Goal: Task Accomplishment & Management: Manage account settings

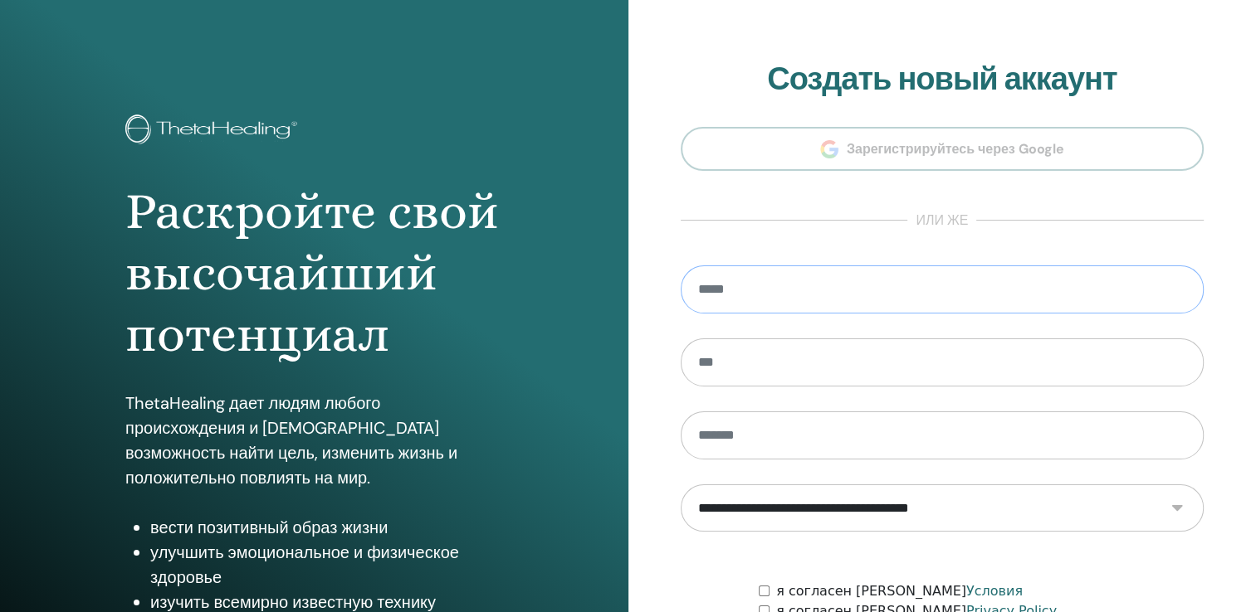
click at [790, 280] on input "email" at bounding box center [943, 290] width 524 height 48
type input "**********"
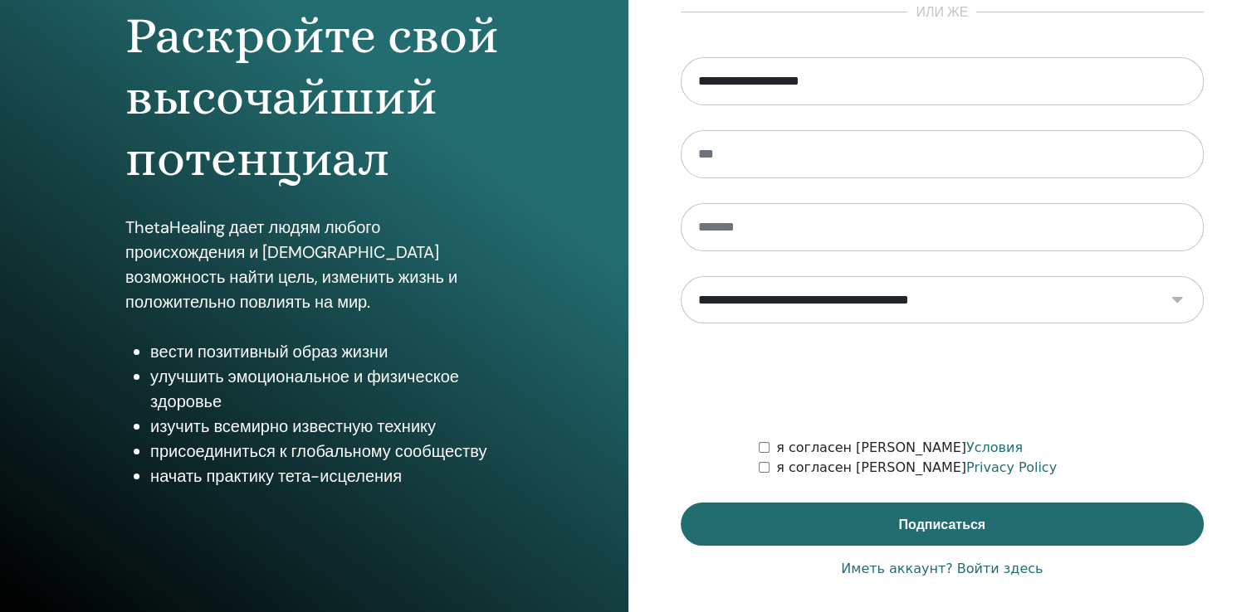
scroll to position [183, 0]
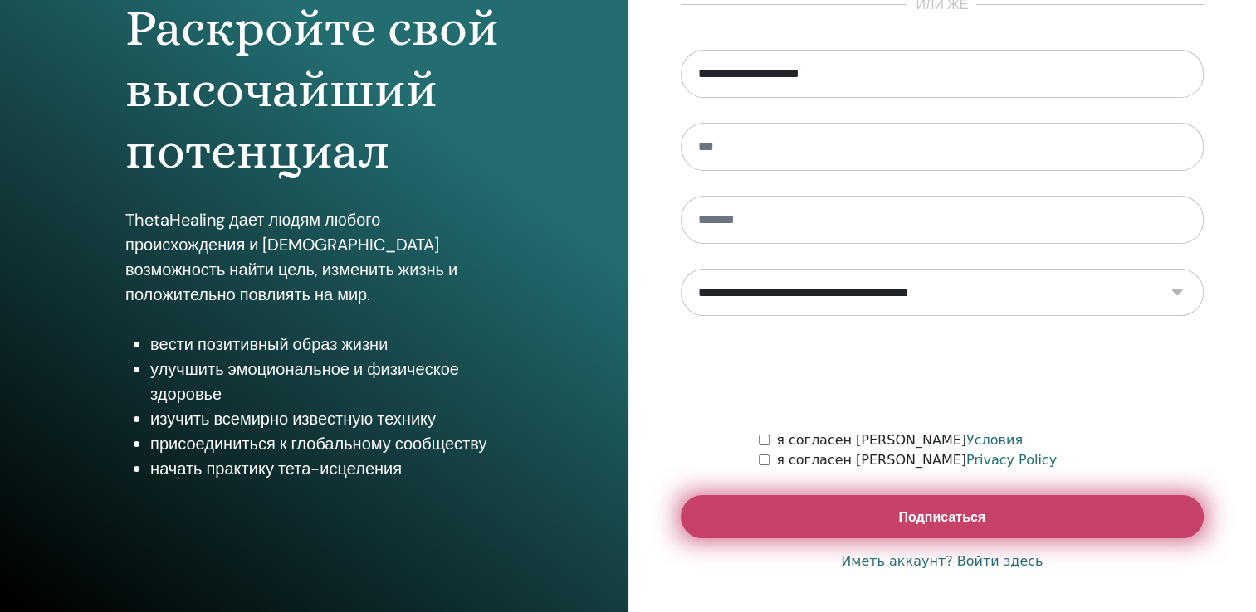
click at [963, 524] on span "Подписаться" at bounding box center [941, 517] width 87 height 17
type input "*"
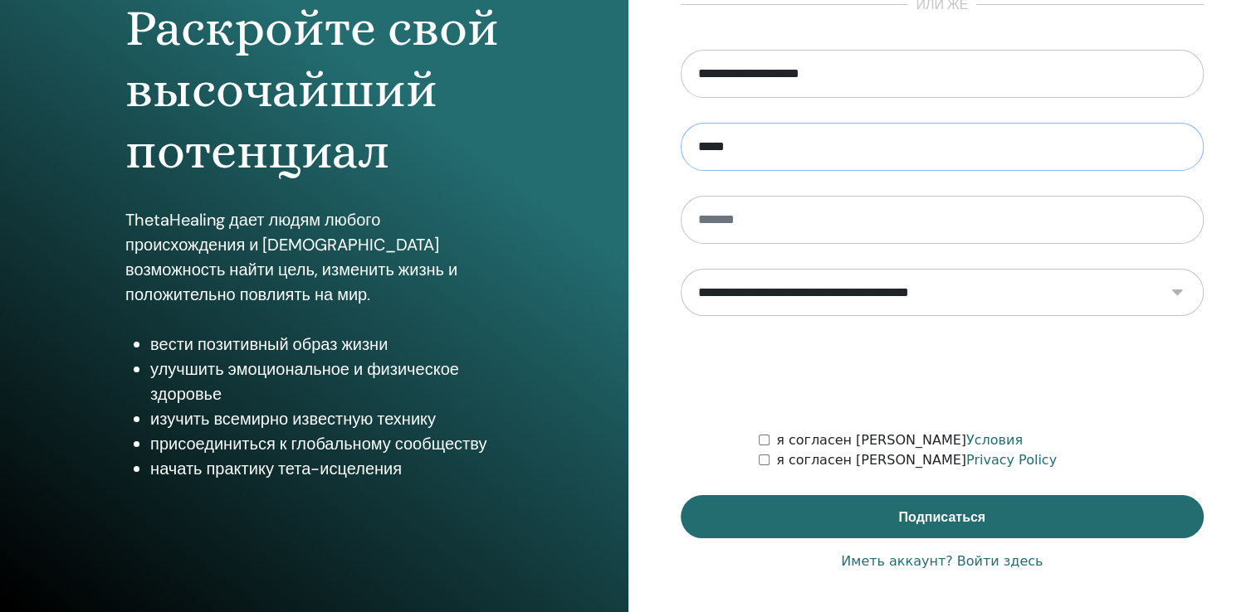
type input "*****"
click at [793, 213] on input "text" at bounding box center [943, 220] width 524 height 48
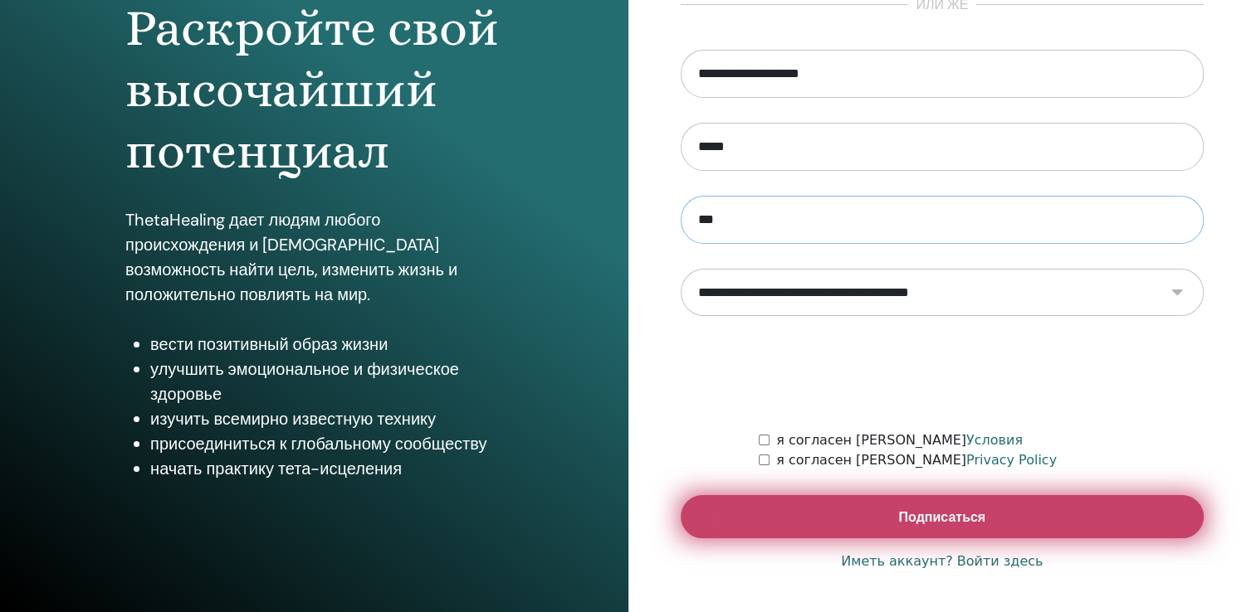
type input "***"
click at [882, 513] on button "Подписаться" at bounding box center [943, 516] width 524 height 43
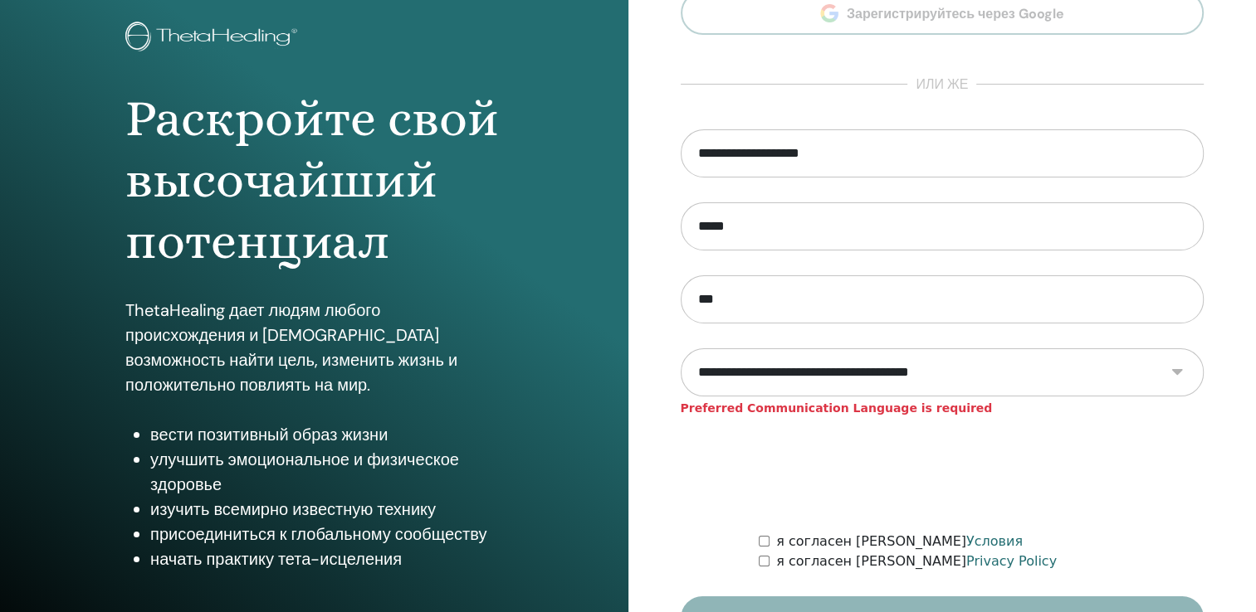
scroll to position [166, 0]
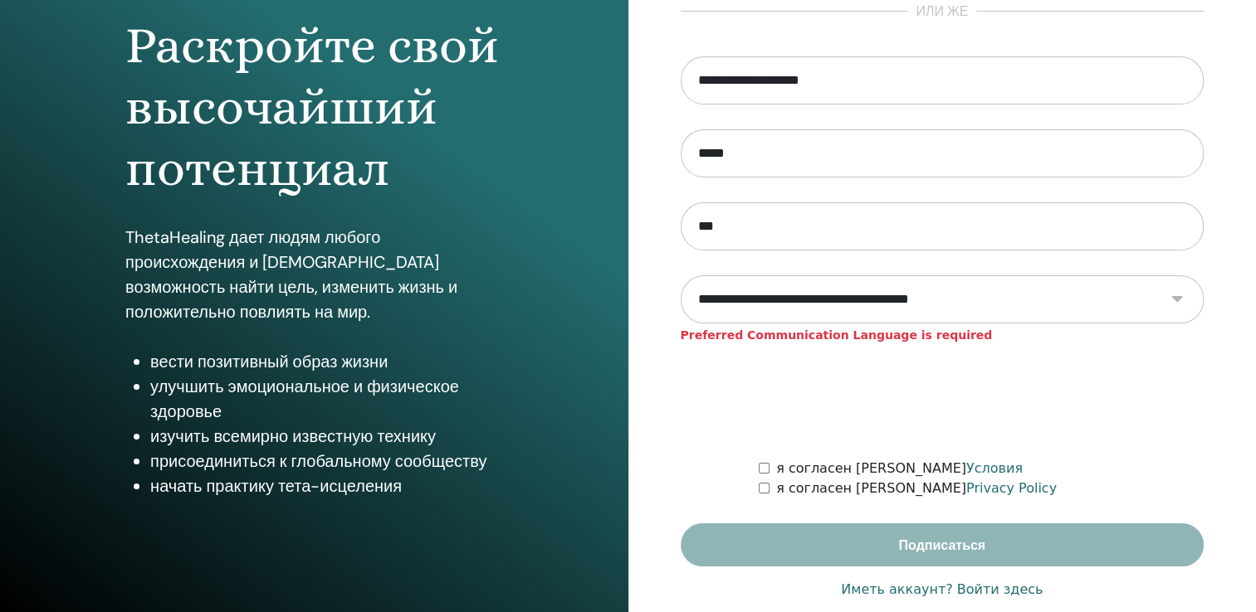
click at [764, 496] on div "я согласен с Privacy Policy" at bounding box center [981, 489] width 445 height 20
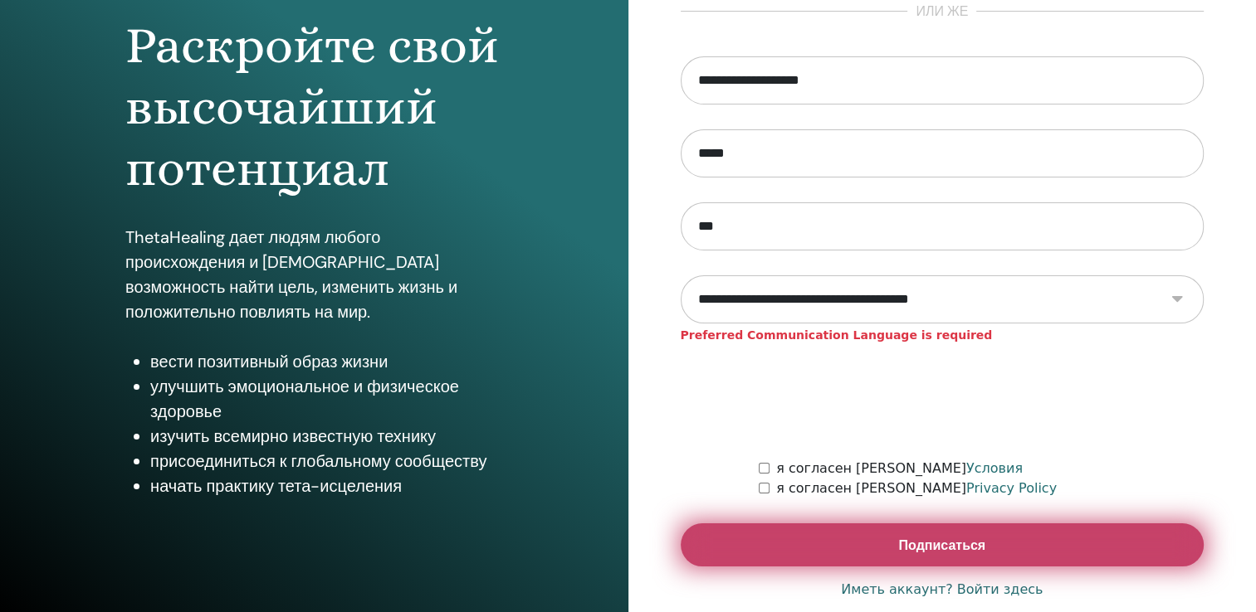
click at [874, 550] on button "Подписаться" at bounding box center [943, 545] width 524 height 43
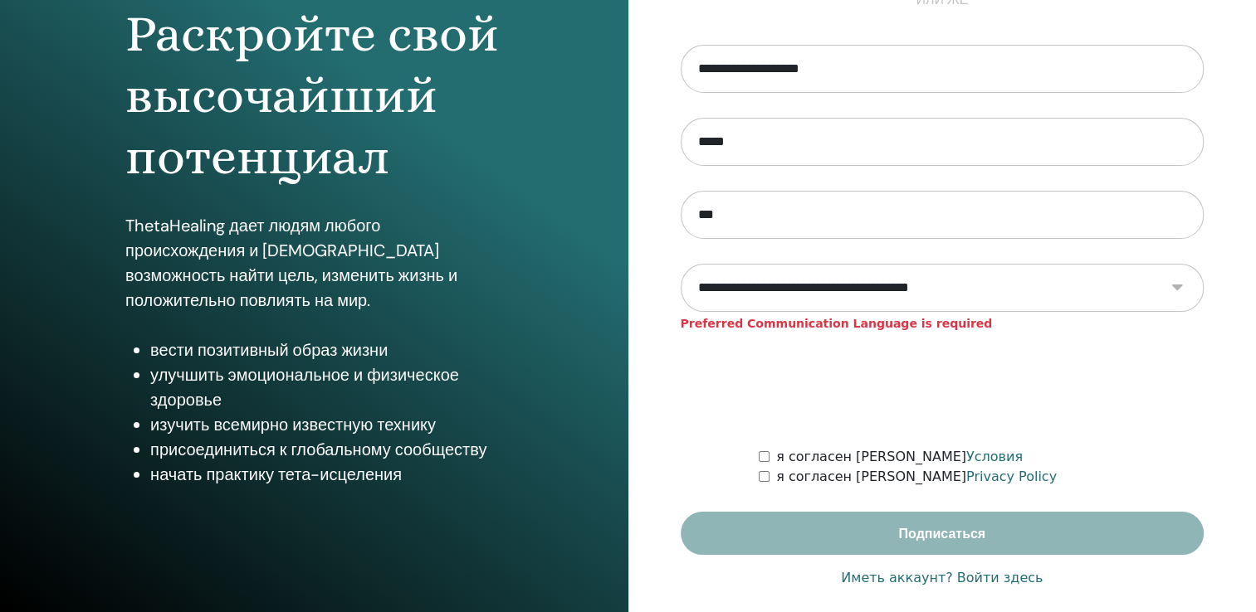
scroll to position [183, 0]
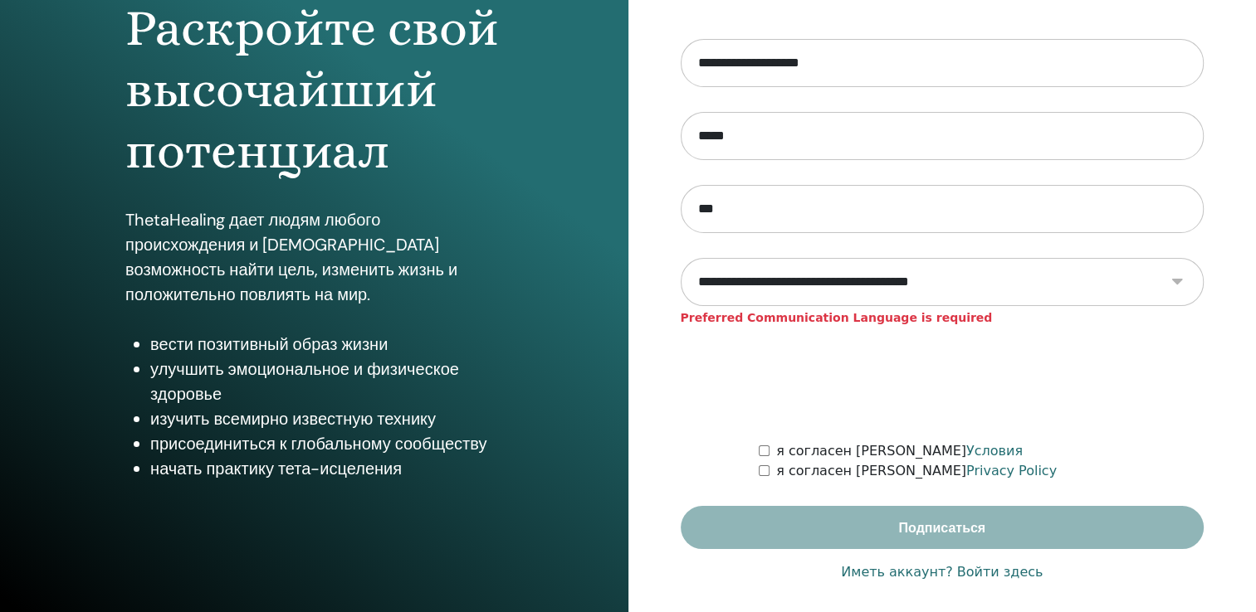
click at [799, 284] on select "**********" at bounding box center [942, 282] width 523 height 48
click at [798, 296] on select "**********" at bounding box center [942, 282] width 523 height 48
select select "***"
click at [681, 258] on select "**********" at bounding box center [942, 282] width 523 height 48
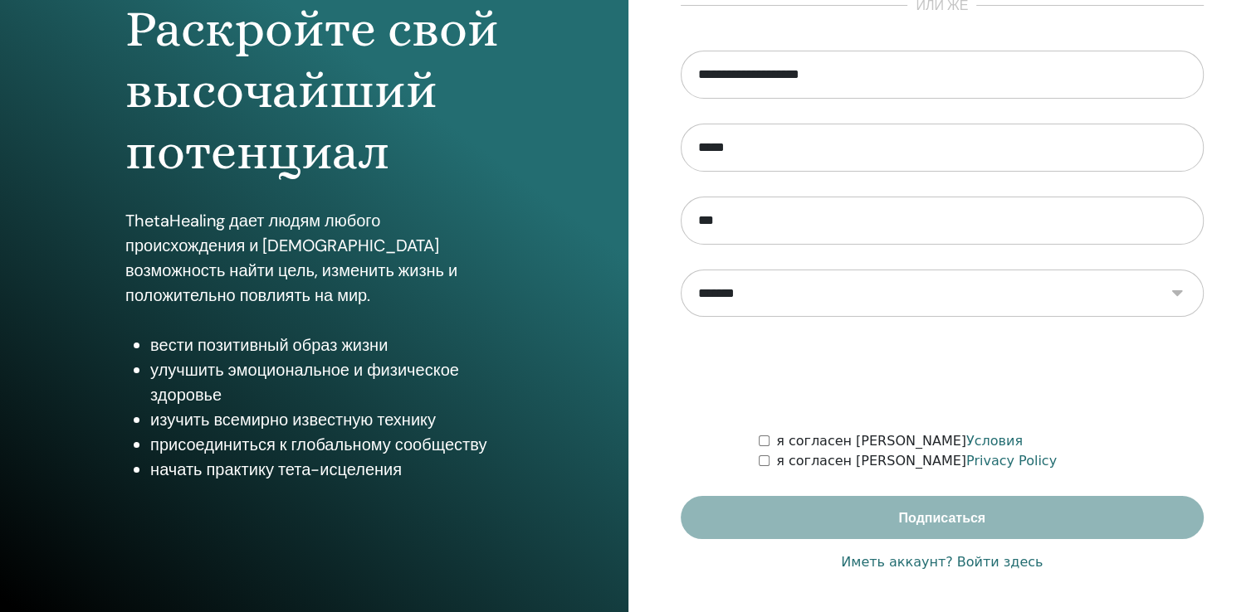
scroll to position [183, 0]
click at [767, 444] on div "я согласен с Условия" at bounding box center [981, 441] width 445 height 20
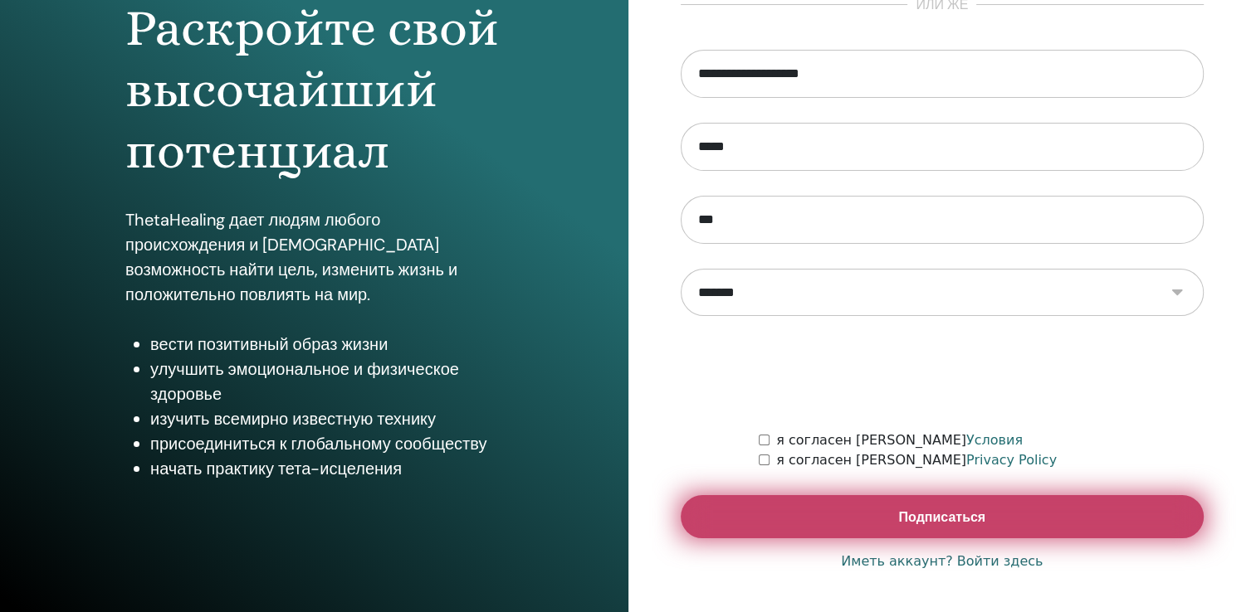
click at [870, 523] on button "Подписаться" at bounding box center [943, 516] width 524 height 43
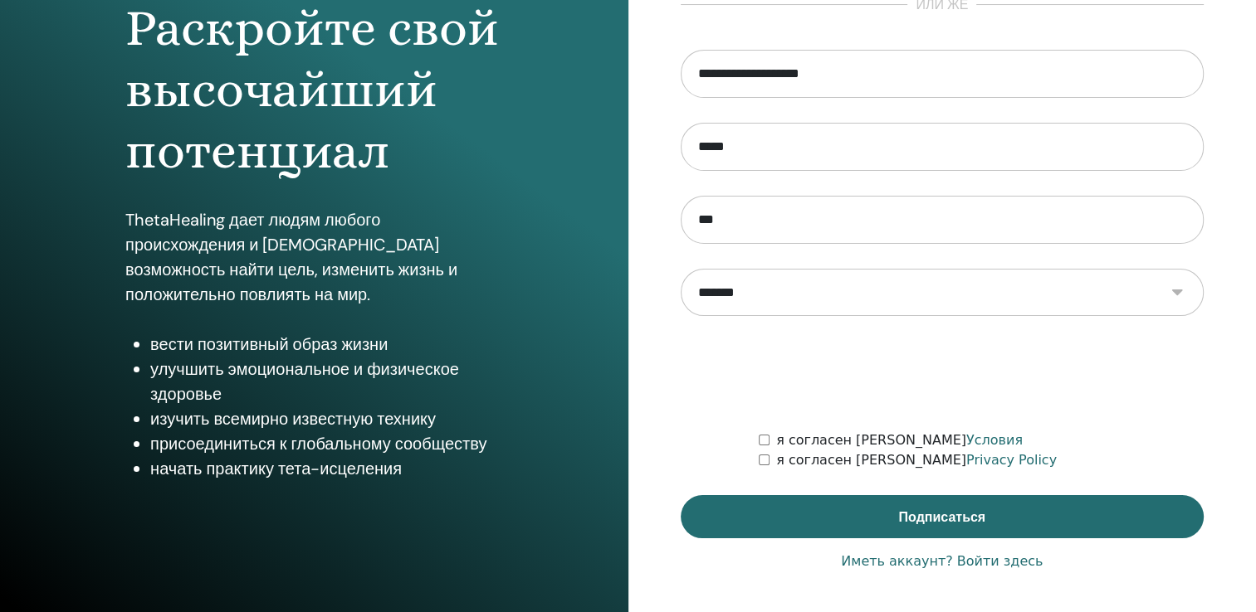
click at [982, 563] on link "Иметь аккаунт? Войти здесь" at bounding box center [942, 562] width 202 height 20
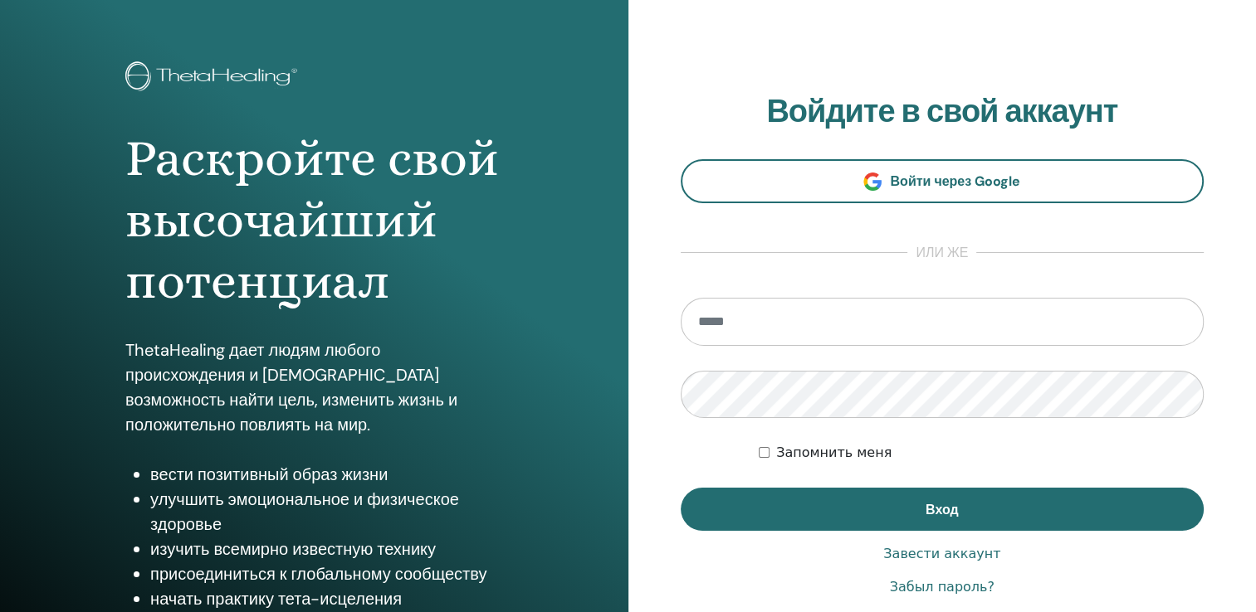
scroll to position [83, 0]
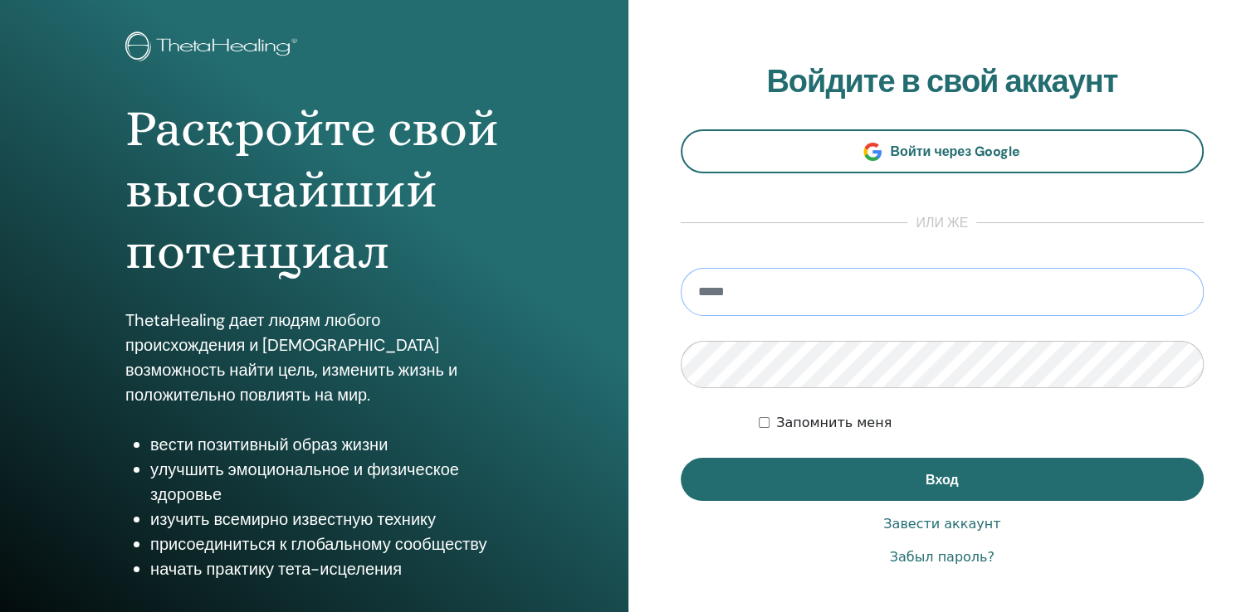
click at [769, 300] on input "email" at bounding box center [943, 292] width 524 height 48
type input "**********"
click at [950, 559] on link "Забыл пароль?" at bounding box center [942, 558] width 105 height 20
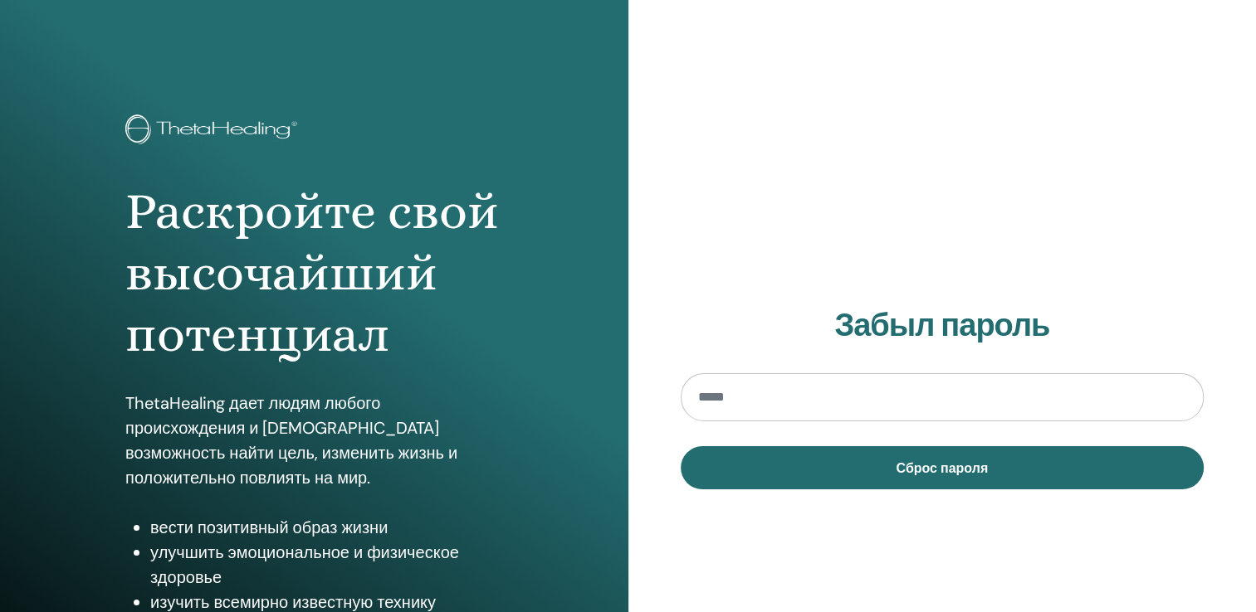
click at [744, 405] on input "email" at bounding box center [943, 397] width 524 height 48
type input "**********"
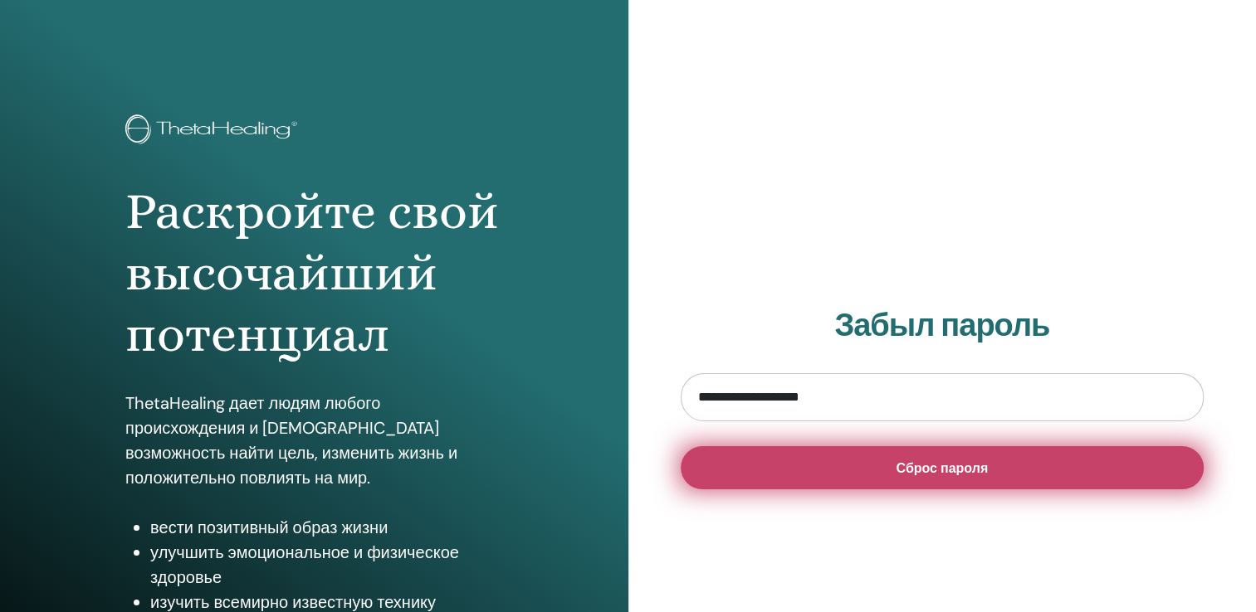
click at [962, 474] on span "Сброс пароля" at bounding box center [941, 468] width 92 height 17
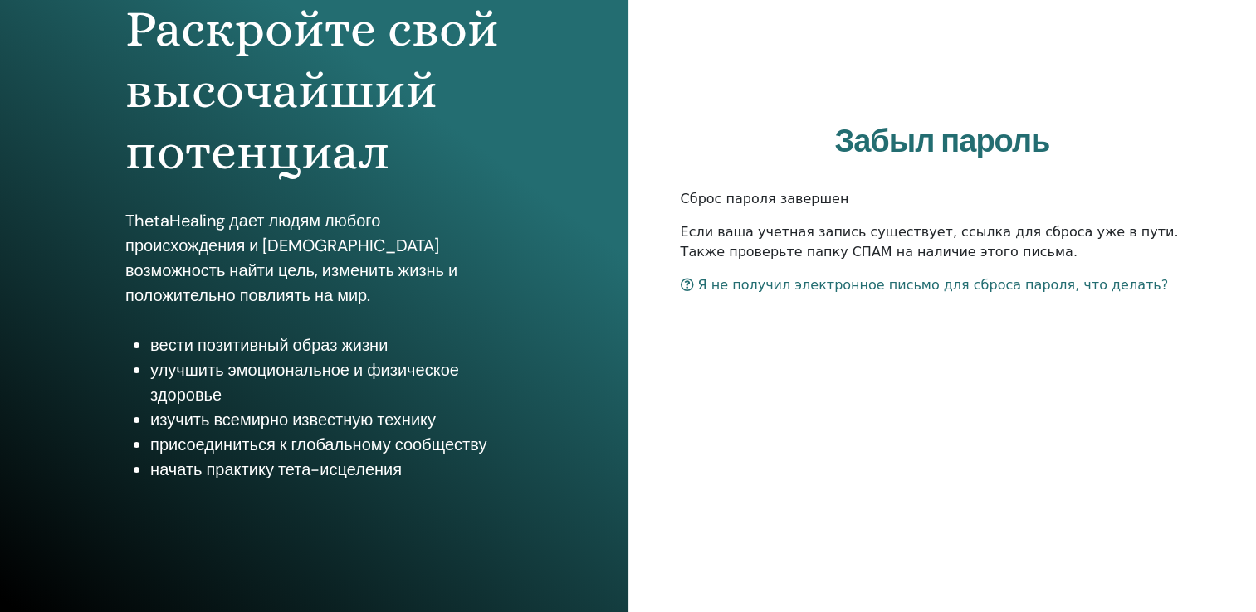
scroll to position [183, 0]
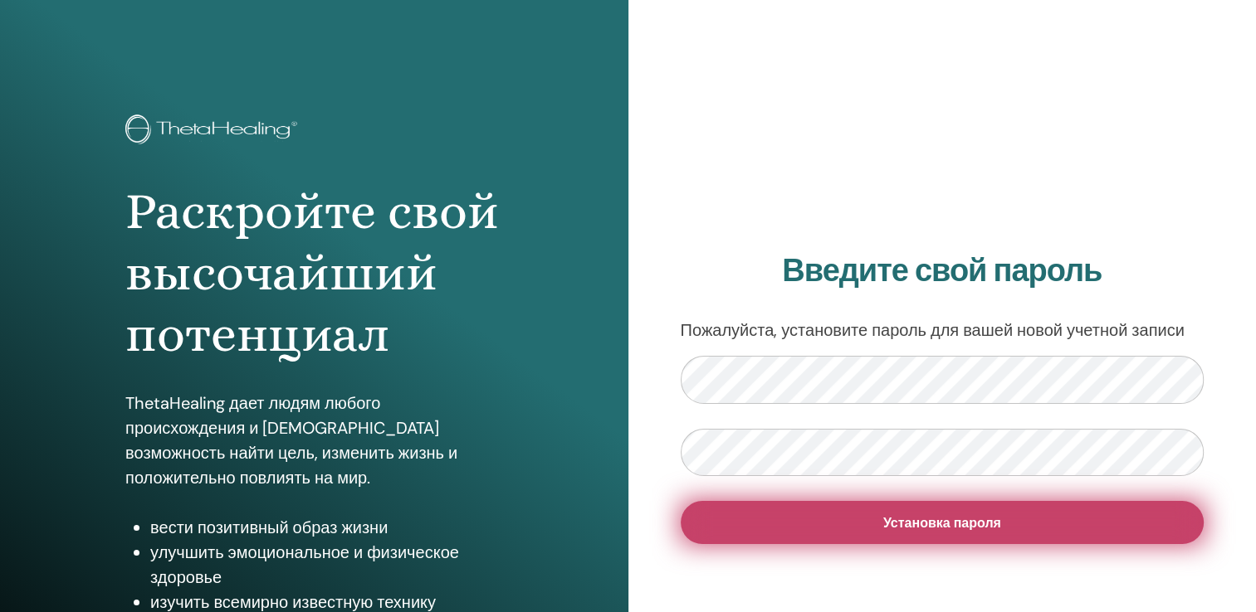
click at [896, 536] on button "Установка пароля" at bounding box center [943, 522] width 524 height 43
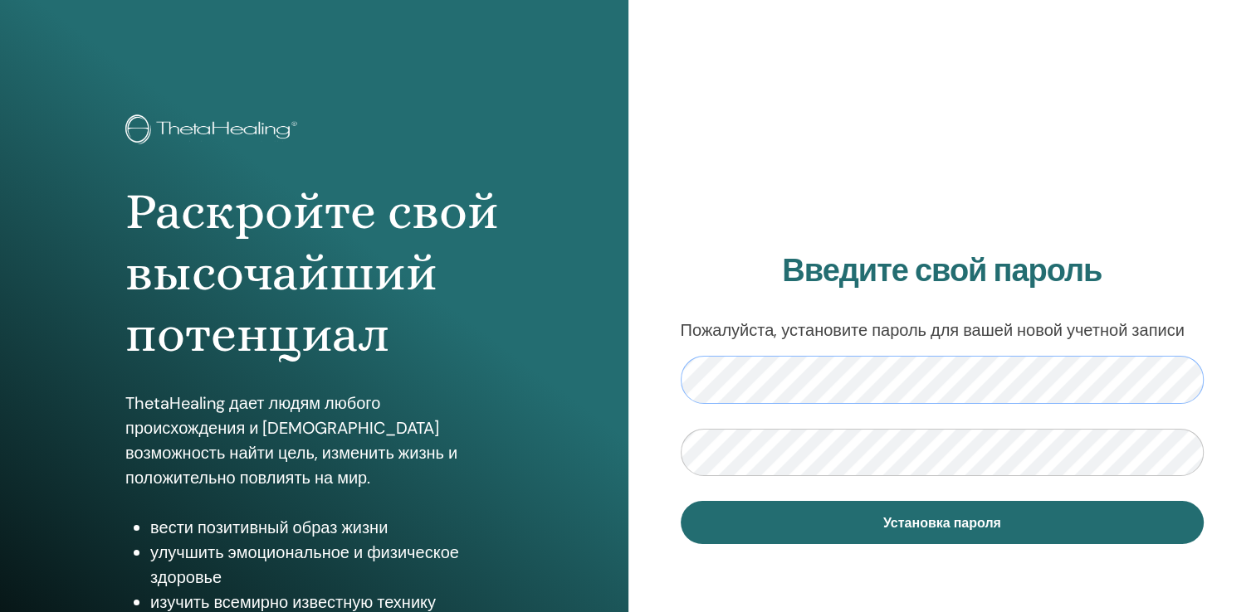
click at [662, 383] on div "Введите свой пароль Пожалуйста, установите пароль для вашей новой учетной запис…" at bounding box center [942, 398] width 628 height 797
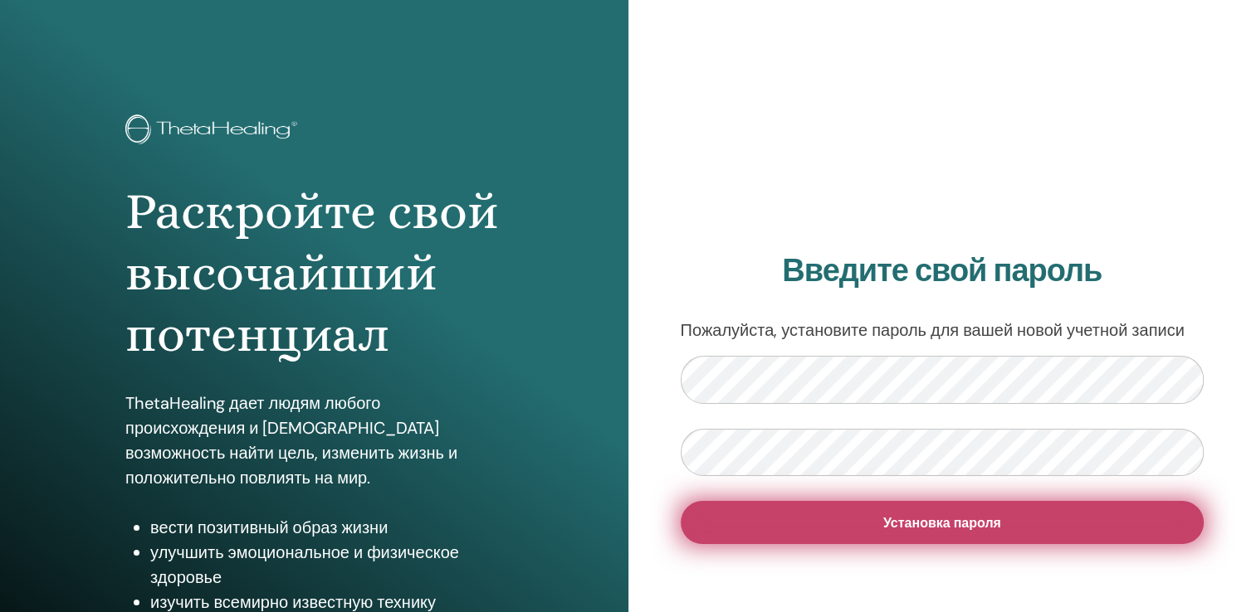
click at [913, 534] on button "Установка пароля" at bounding box center [943, 522] width 524 height 43
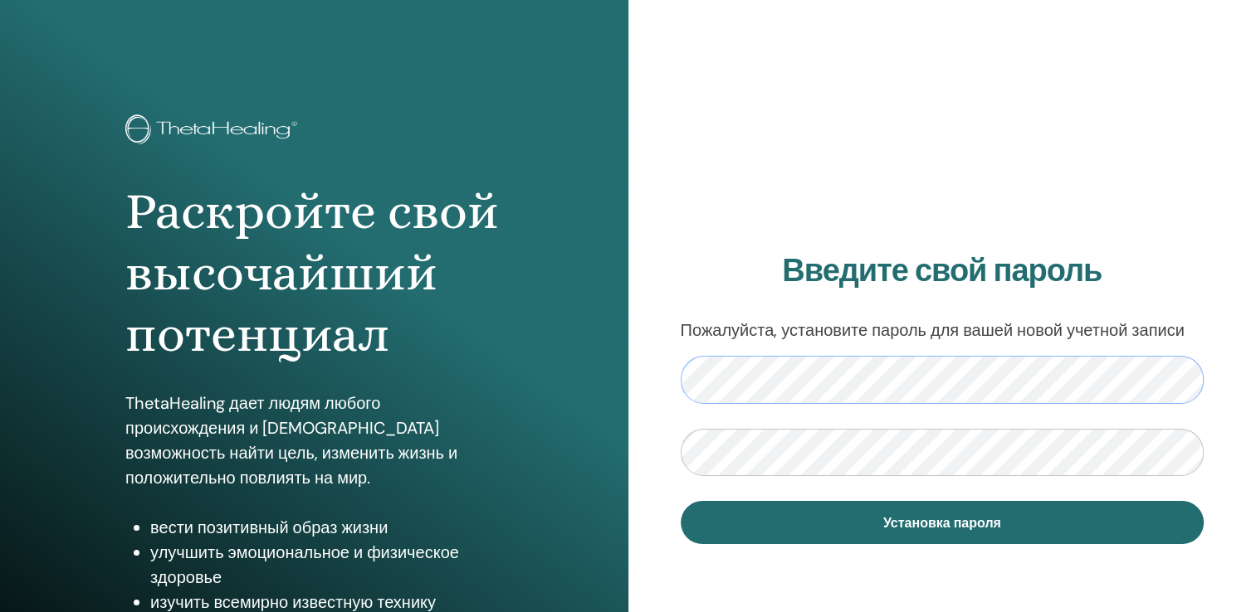
click at [667, 378] on div "Введите свой пароль Пожалуйста, установите пароль для вашей новой учетной запис…" at bounding box center [942, 398] width 628 height 797
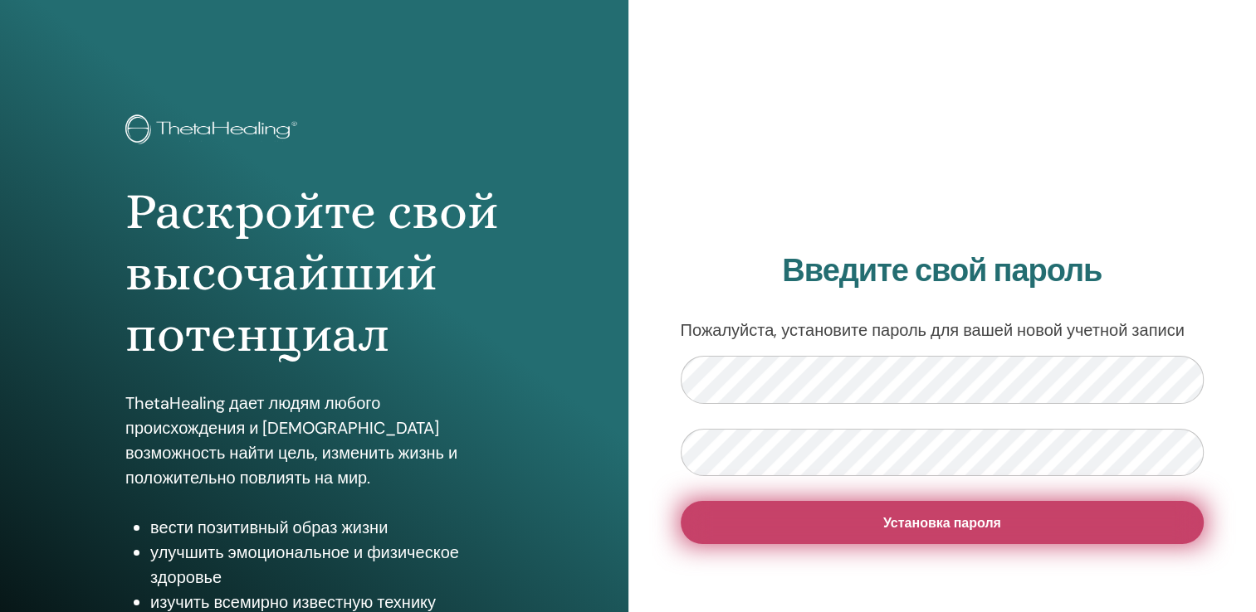
click at [869, 533] on button "Установка пароля" at bounding box center [943, 522] width 524 height 43
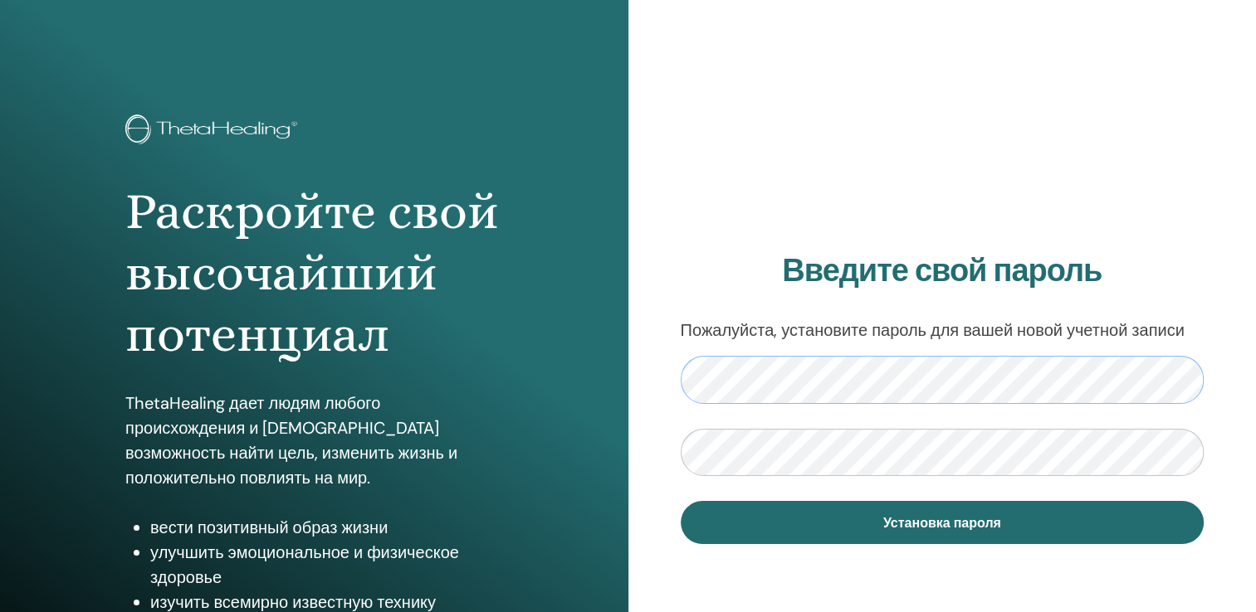
click at [651, 377] on div "Введите свой пароль Пожалуйста, установите пароль для вашей новой учетной запис…" at bounding box center [942, 398] width 628 height 797
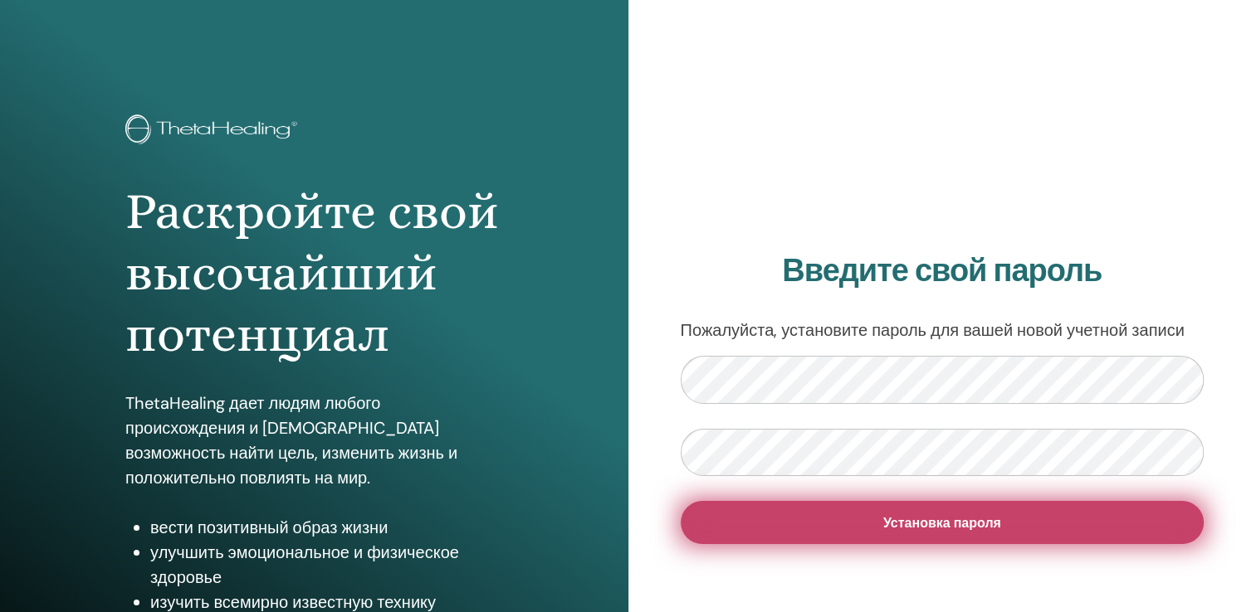
click at [871, 529] on button "Установка пароля" at bounding box center [943, 522] width 524 height 43
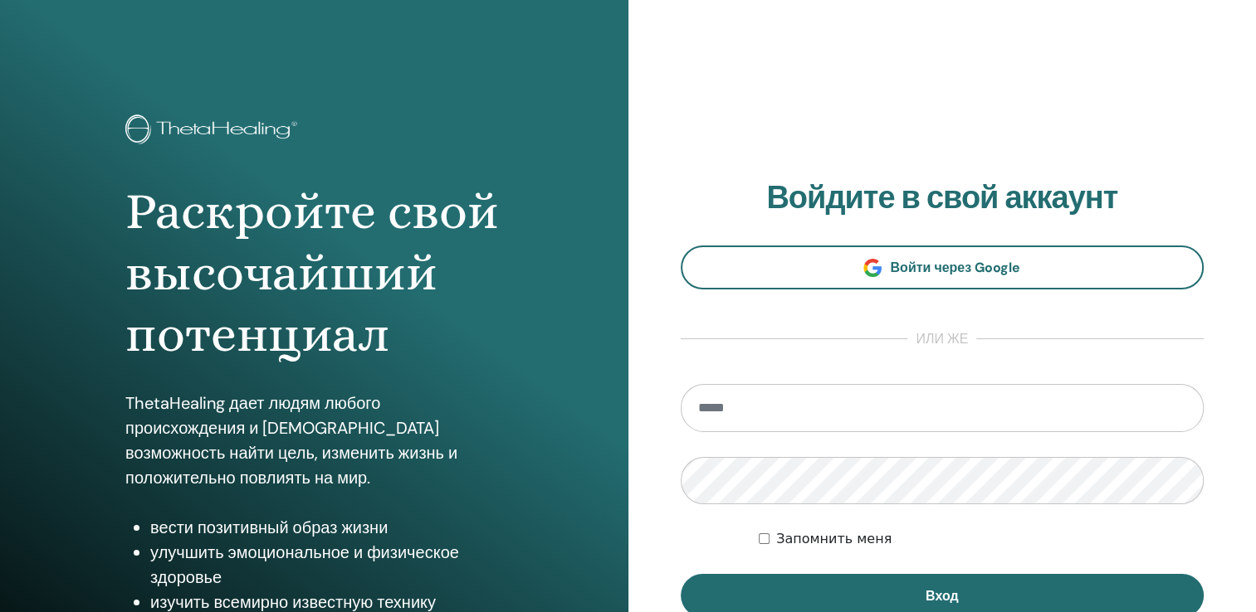
click at [782, 404] on form "Запомнить меня Вход" at bounding box center [943, 501] width 524 height 234
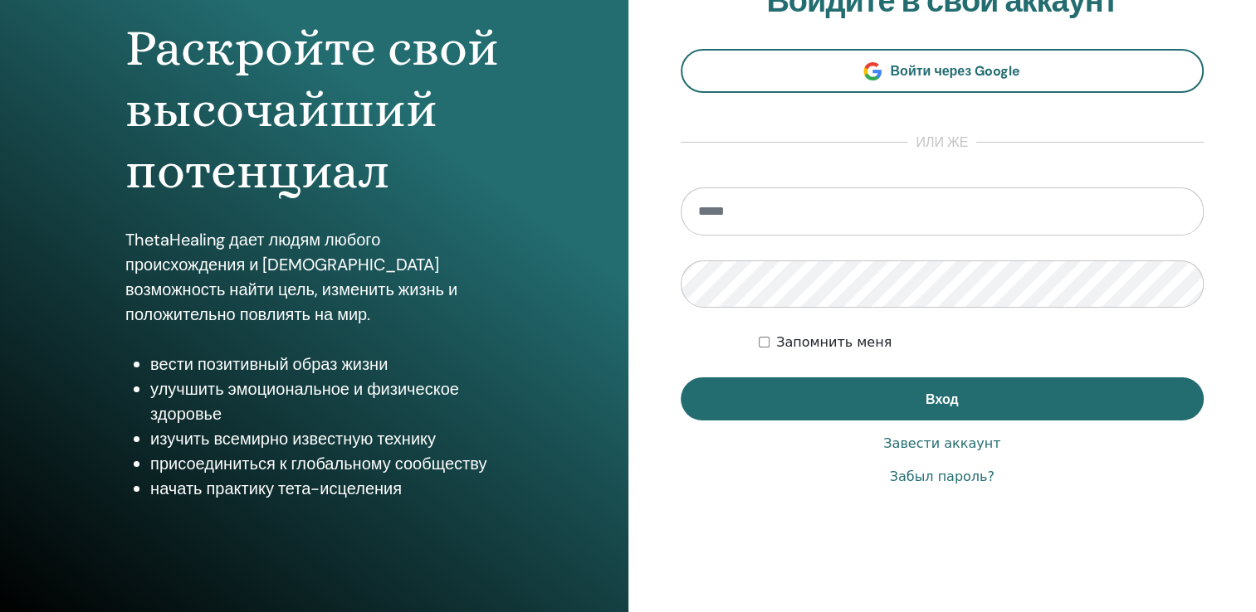
scroll to position [166, 0]
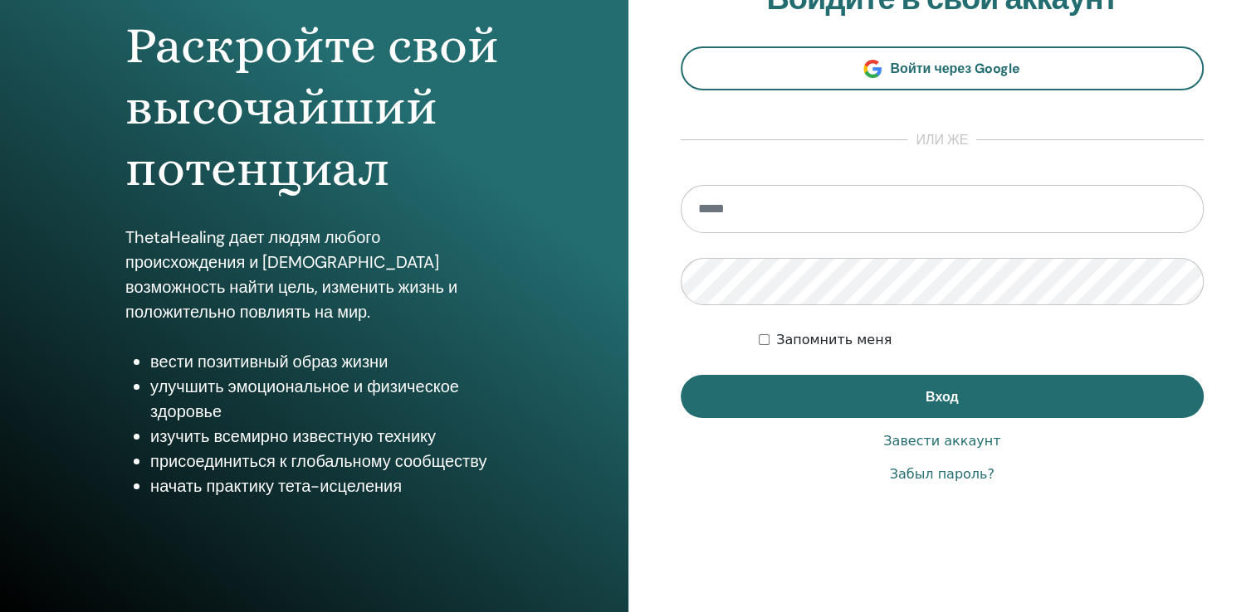
click at [933, 478] on link "Забыл пароль?" at bounding box center [942, 475] width 105 height 20
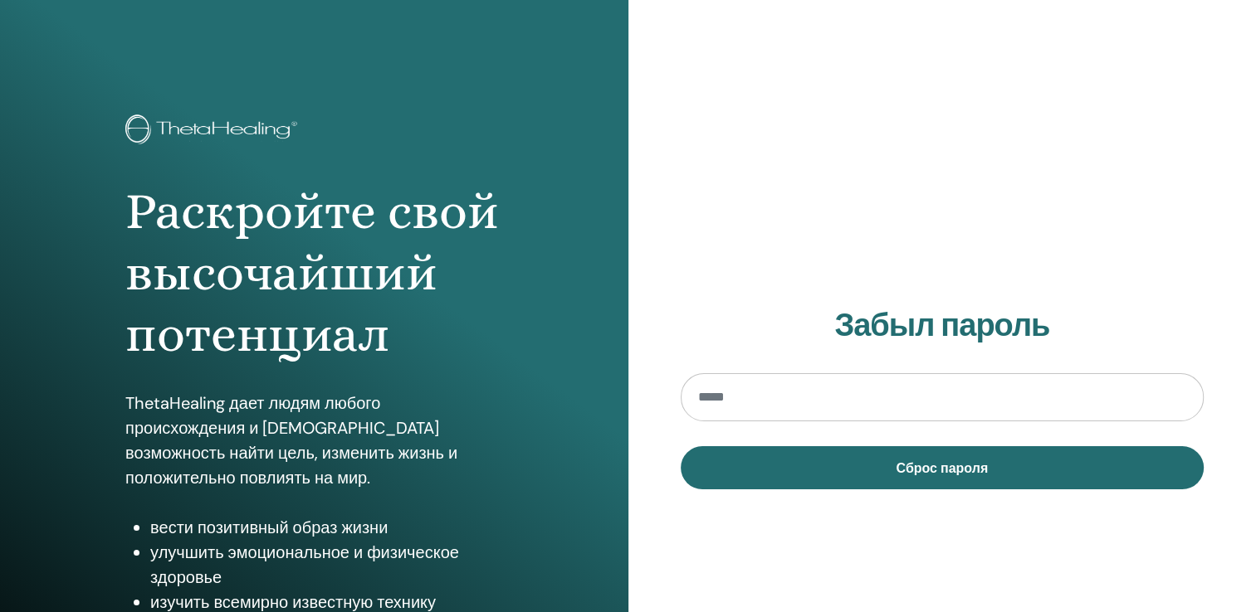
click at [761, 399] on input "email" at bounding box center [943, 397] width 524 height 48
type input "**********"
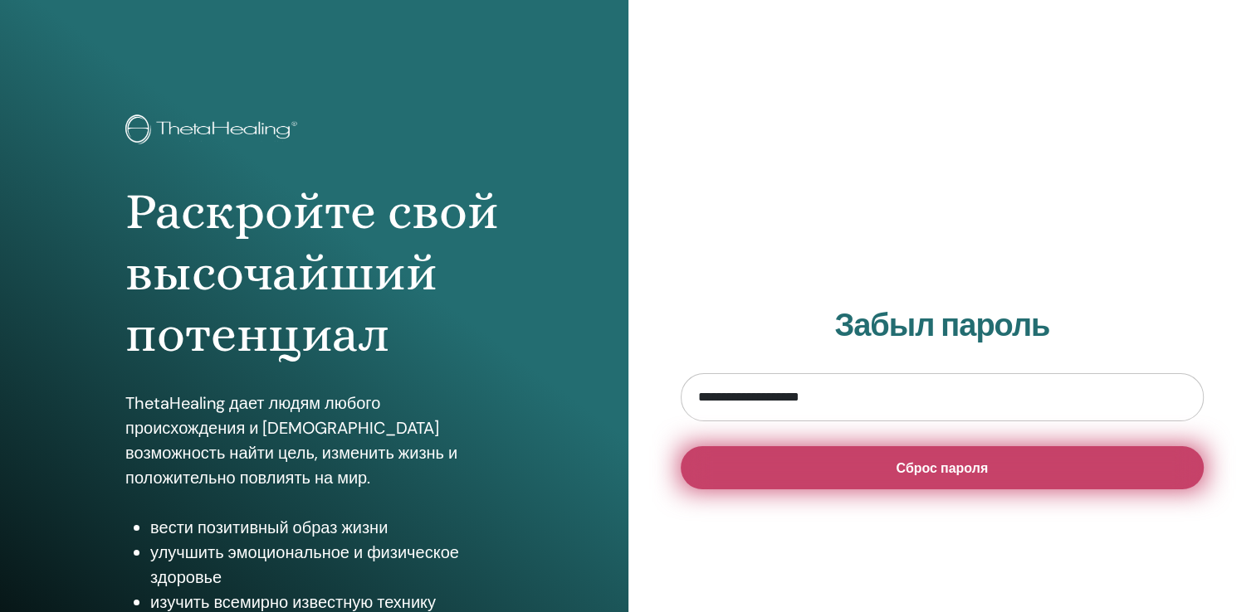
click at [930, 459] on button "Сброс пароля" at bounding box center [943, 468] width 524 height 43
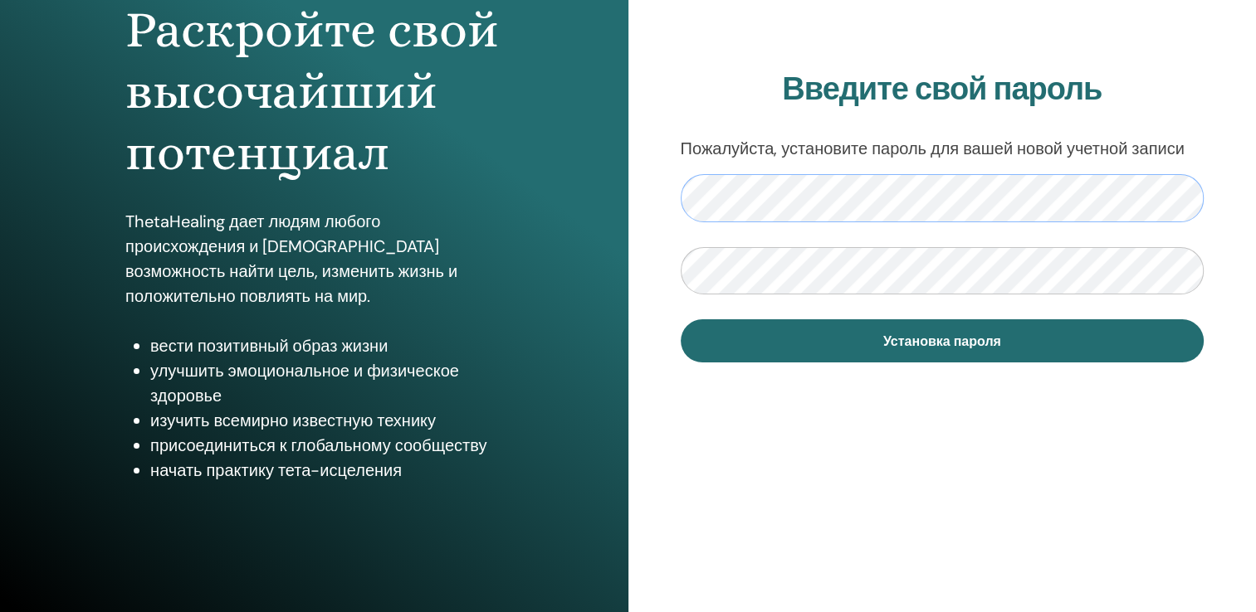
scroll to position [183, 0]
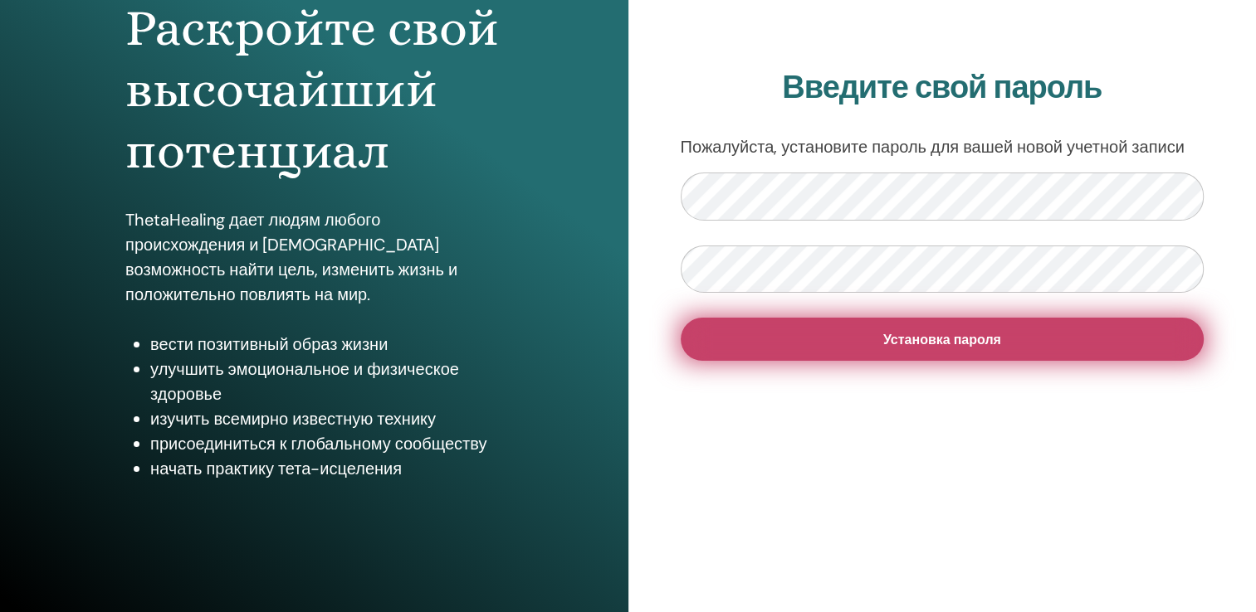
click at [885, 344] on span "Установка пароля" at bounding box center [942, 339] width 118 height 17
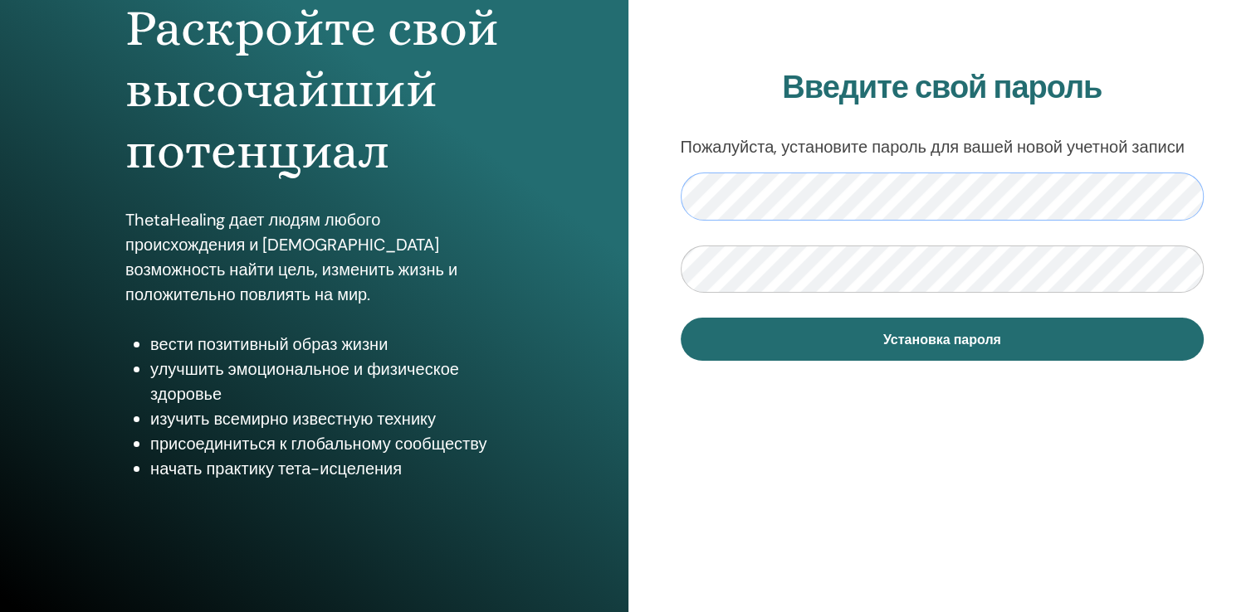
click at [618, 203] on div "Раскройте свой высочайший потенциал ThetaHealing дает людям любого происхождени…" at bounding box center [628, 215] width 1256 height 797
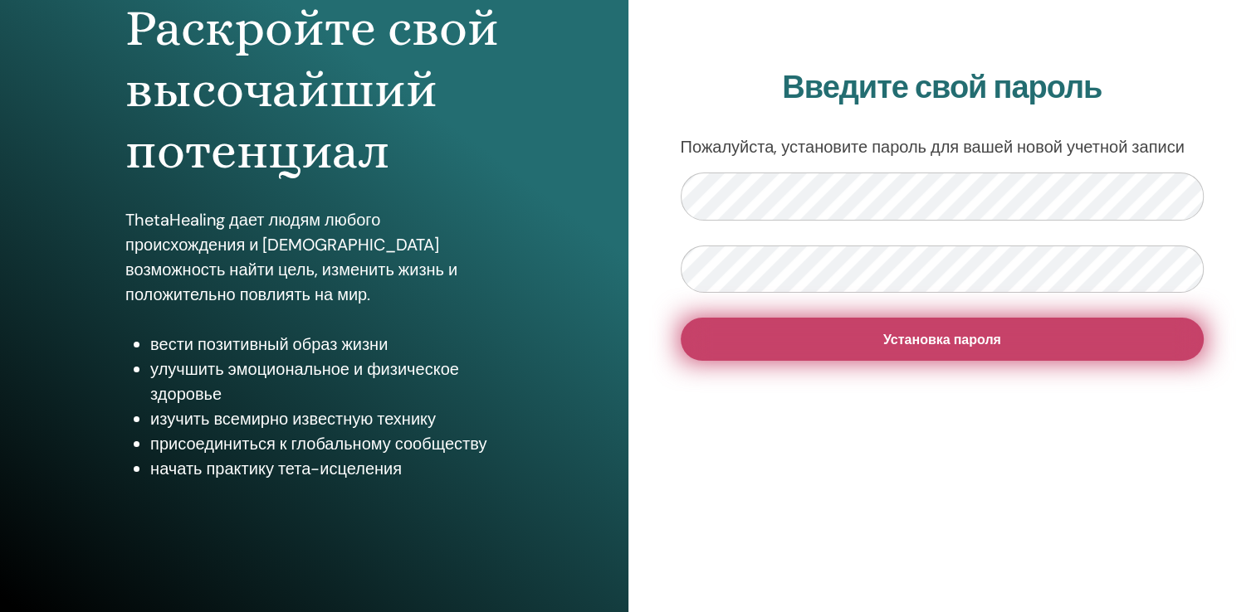
click at [856, 331] on button "Установка пароля" at bounding box center [943, 339] width 524 height 43
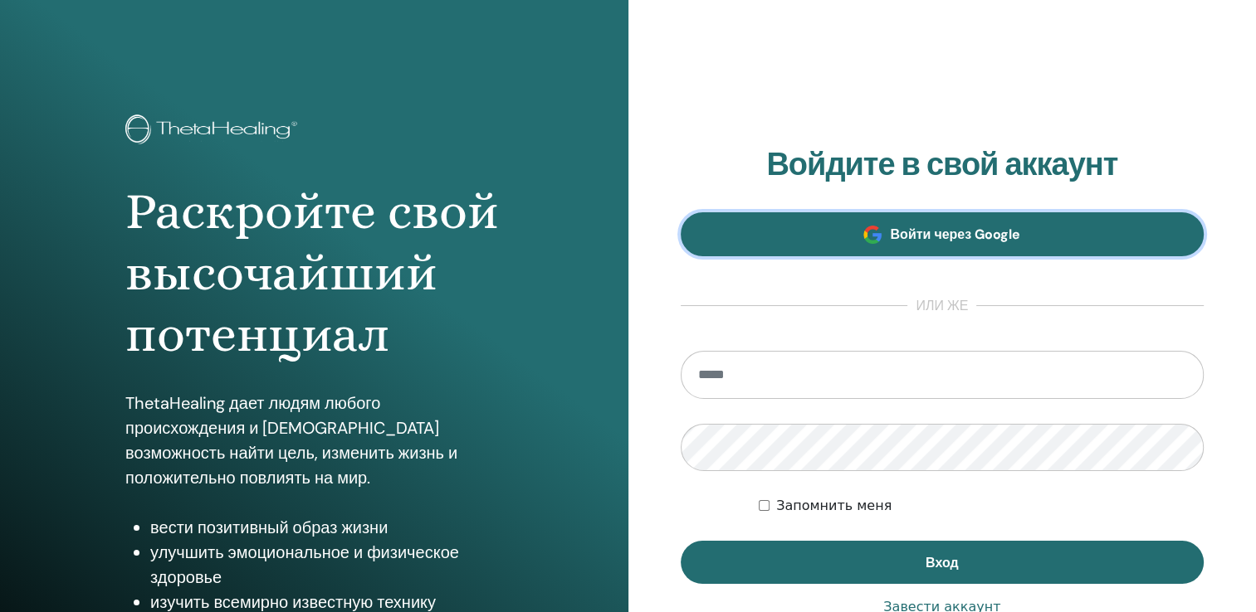
click at [949, 239] on span "Войти через Google" at bounding box center [955, 234] width 130 height 17
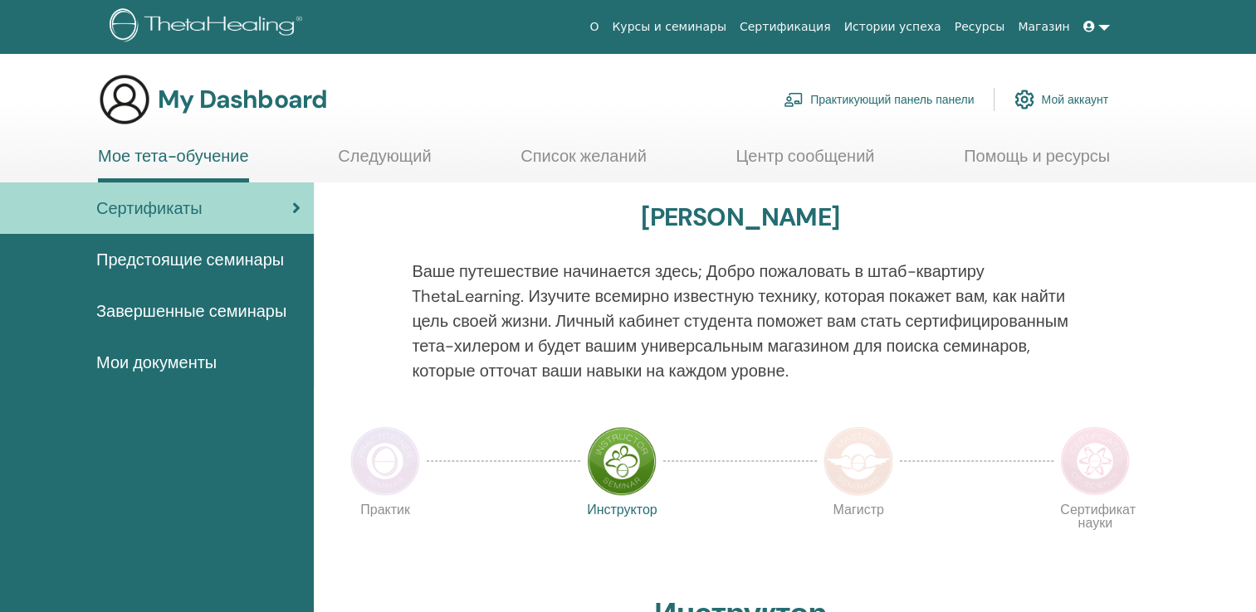
click at [1064, 95] on link "Мой аккаунт" at bounding box center [1061, 99] width 94 height 37
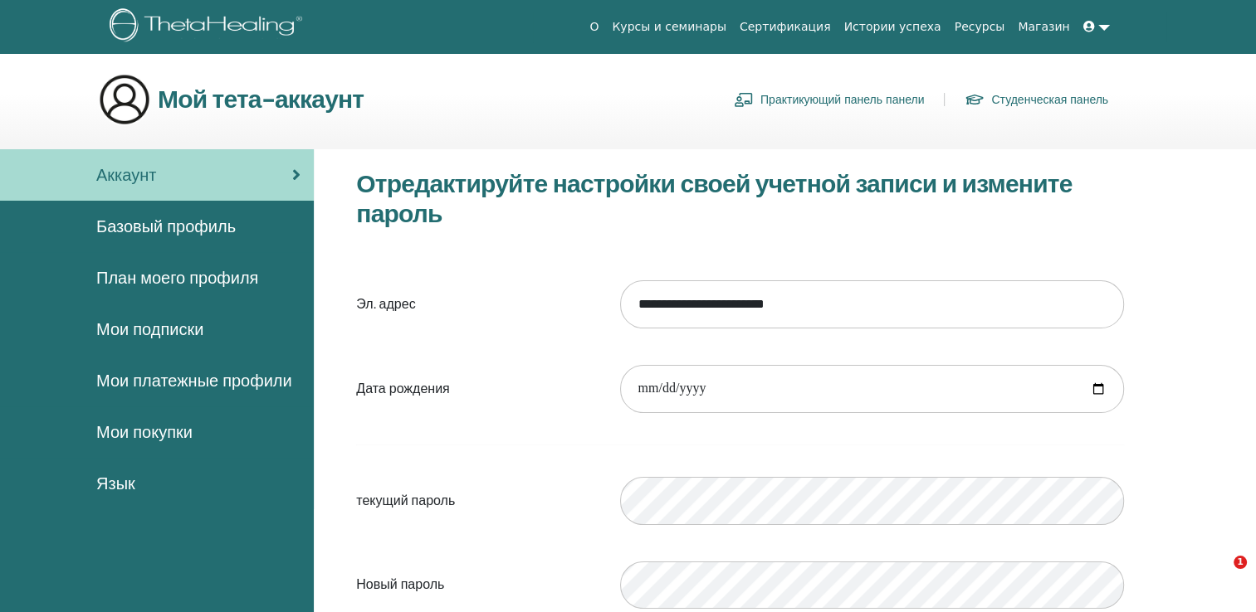
click at [216, 217] on span "Базовый профиль" at bounding box center [165, 226] width 139 height 25
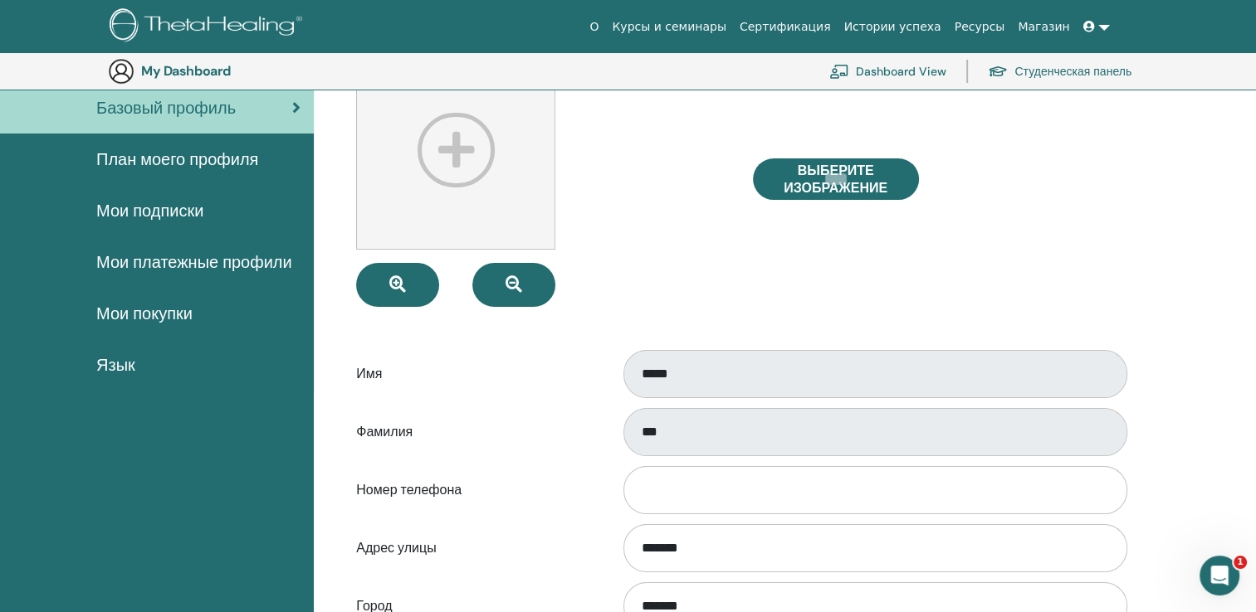
scroll to position [7, 0]
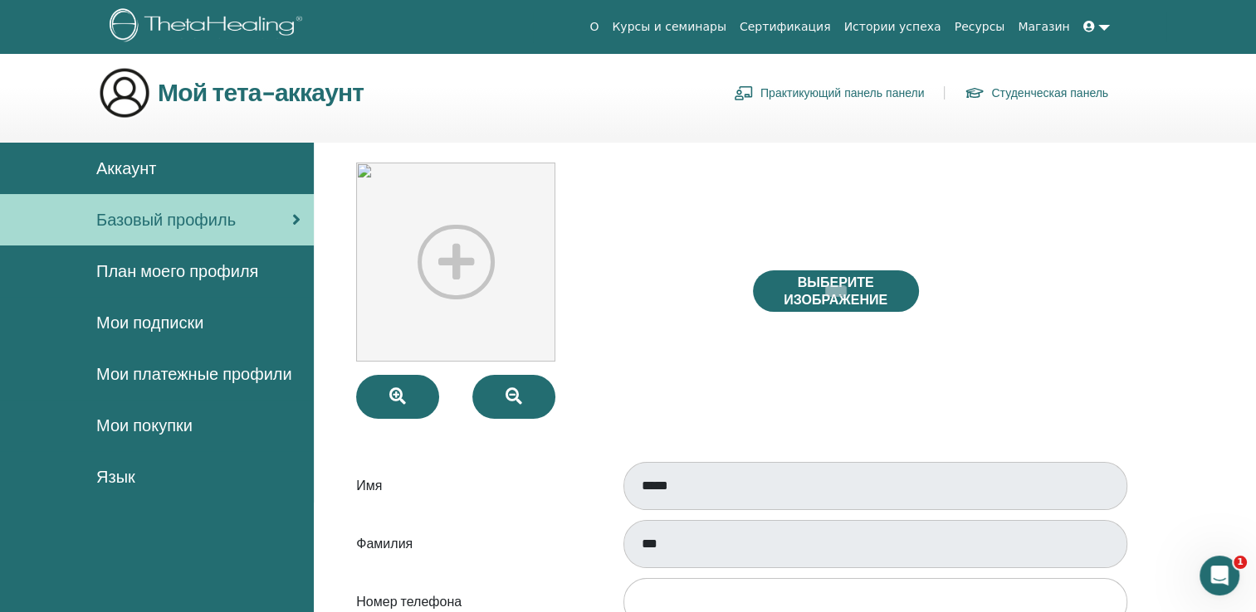
click at [173, 168] on div "Аккаунт" at bounding box center [156, 168] width 287 height 25
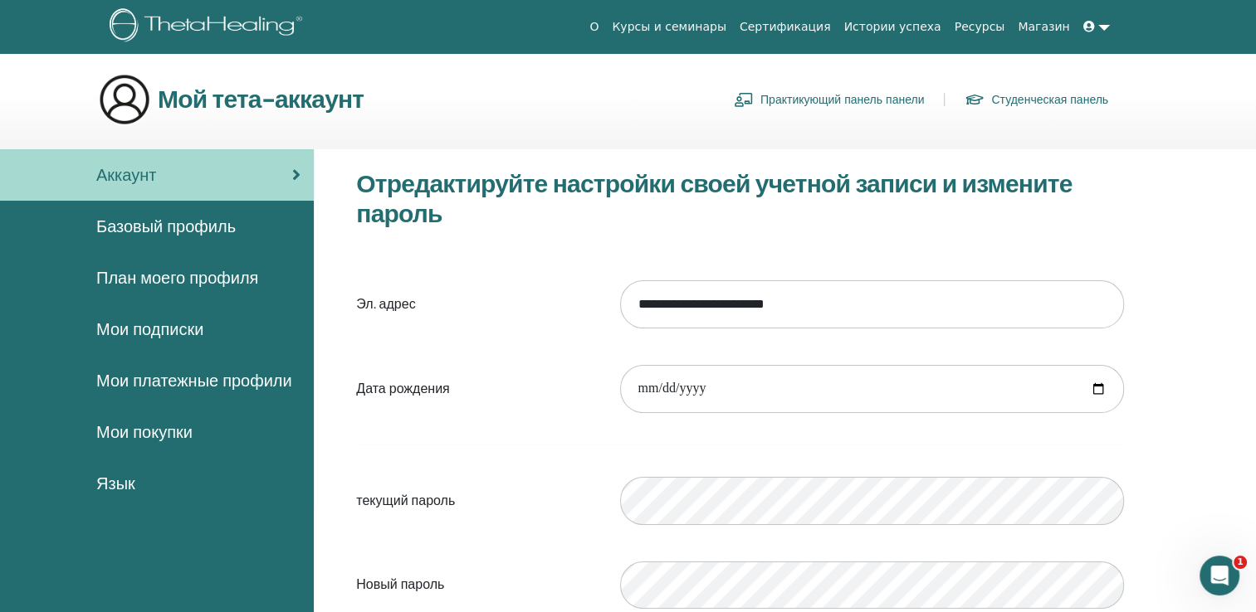
click at [1118, 255] on div "**********" at bounding box center [740, 465] width 793 height 593
drag, startPoint x: 843, startPoint y: 303, endPoint x: 614, endPoint y: 305, distance: 229.1
click at [614, 305] on div "**********" at bounding box center [872, 304] width 529 height 71
click at [1089, 32] on span at bounding box center [1090, 26] width 15 height 13
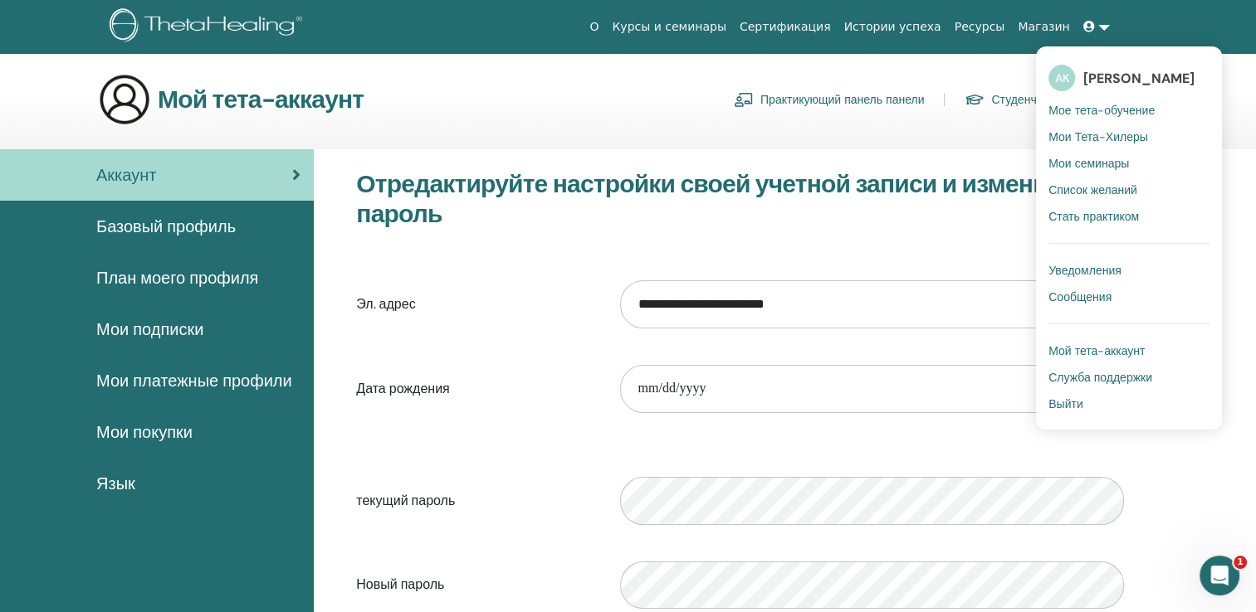
click at [1102, 76] on span "[PERSON_NAME]" at bounding box center [1138, 78] width 111 height 17
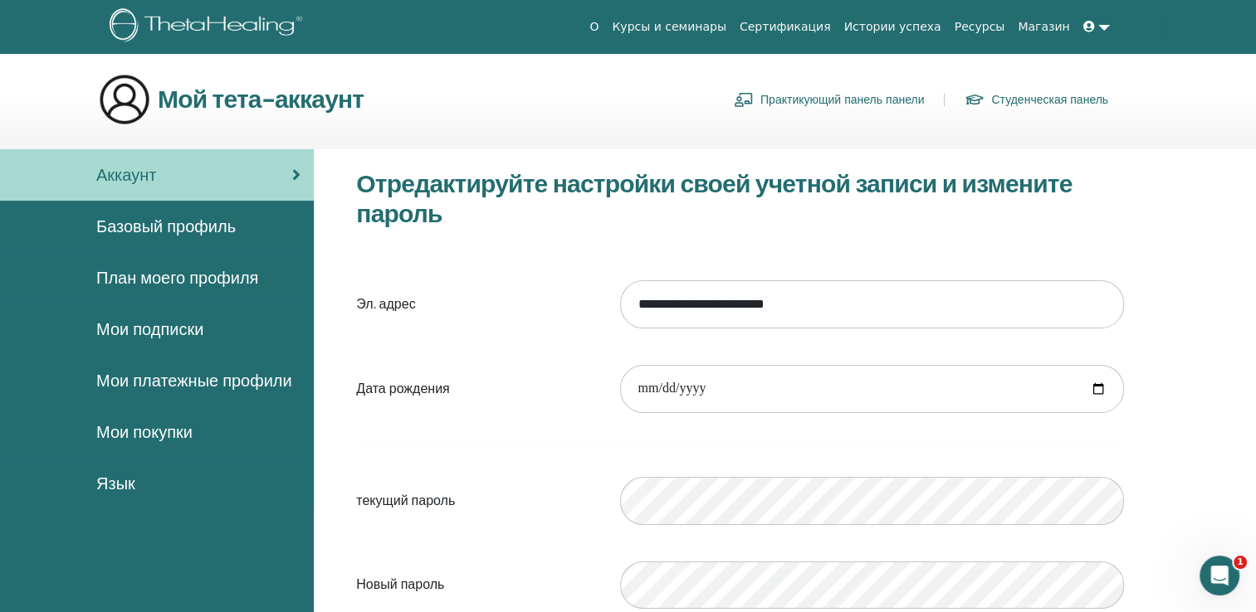
click at [177, 231] on span "Базовый профиль" at bounding box center [165, 226] width 139 height 25
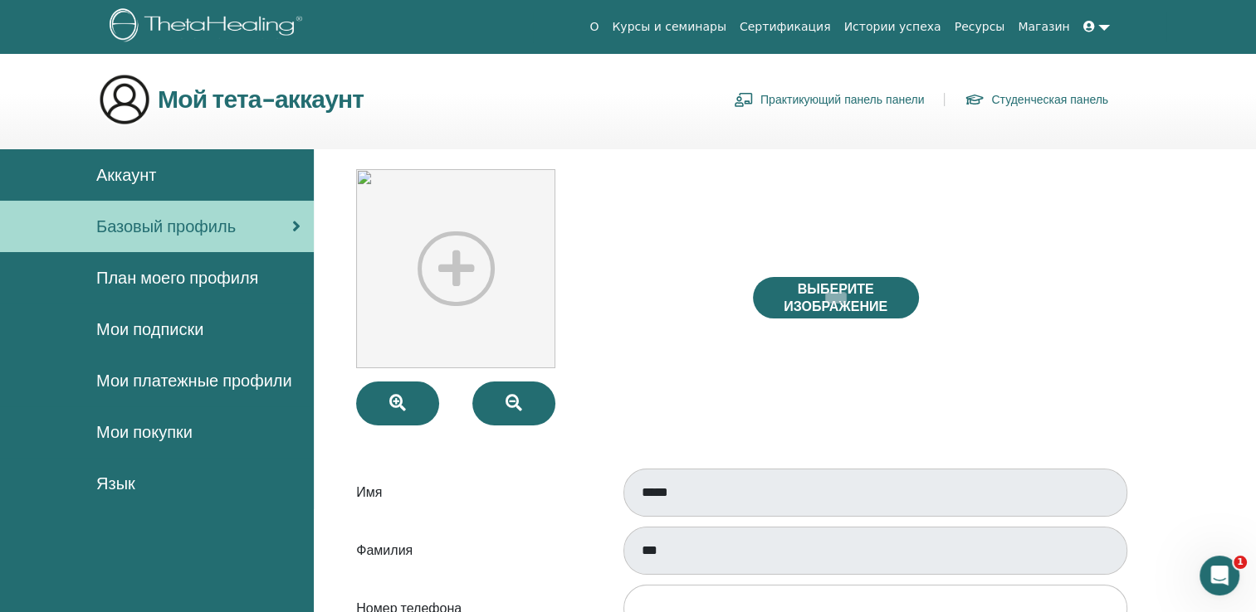
click at [249, 184] on div "Аккаунт" at bounding box center [156, 175] width 287 height 25
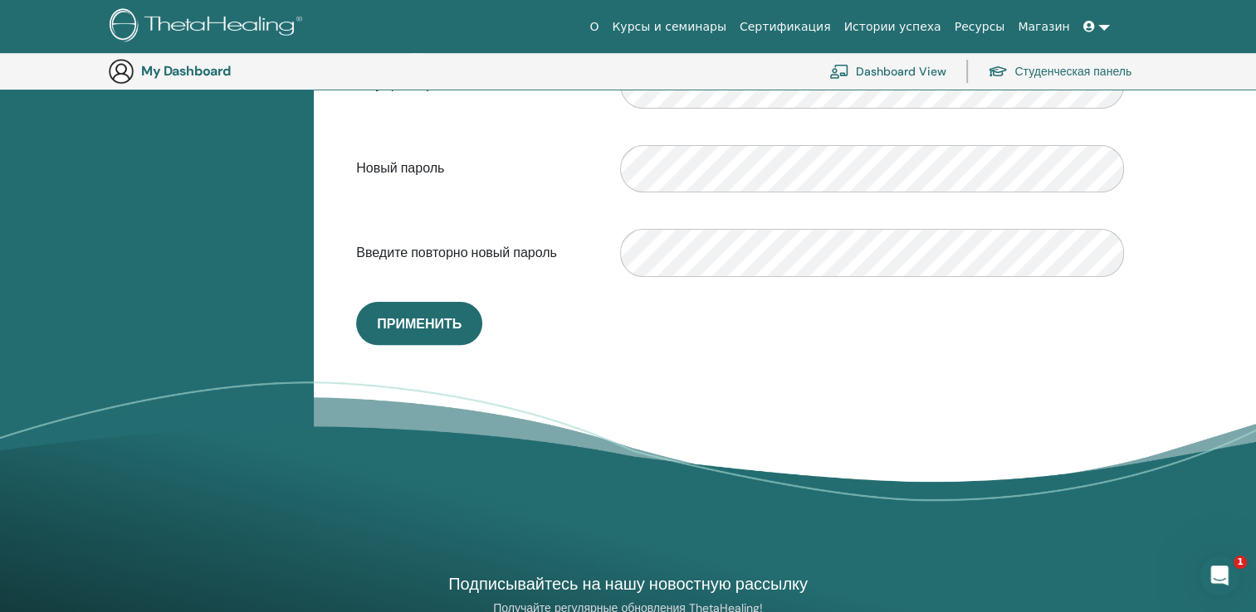
scroll to position [355, 0]
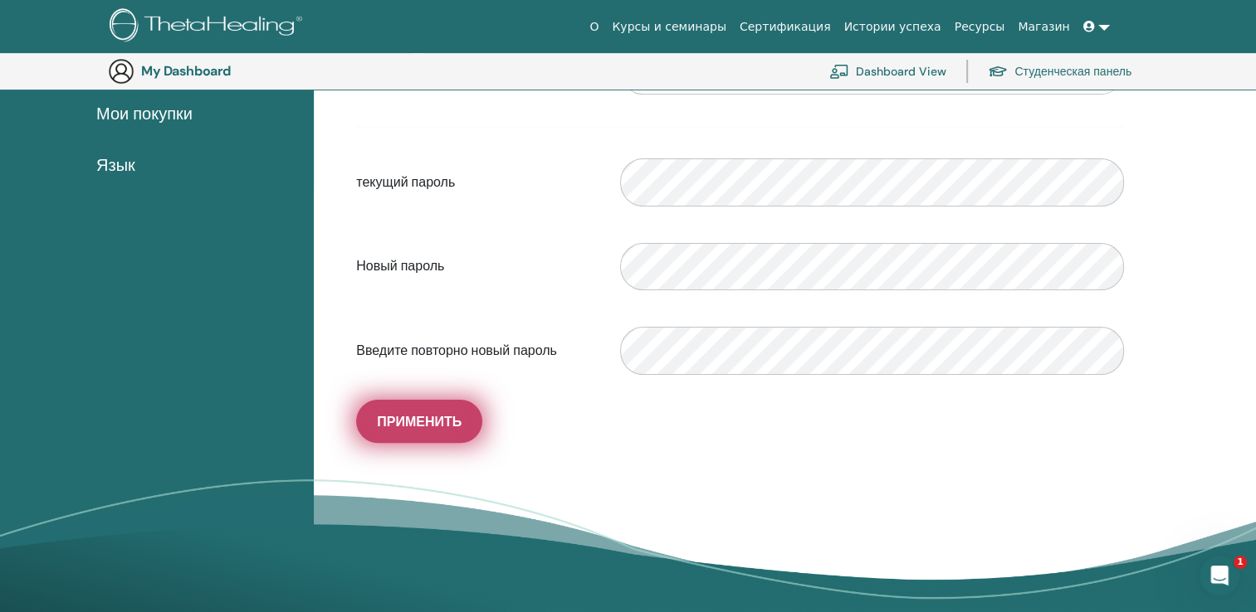
click at [458, 413] on span "Применить" at bounding box center [419, 421] width 85 height 17
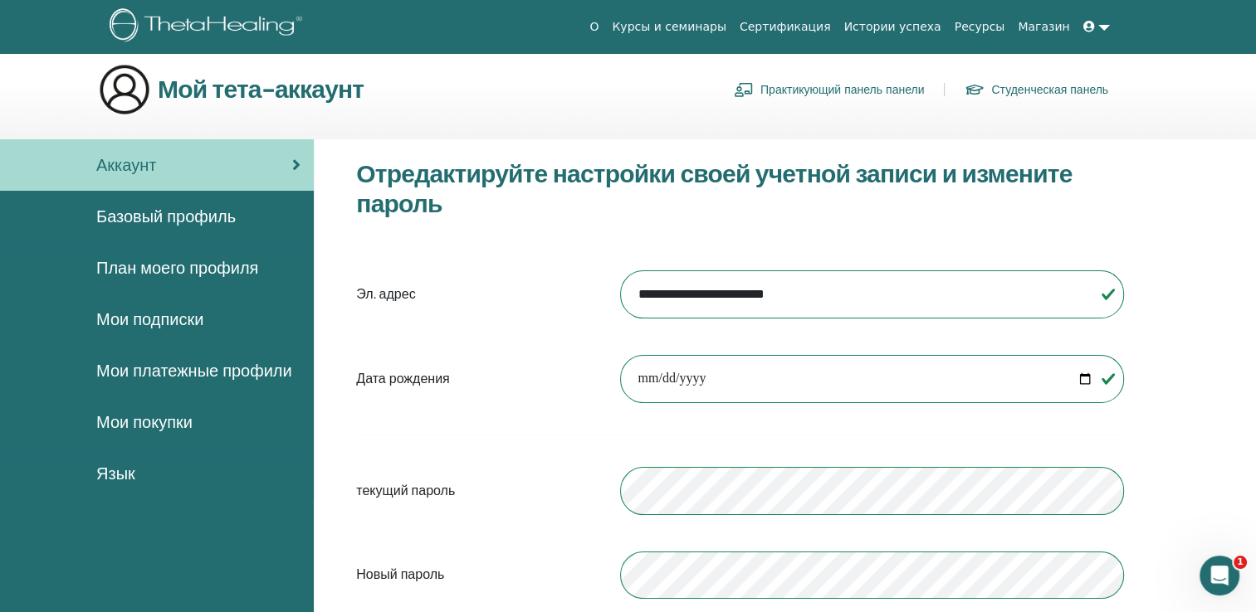
scroll to position [0, 0]
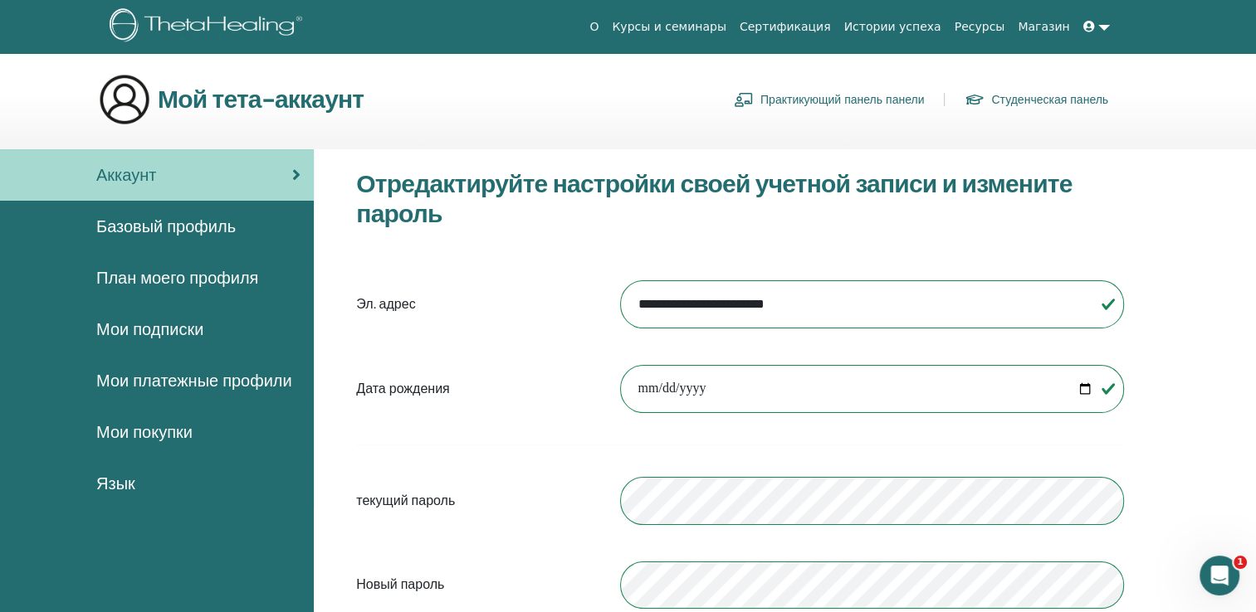
click at [169, 227] on span "Базовый профиль" at bounding box center [165, 226] width 139 height 25
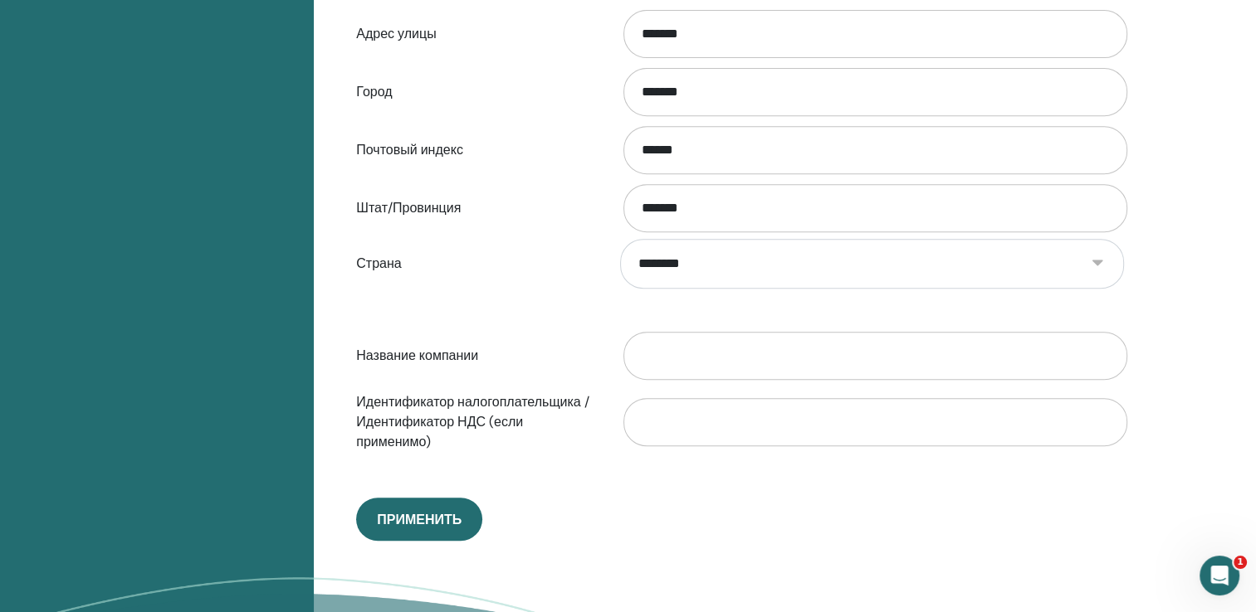
scroll to position [783, 0]
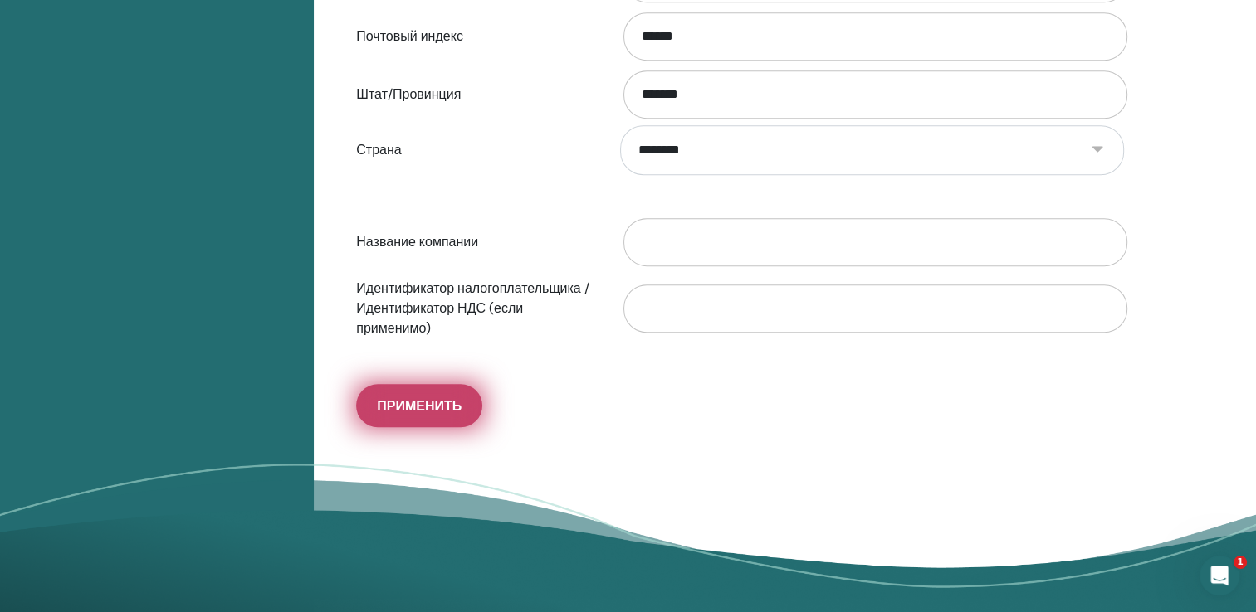
click at [435, 413] on button "Применить" at bounding box center [419, 405] width 126 height 43
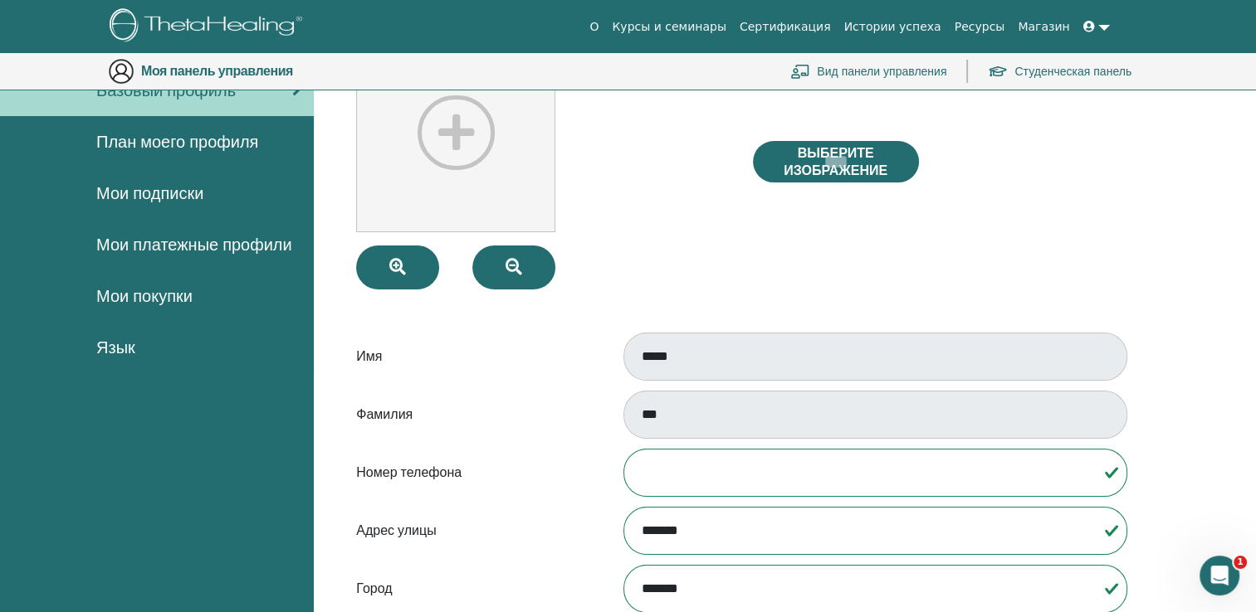
scroll to position [120, 0]
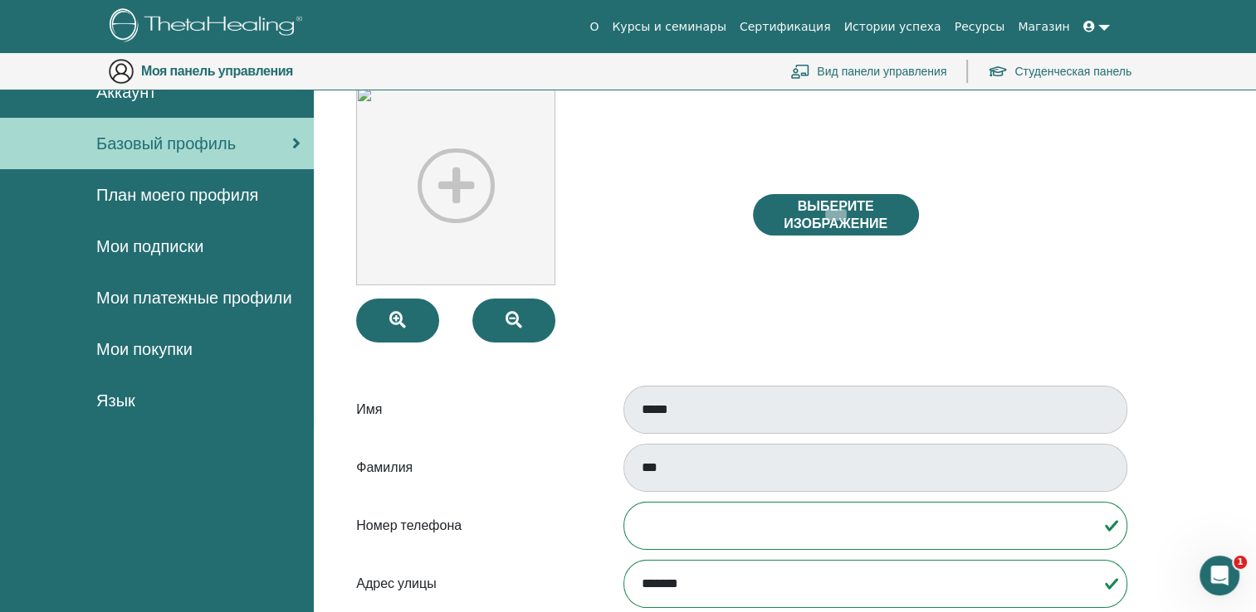
click at [187, 201] on span "План моего профиля" at bounding box center [177, 195] width 162 height 25
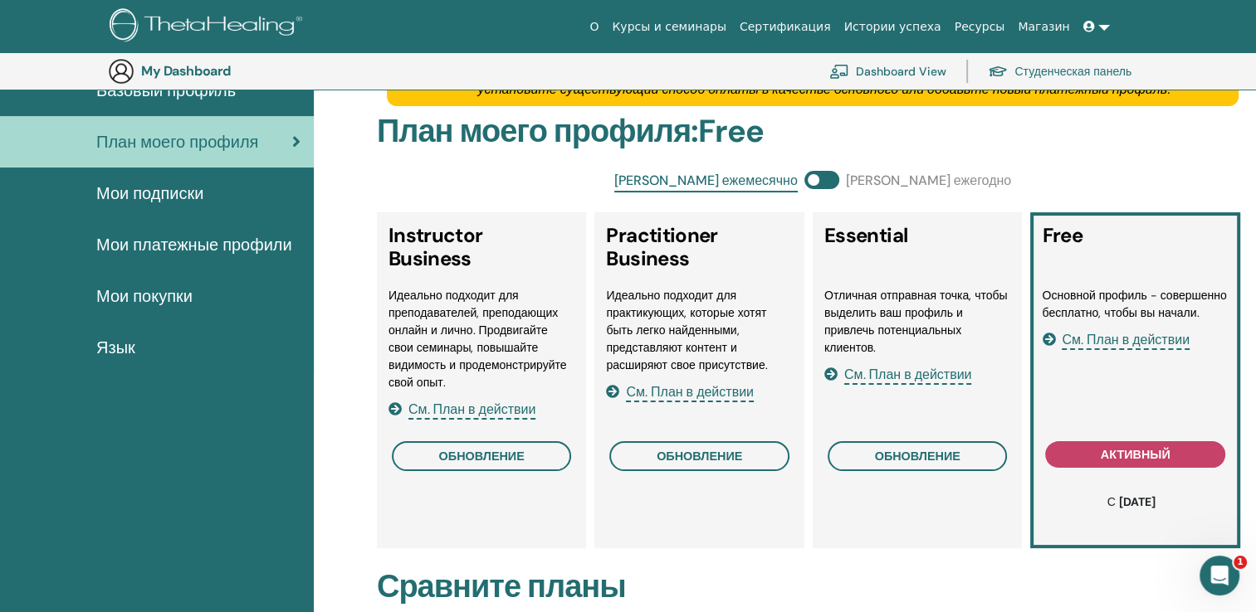
scroll to position [120, 0]
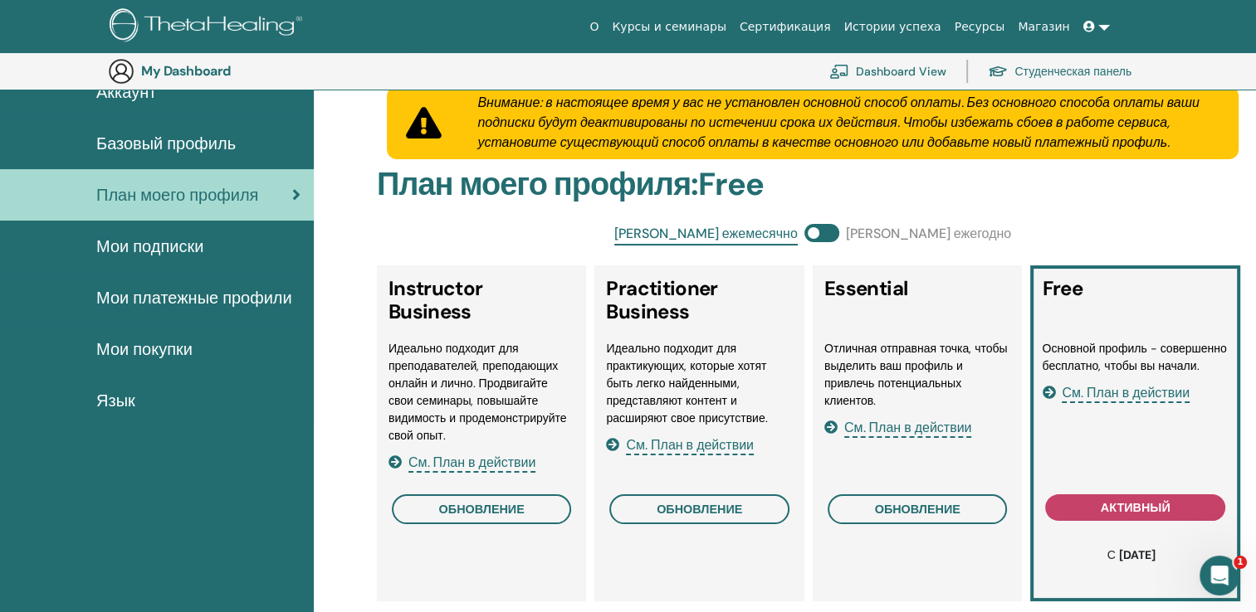
click at [198, 247] on span "Мои подписки" at bounding box center [149, 246] width 107 height 25
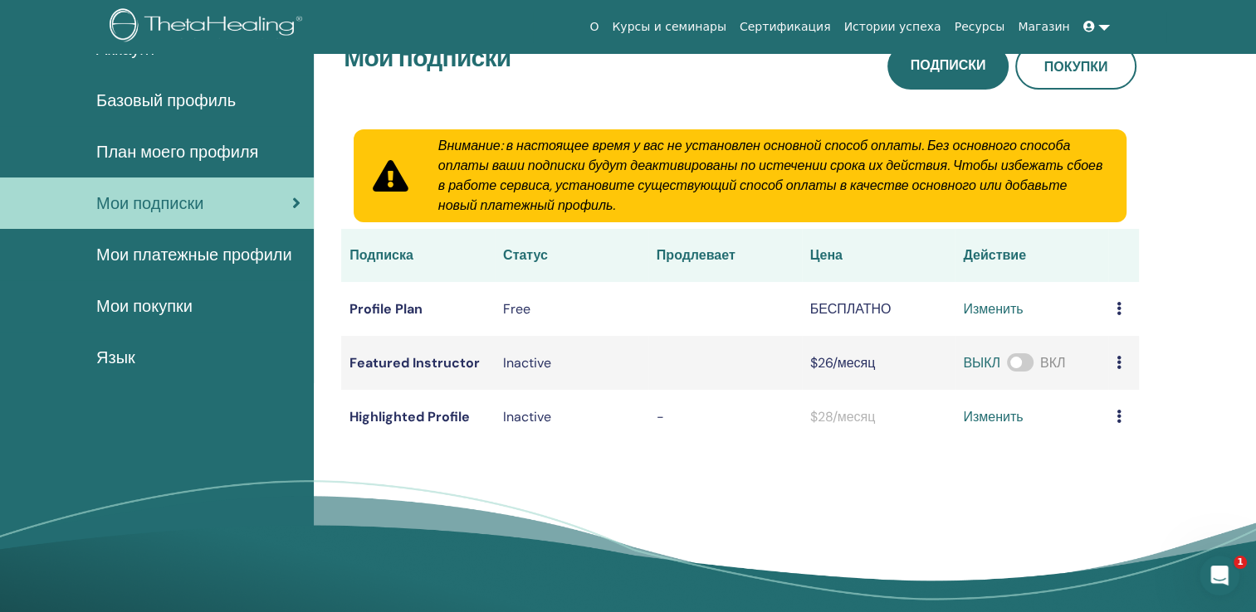
scroll to position [44, 0]
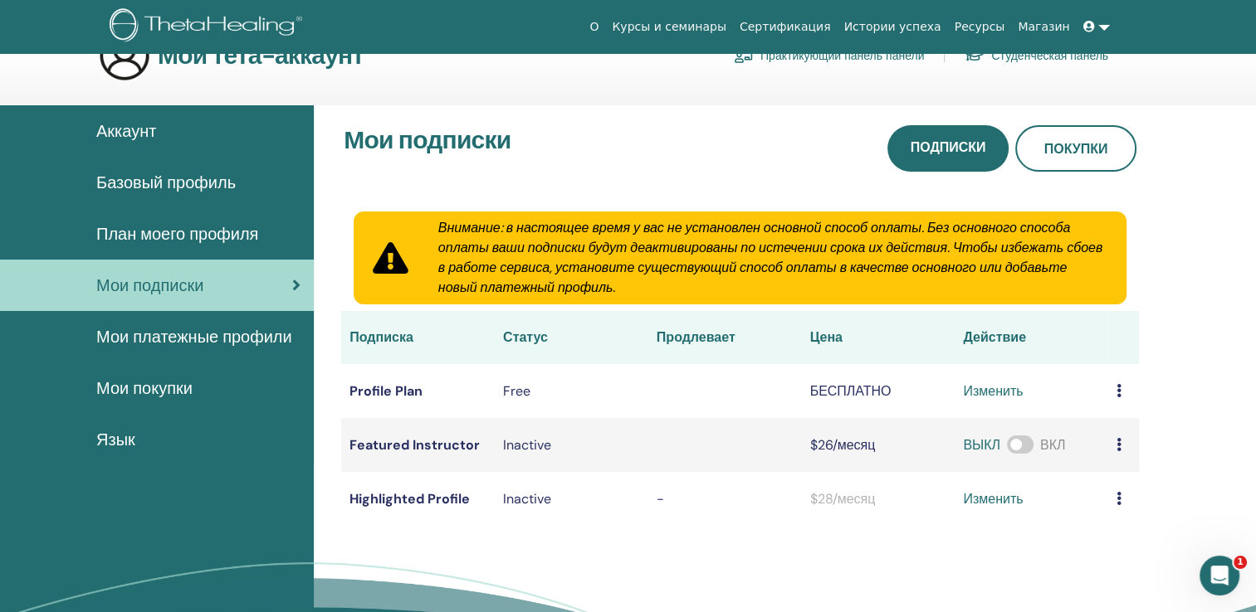
click at [154, 354] on link "Мои платежные профили" at bounding box center [157, 336] width 314 height 51
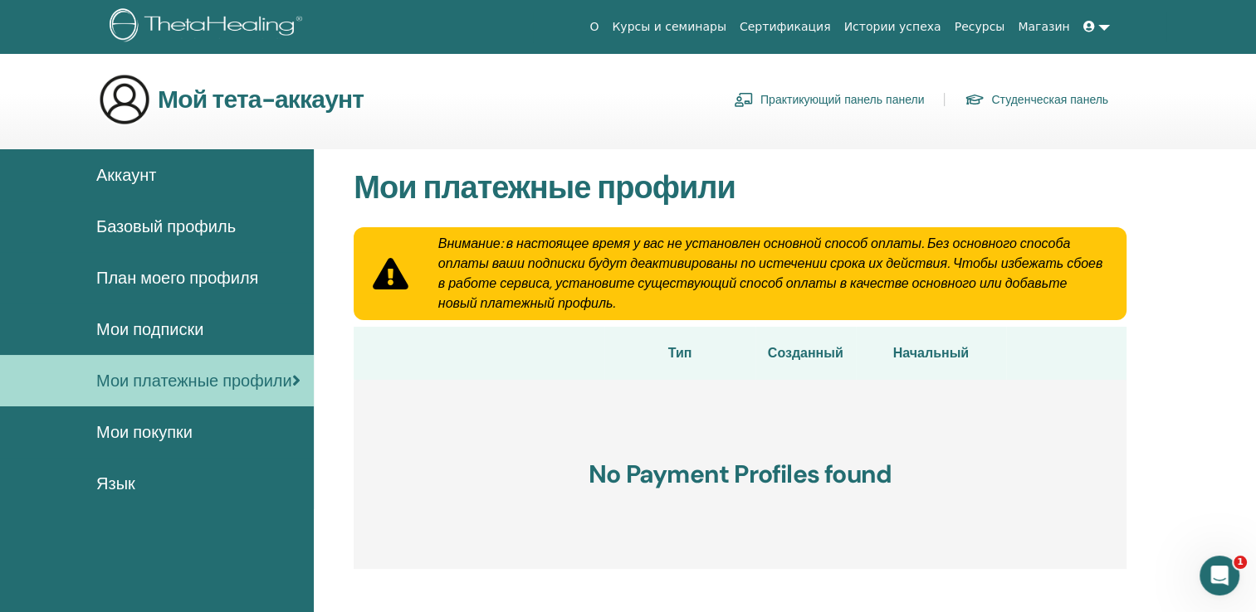
click at [222, 447] on link "Мои покупки" at bounding box center [157, 432] width 314 height 51
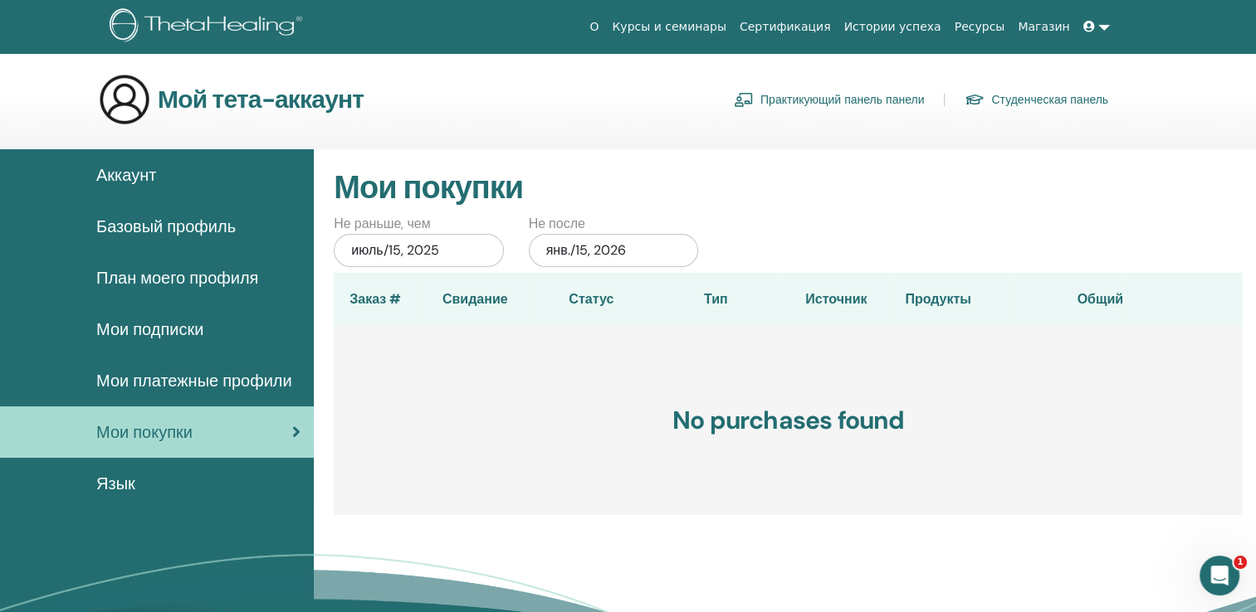
click at [195, 481] on div "Язык" at bounding box center [156, 483] width 287 height 25
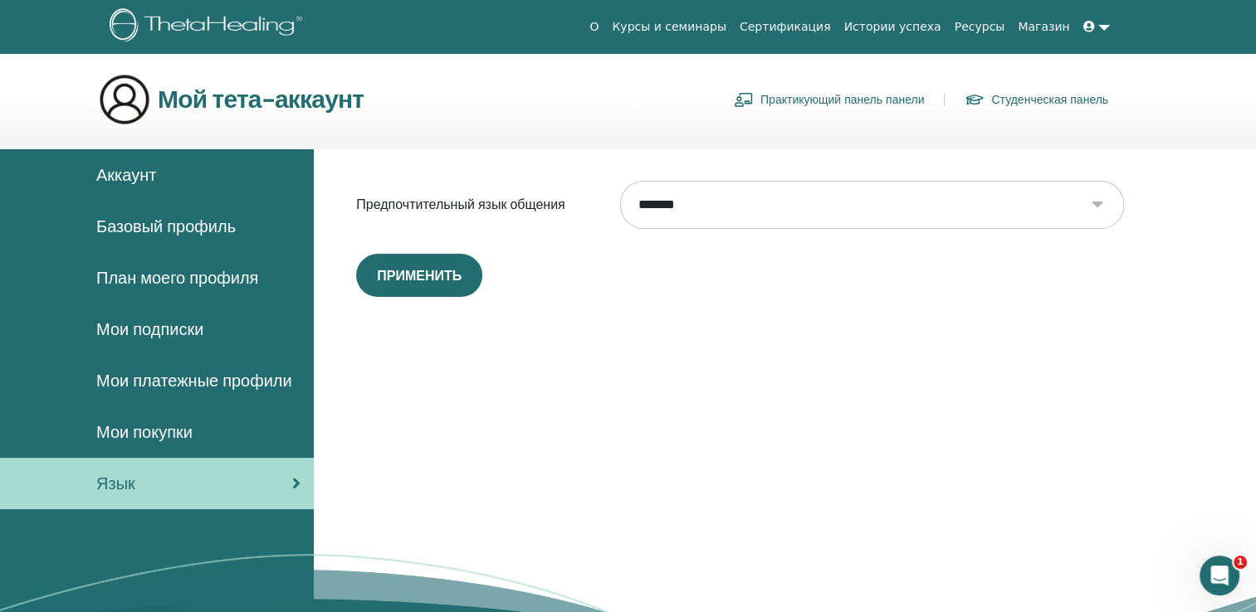
click at [163, 164] on div "Аккаунт" at bounding box center [156, 175] width 287 height 25
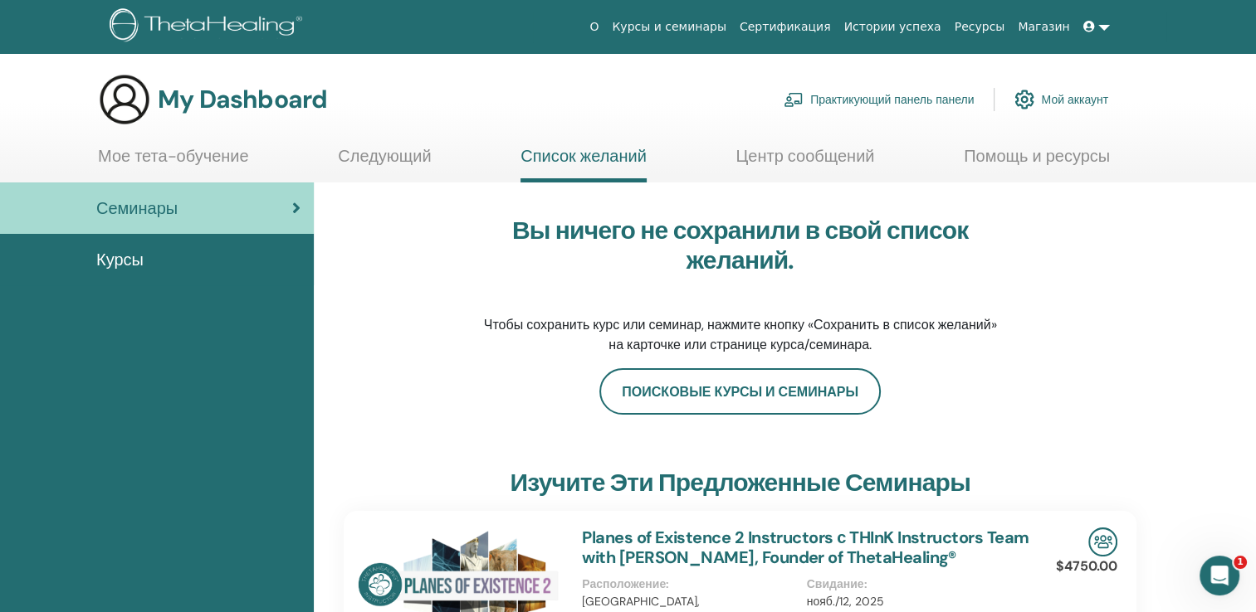
click at [1101, 31] on link at bounding box center [1096, 27] width 40 height 31
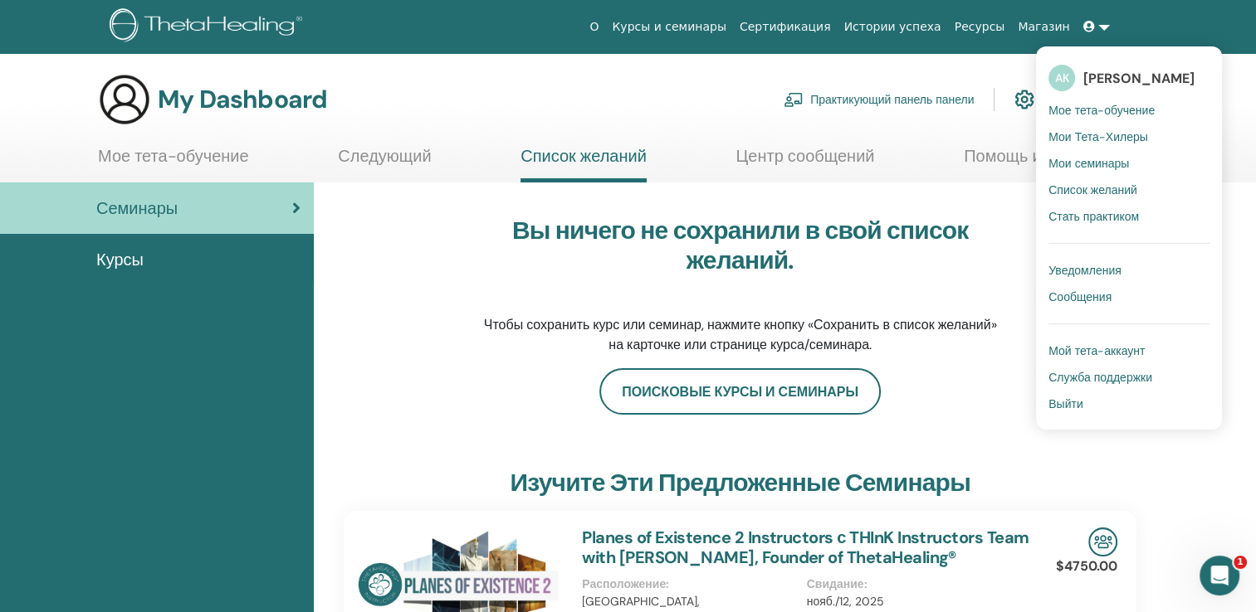
click at [1078, 406] on span "Выйти" at bounding box center [1065, 404] width 34 height 15
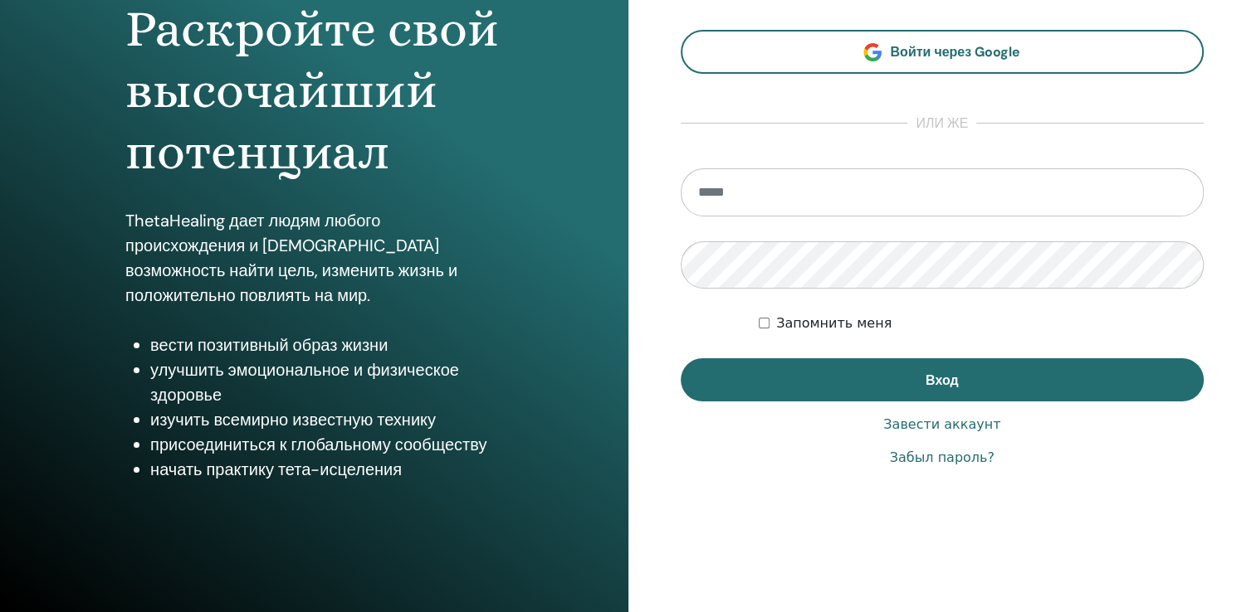
scroll to position [183, 0]
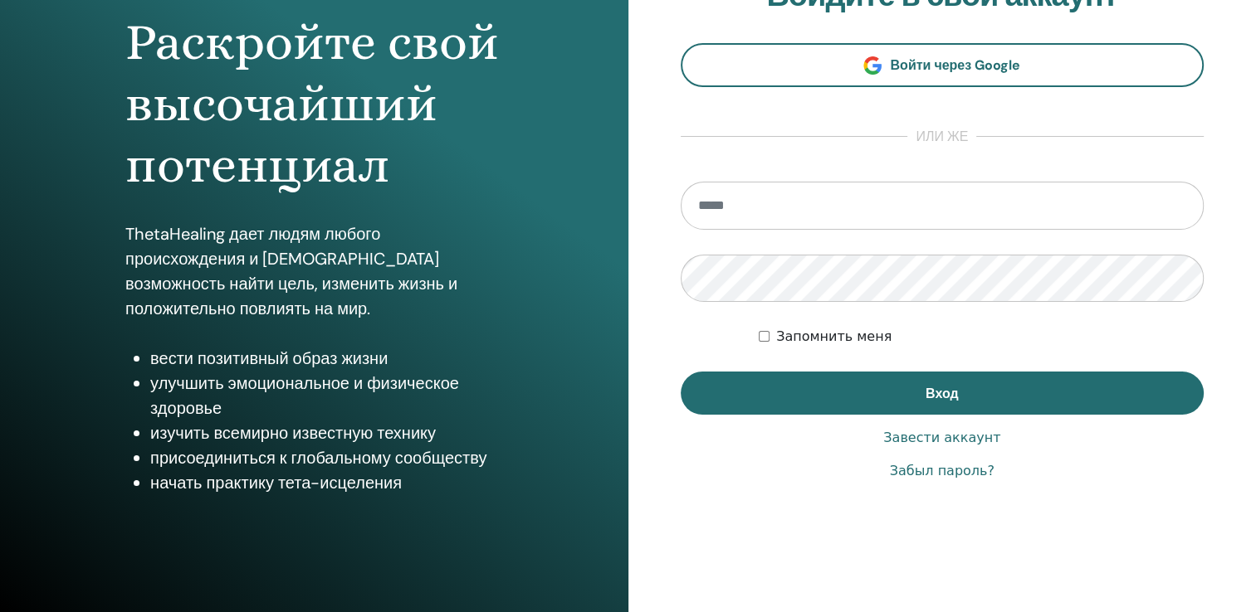
scroll to position [183, 0]
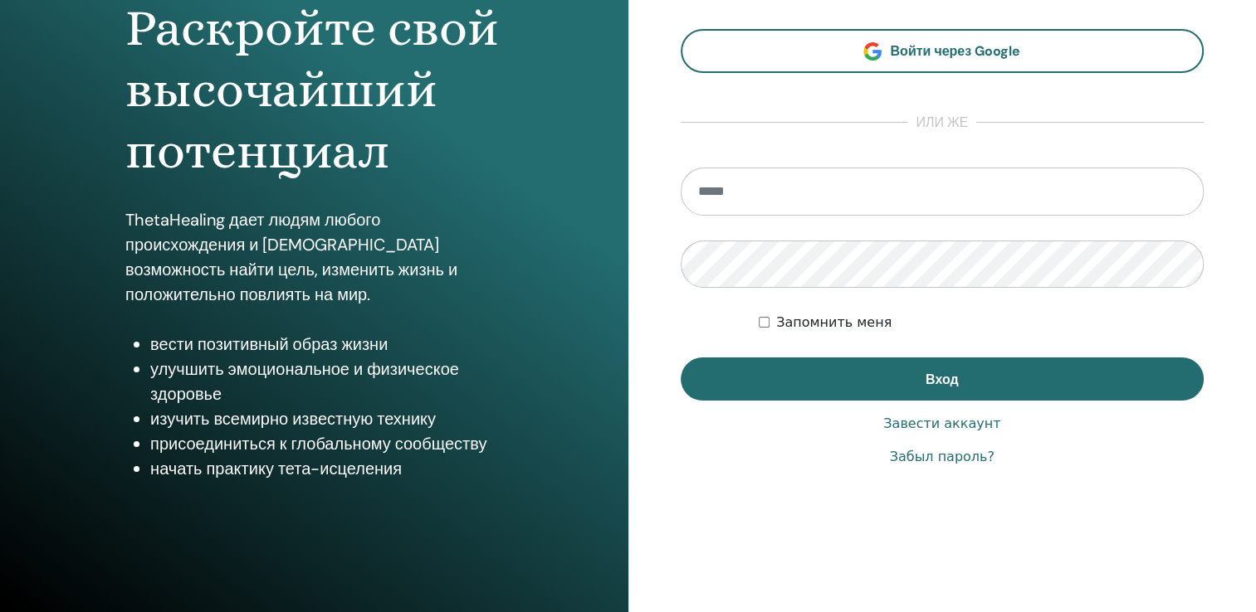
click at [757, 194] on input "email" at bounding box center [943, 192] width 524 height 48
type input "**********"
click at [930, 460] on link "Забыл пароль?" at bounding box center [942, 457] width 105 height 20
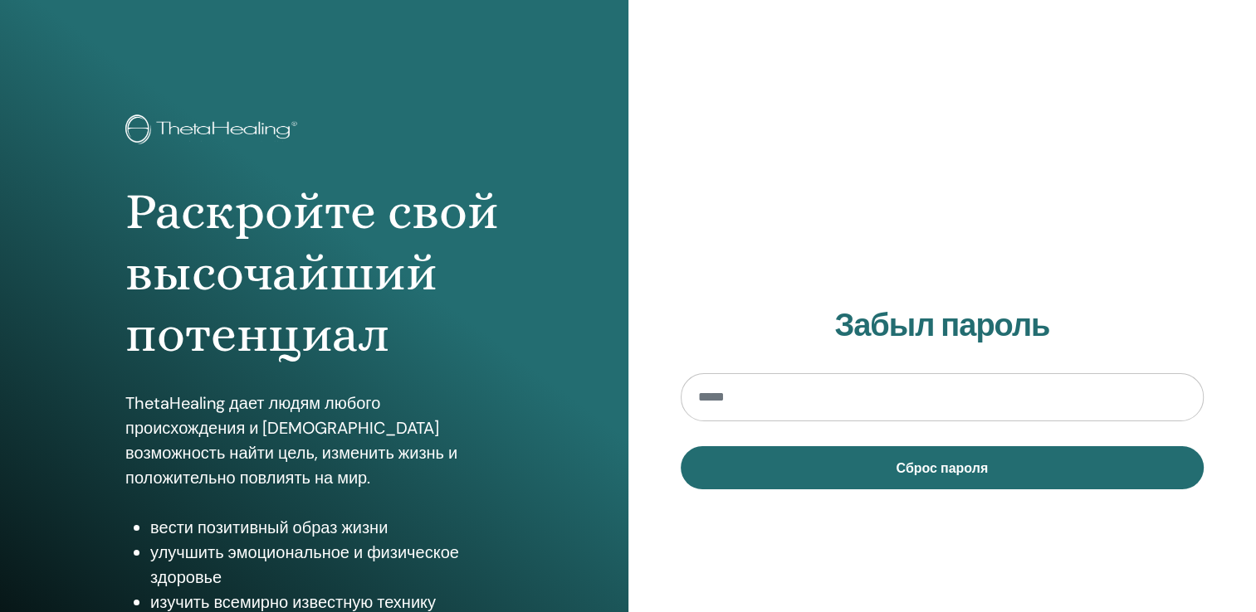
click at [766, 394] on input "email" at bounding box center [943, 397] width 524 height 48
type input "**********"
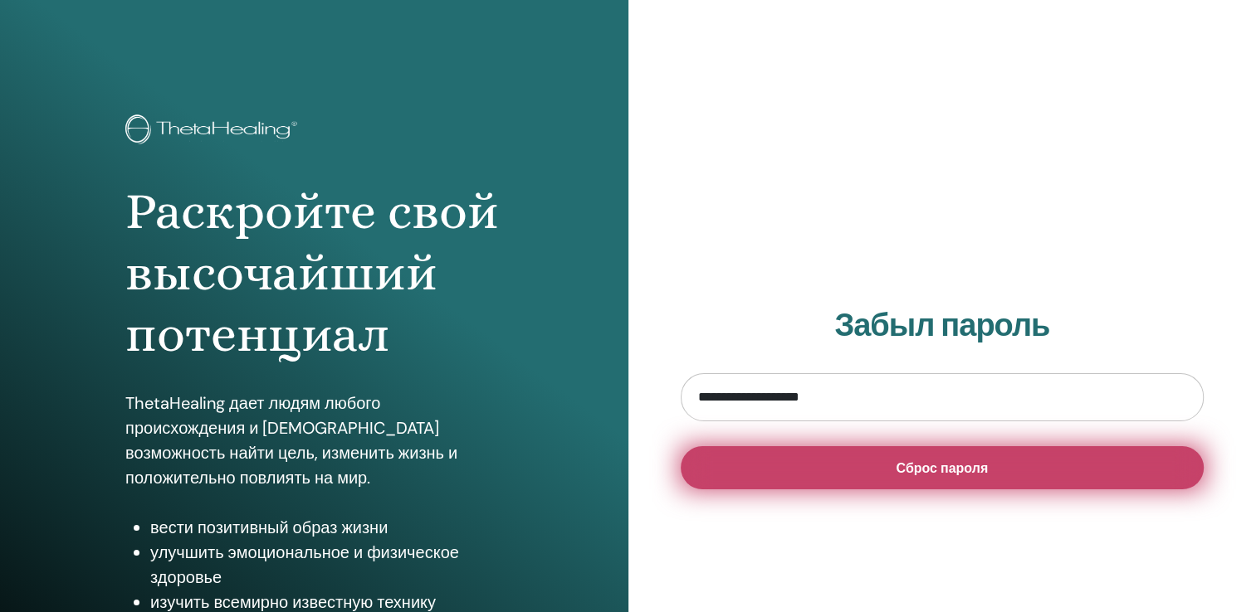
click at [941, 461] on span "Сброс пароля" at bounding box center [941, 468] width 92 height 17
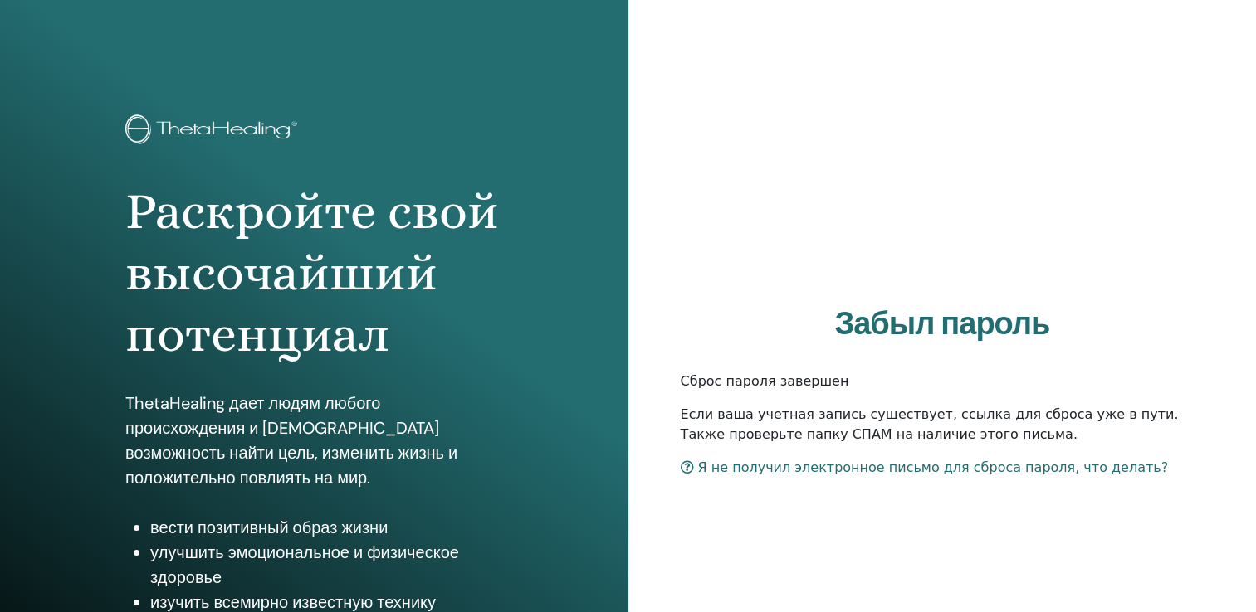
click at [787, 468] on link "Я не получил электронное письмо для сброса пароля, что делать?" at bounding box center [925, 468] width 488 height 16
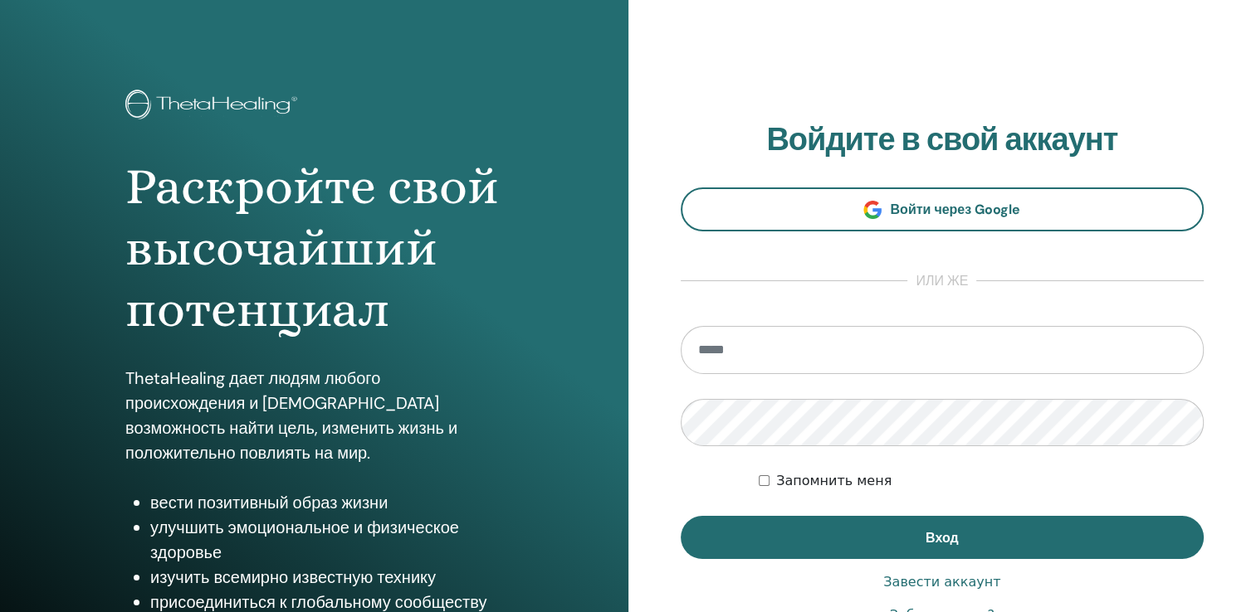
scroll to position [17, 0]
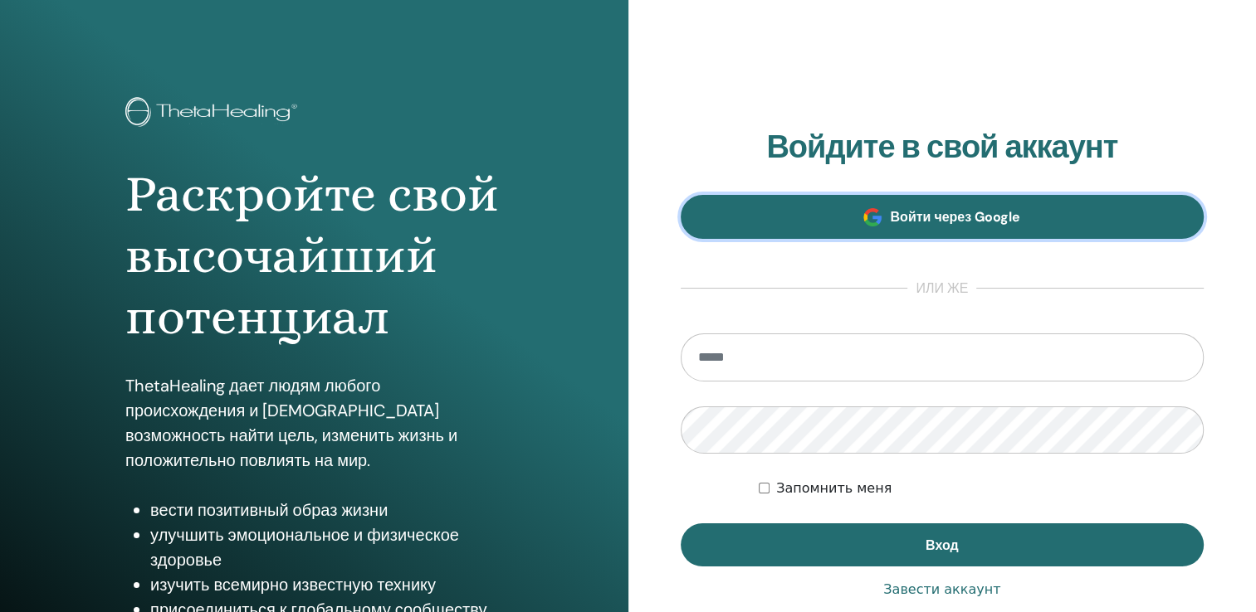
click at [970, 211] on span "Войти через Google" at bounding box center [955, 216] width 130 height 17
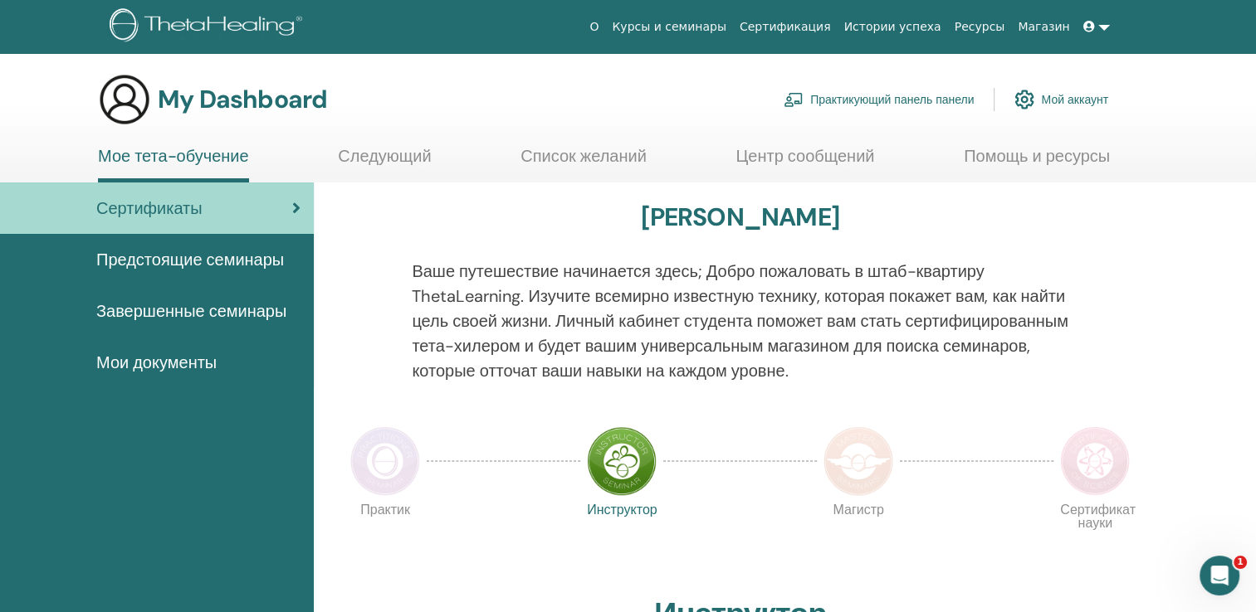
click at [1117, 32] on ul "О Курсы и семинары Сертификация Истории успеха Ресурсы Магазин AK Alina Kim Мое…" at bounding box center [849, 27] width 633 height 31
click at [1086, 23] on icon at bounding box center [1089, 27] width 12 height 12
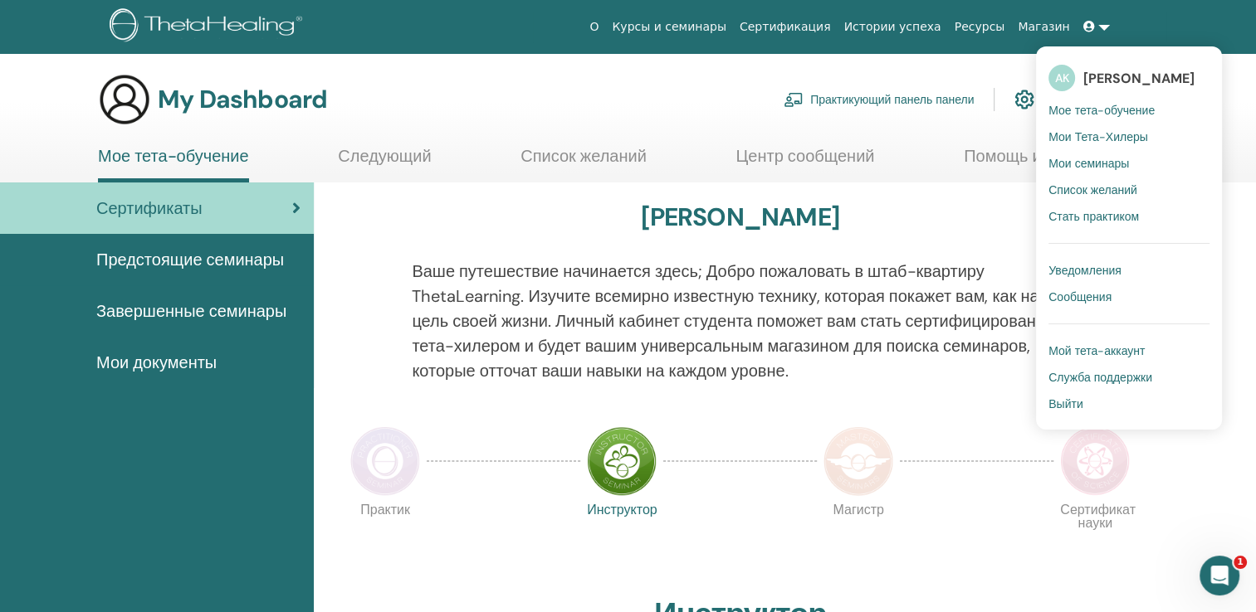
click at [1104, 108] on span "Мое тета-обучение" at bounding box center [1101, 110] width 106 height 15
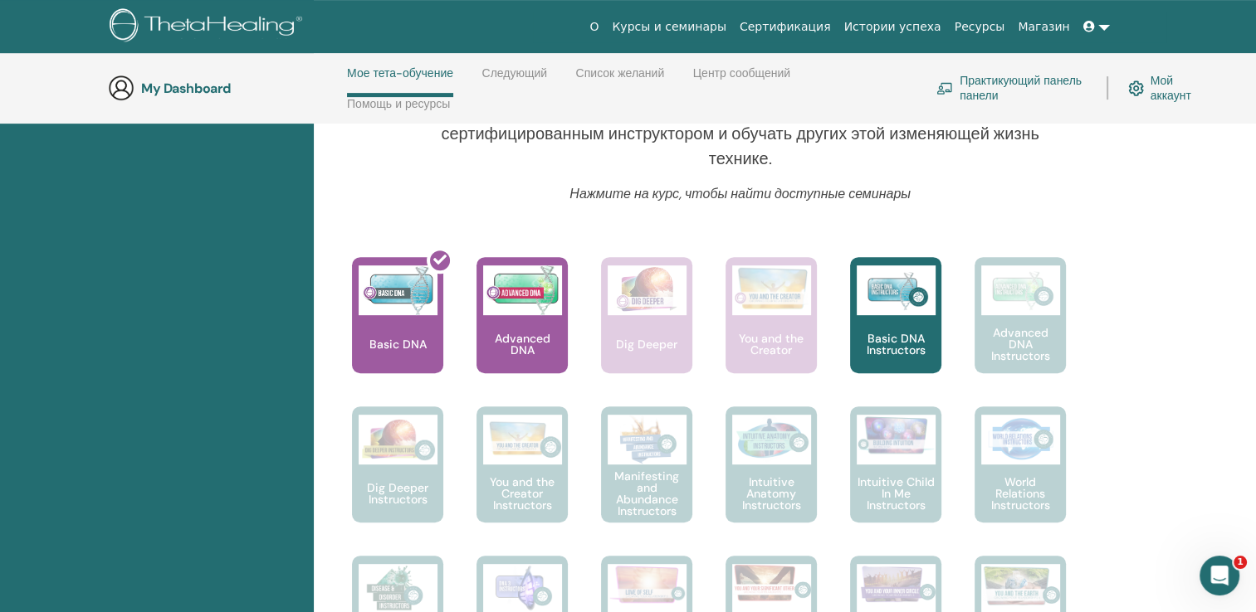
scroll to position [651, 0]
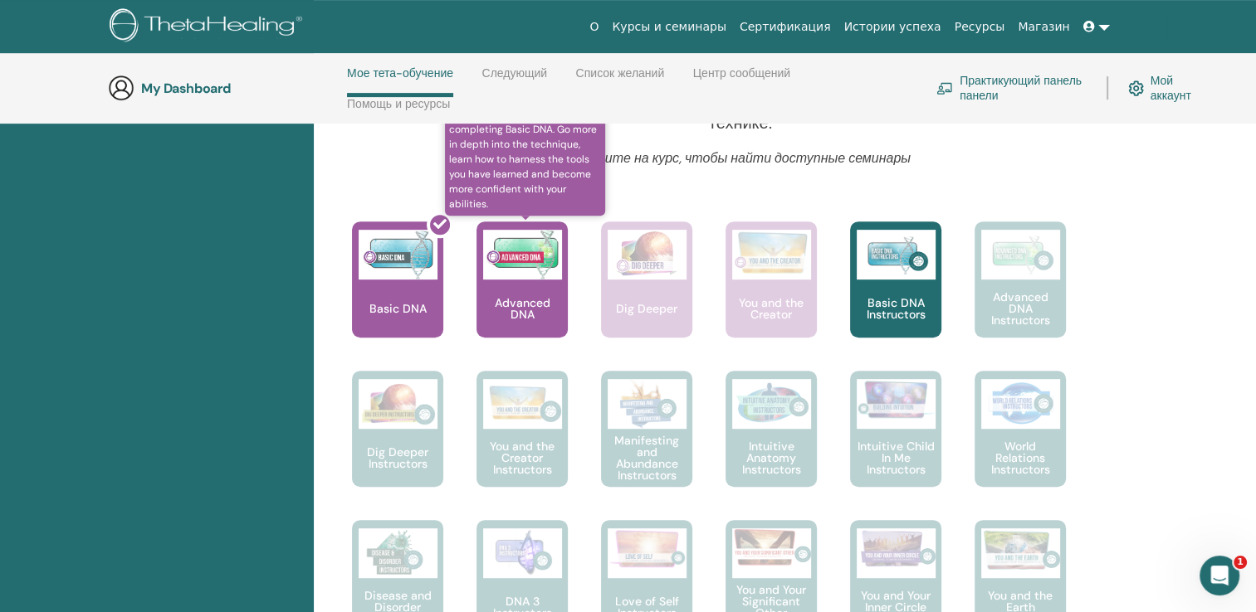
click at [503, 272] on img at bounding box center [522, 255] width 79 height 50
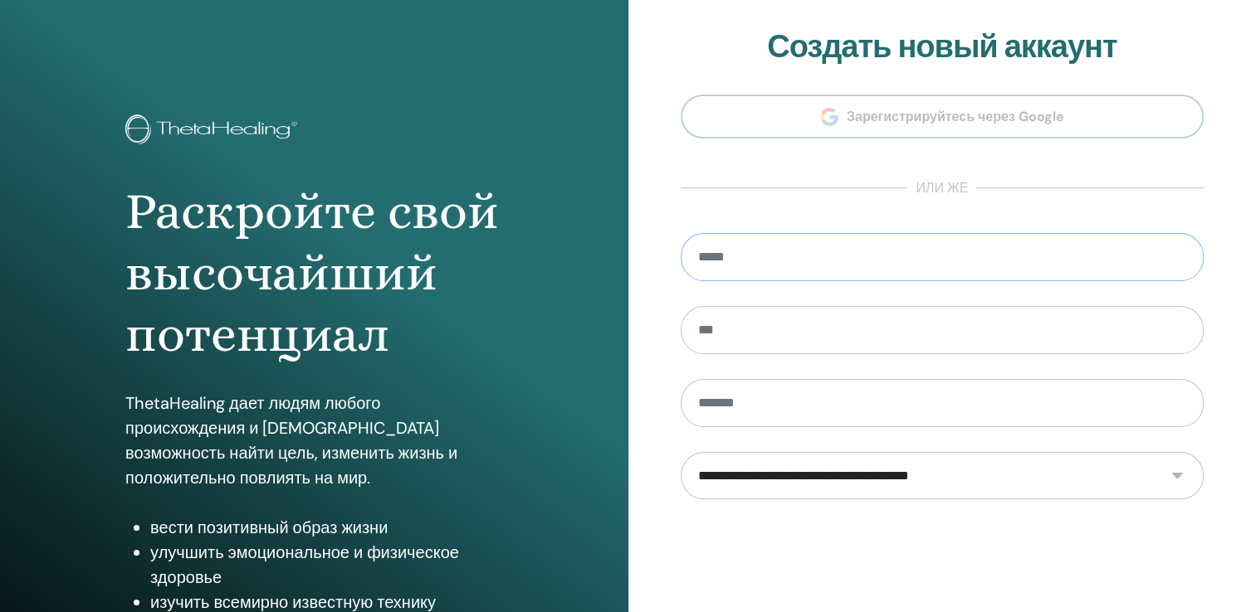
click at [801, 256] on input "email" at bounding box center [943, 257] width 524 height 48
type input "**********"
type input "*****"
type input "***"
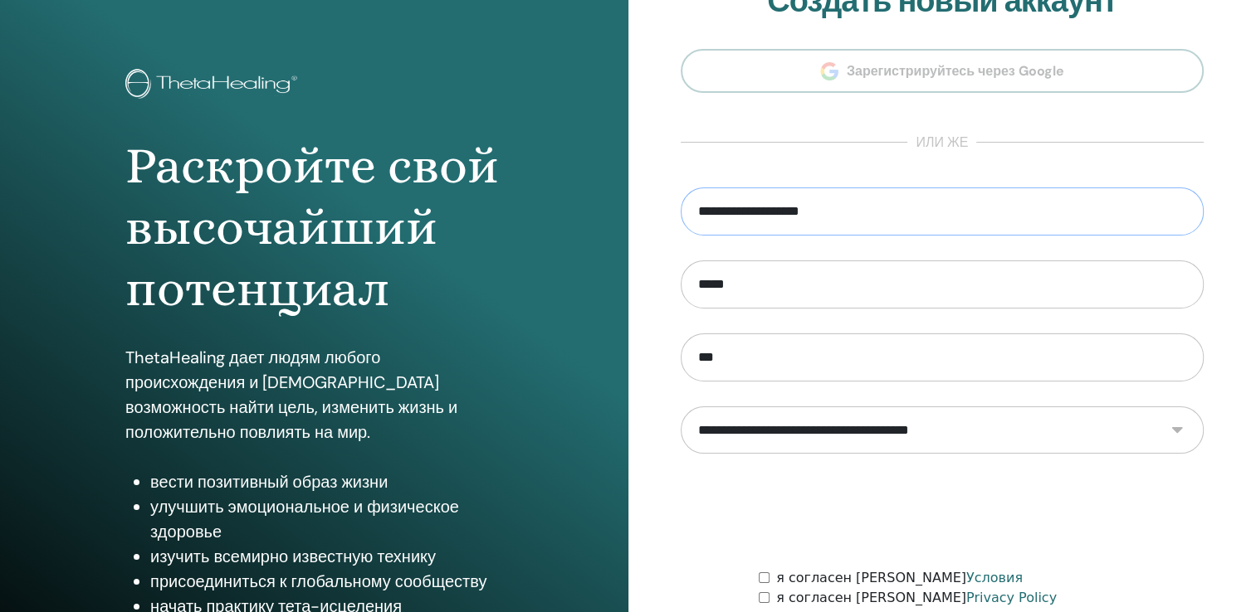
scroll to position [83, 0]
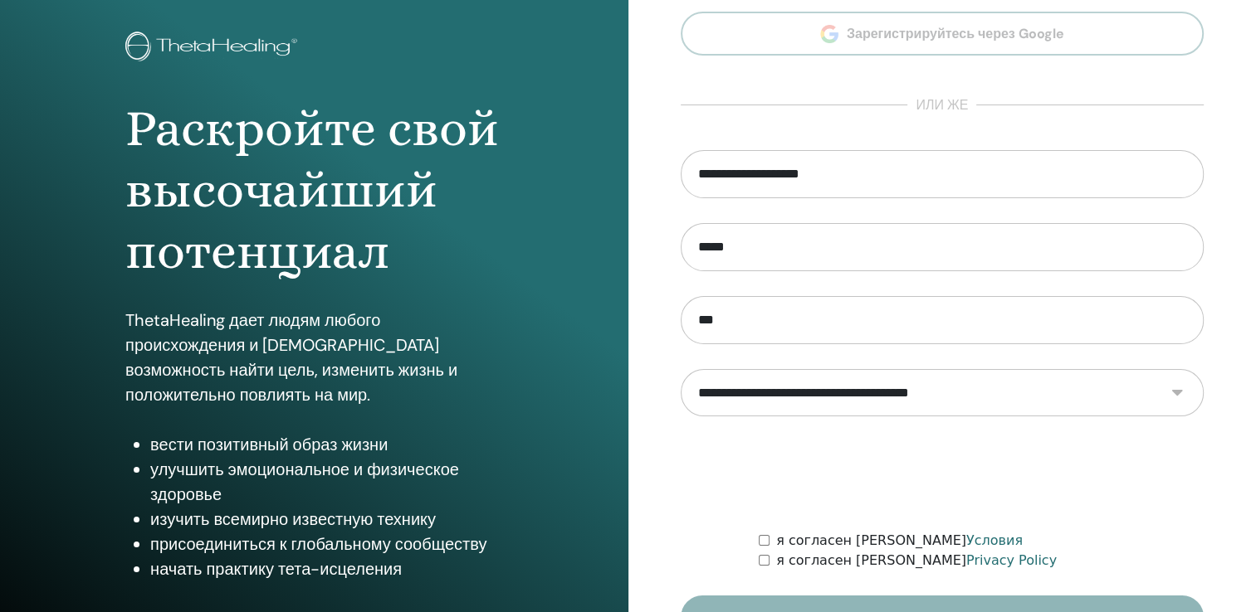
click at [843, 398] on select "**********" at bounding box center [942, 393] width 523 height 48
select select "***"
click at [681, 369] on select "**********" at bounding box center [942, 393] width 523 height 48
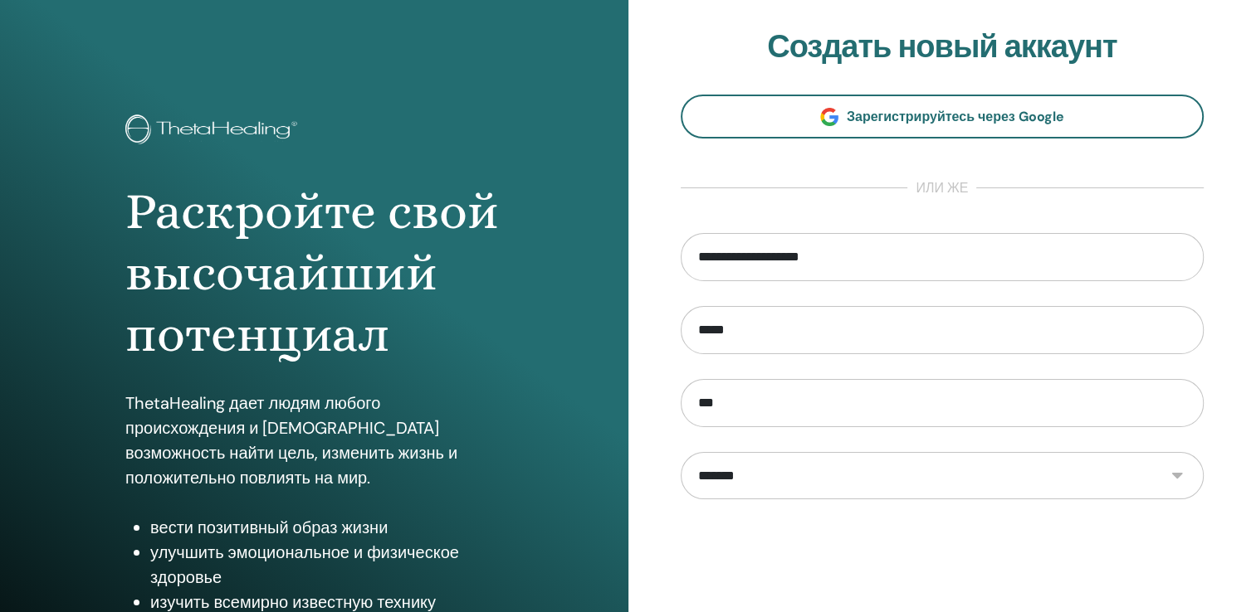
scroll to position [183, 0]
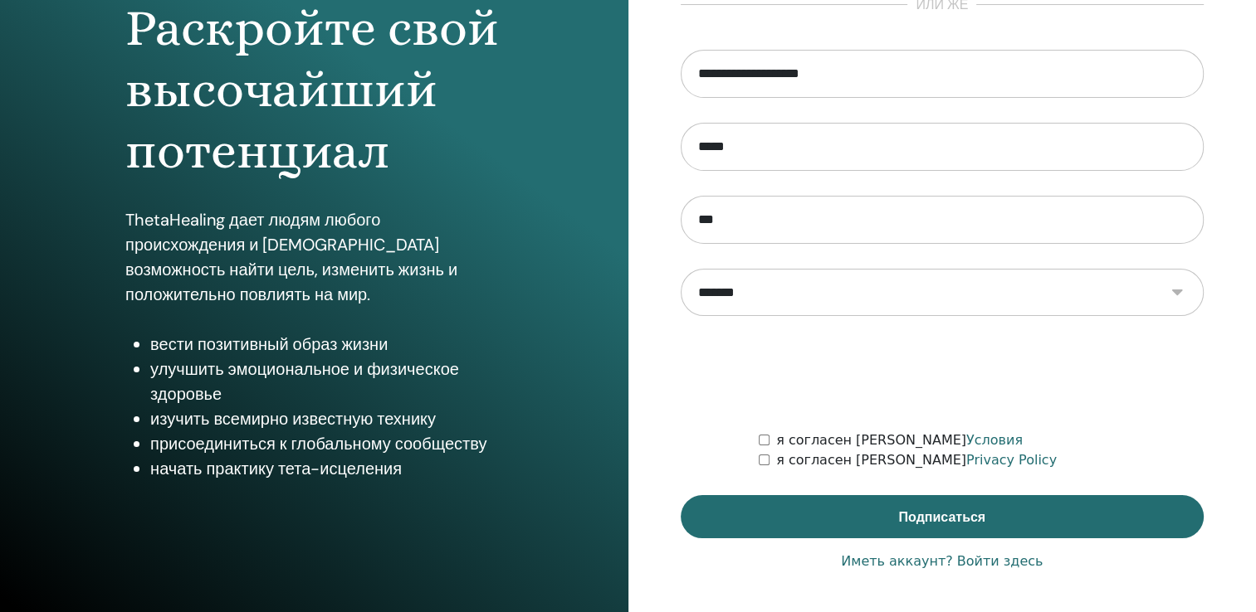
click at [988, 557] on link "Иметь аккаунт? Войти здесь" at bounding box center [942, 562] width 202 height 20
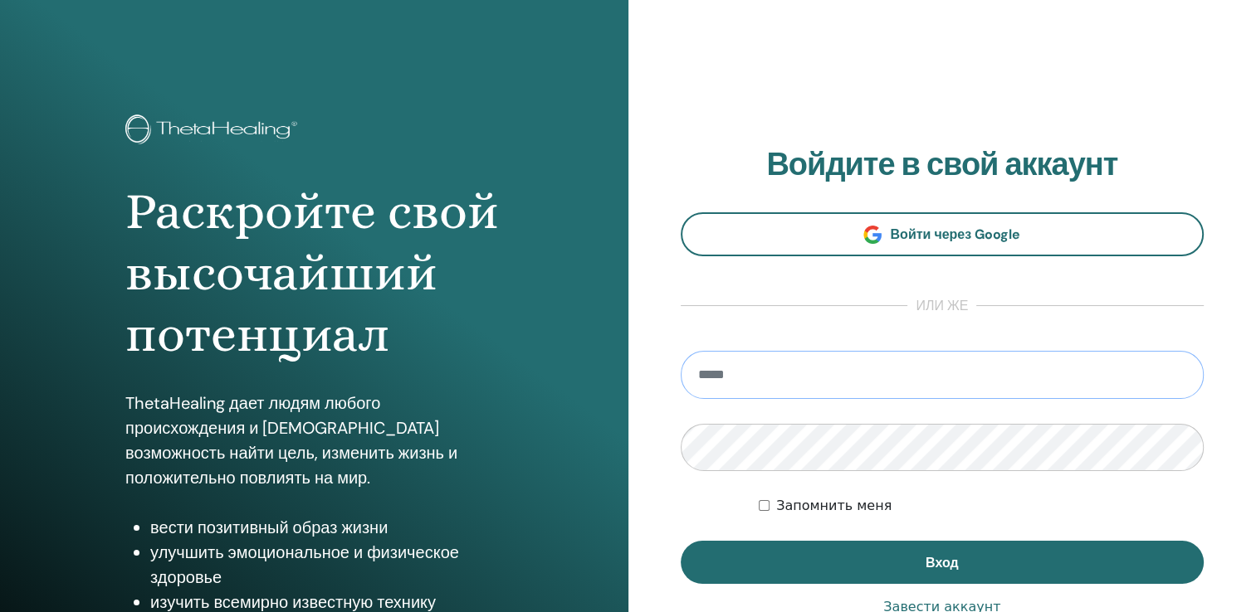
click at [767, 388] on input "email" at bounding box center [943, 375] width 524 height 48
type input "**********"
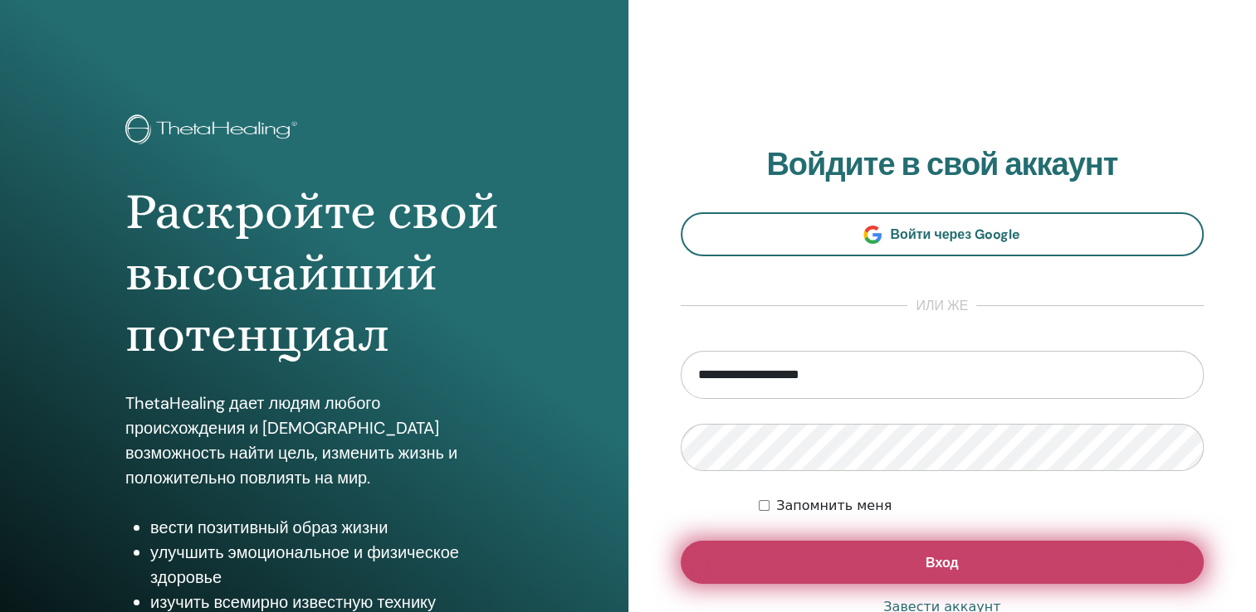
click at [855, 567] on button "Вход" at bounding box center [943, 562] width 524 height 43
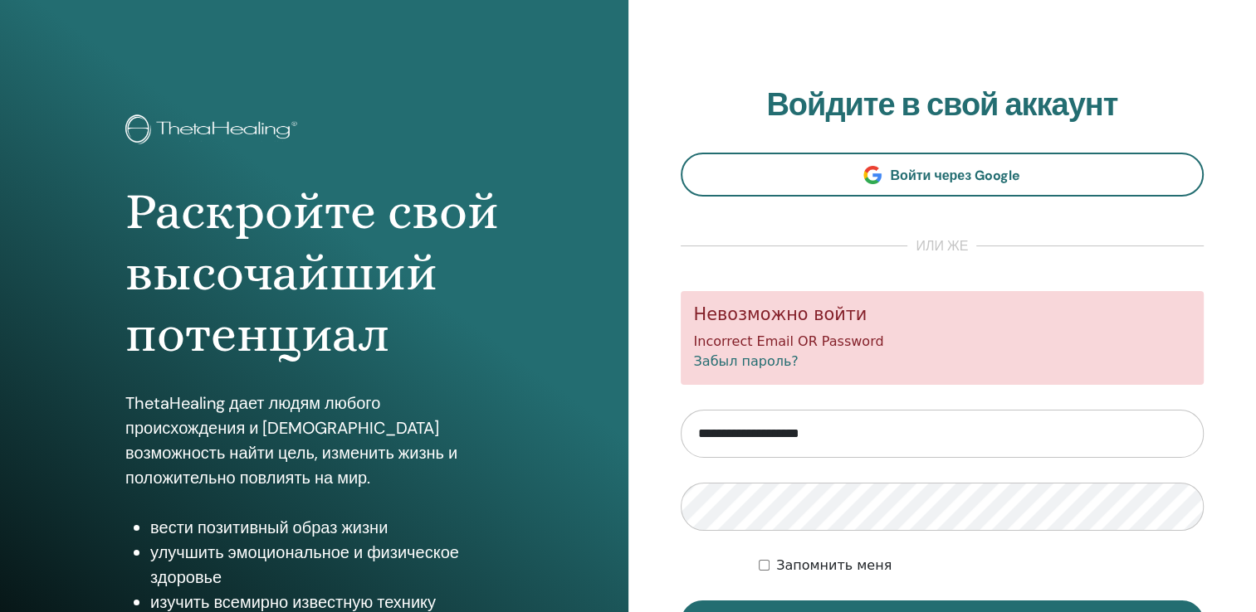
click at [765, 366] on link "Забыл пароль?" at bounding box center [746, 362] width 105 height 16
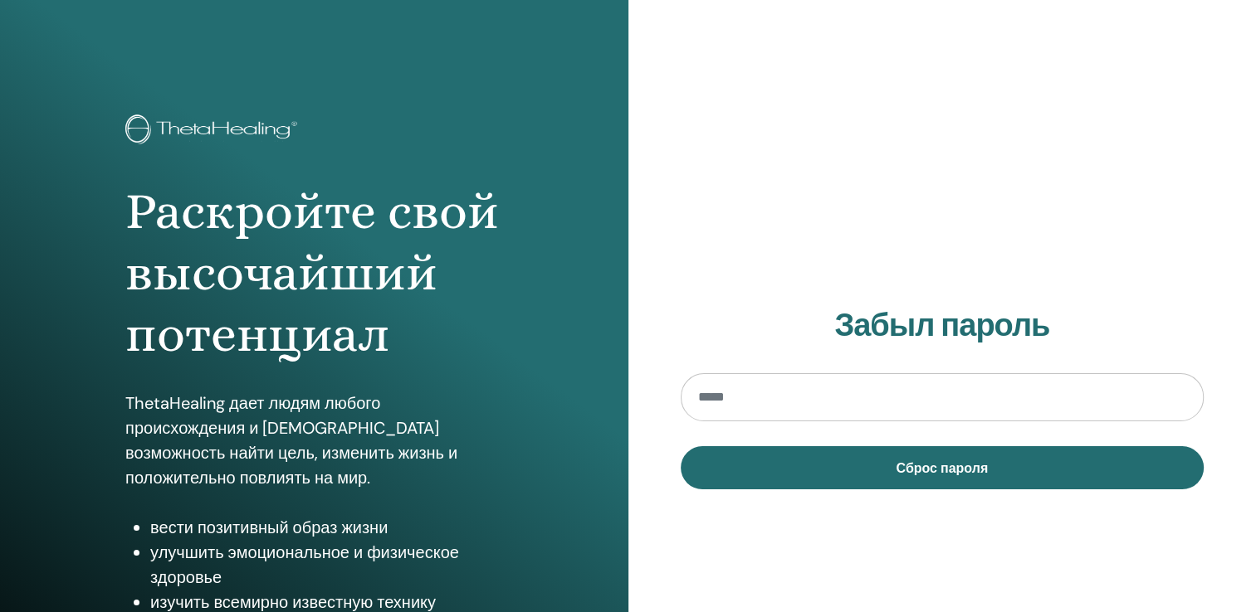
click at [766, 366] on section "Забыл пароль Сброс пароля" at bounding box center [943, 398] width 524 height 183
click at [770, 387] on input "email" at bounding box center [943, 397] width 524 height 48
type input "**********"
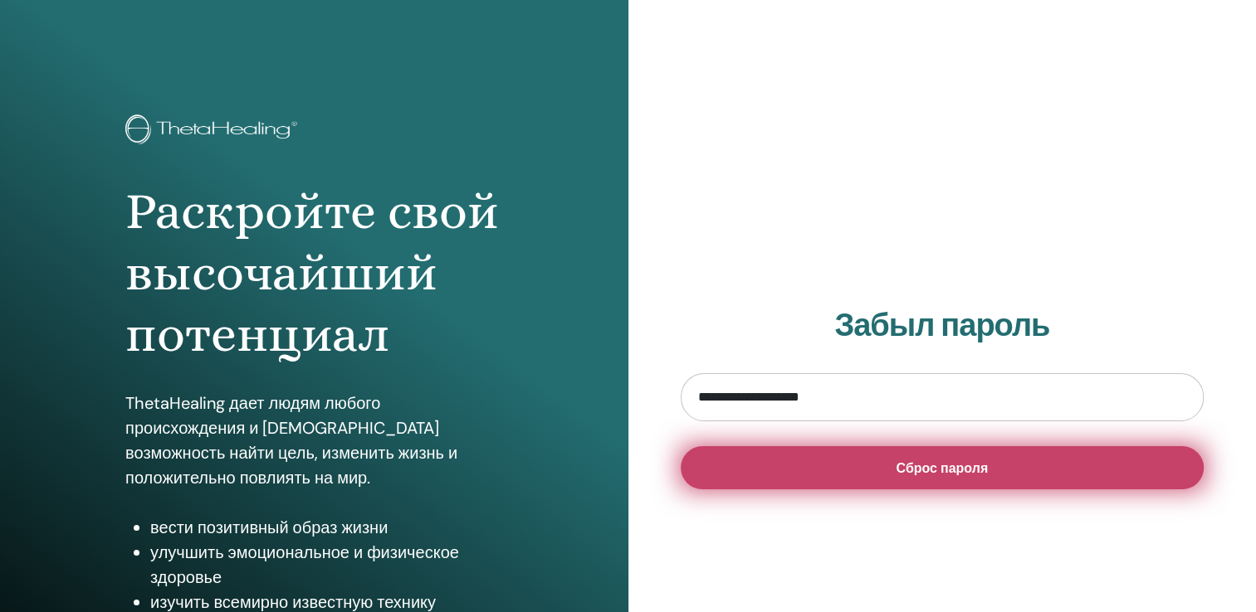
click at [936, 473] on span "Сброс пароля" at bounding box center [941, 468] width 92 height 17
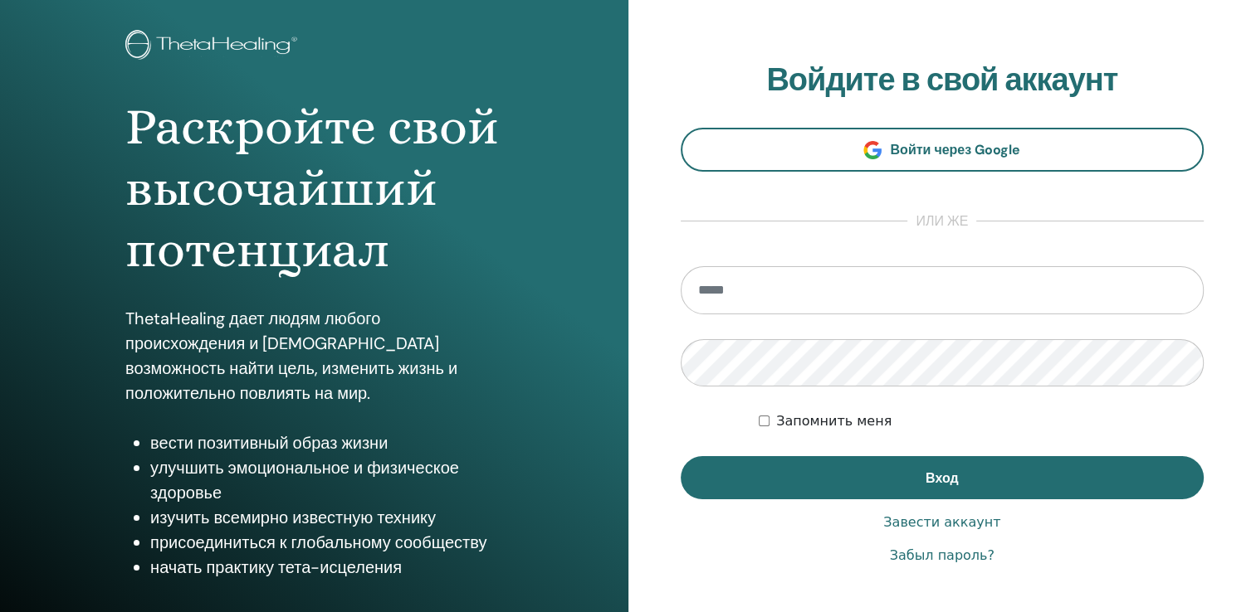
scroll to position [183, 0]
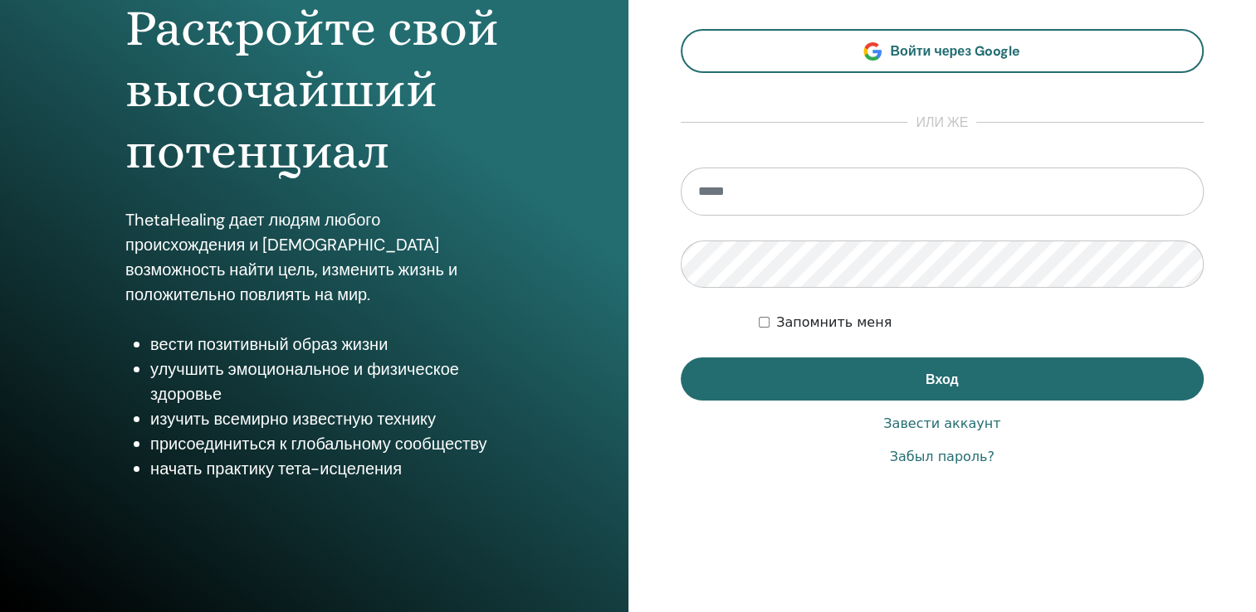
click at [736, 188] on input "email" at bounding box center [943, 192] width 524 height 48
click at [798, 201] on input "email" at bounding box center [943, 192] width 524 height 48
type input "**********"
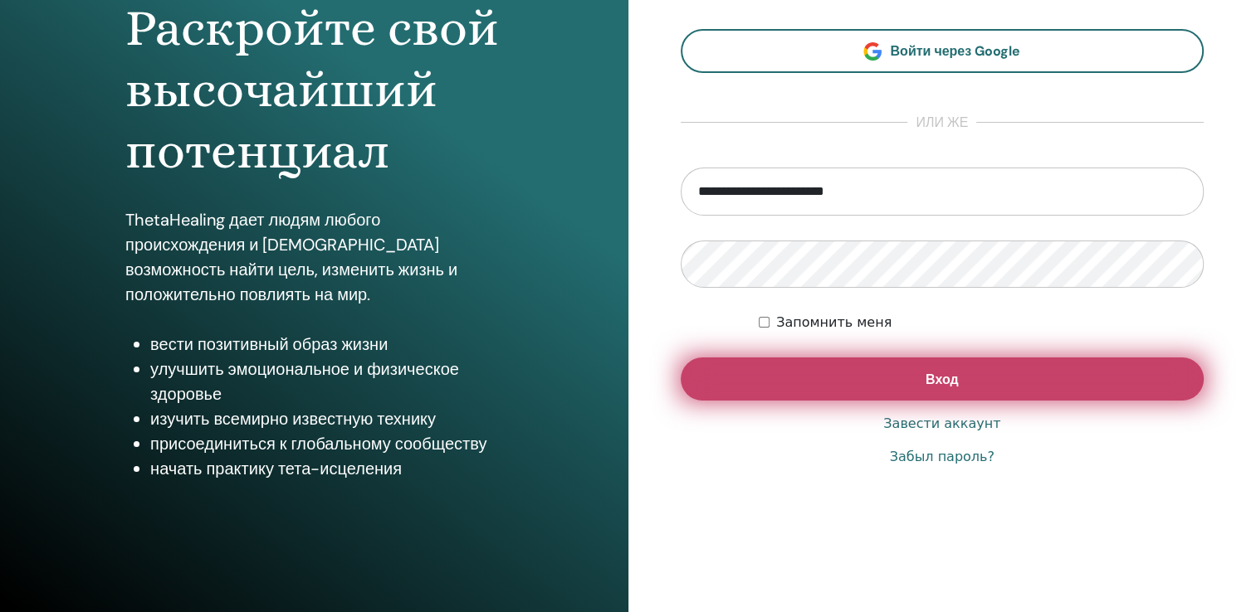
click at [857, 377] on button "Вход" at bounding box center [943, 379] width 524 height 43
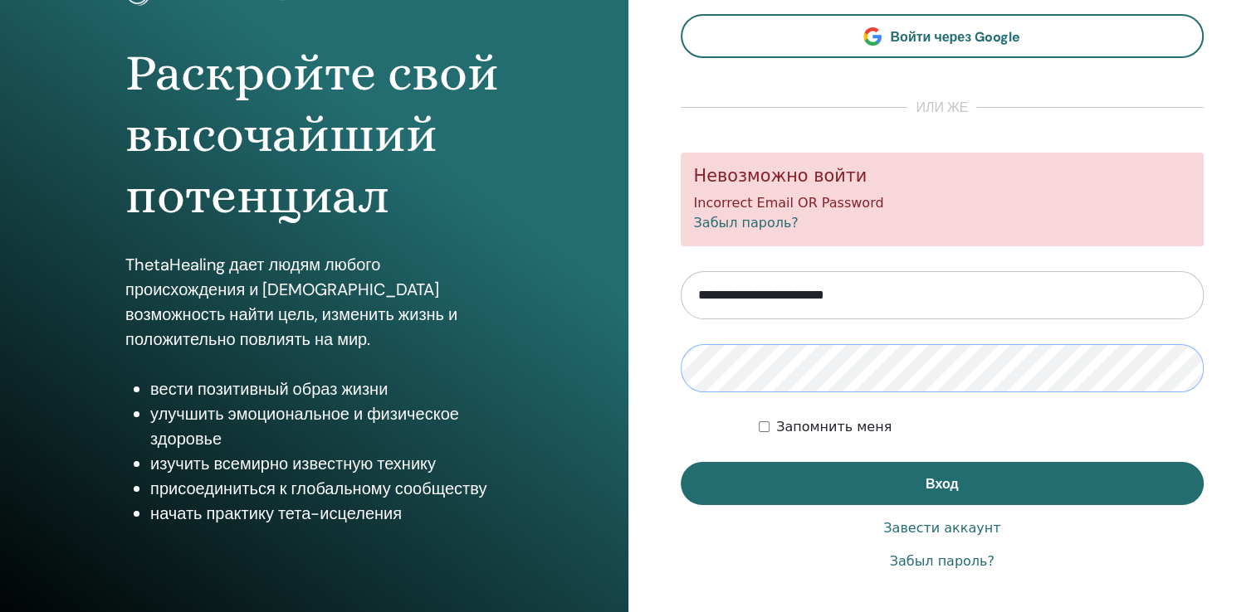
scroll to position [166, 0]
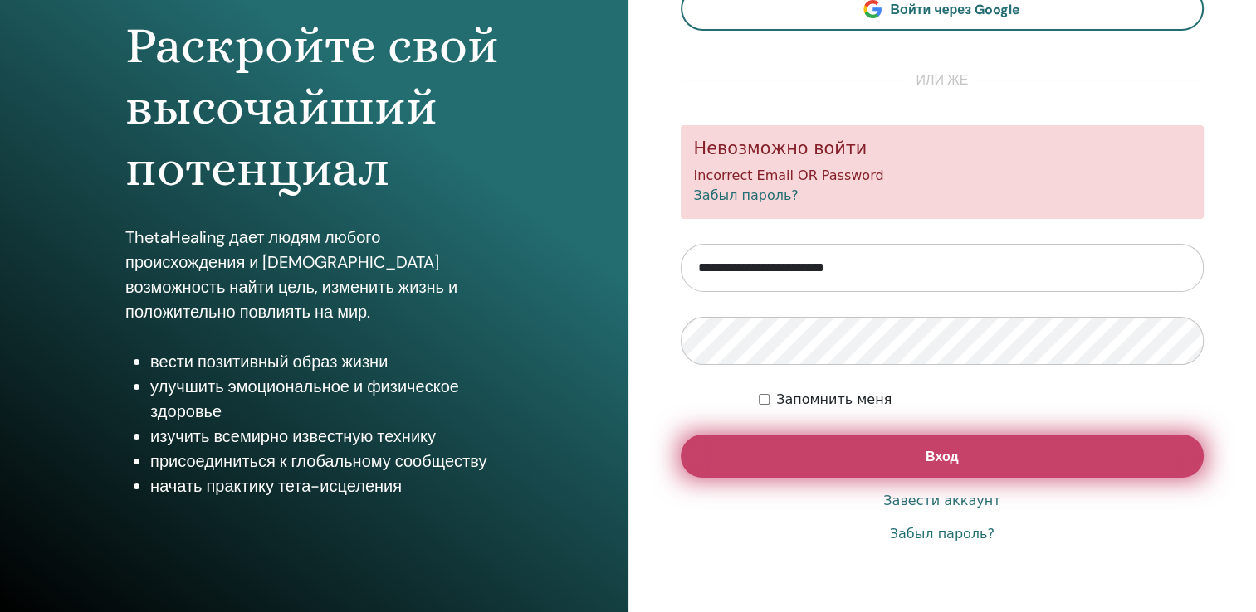
click at [908, 466] on button "Вход" at bounding box center [943, 456] width 524 height 43
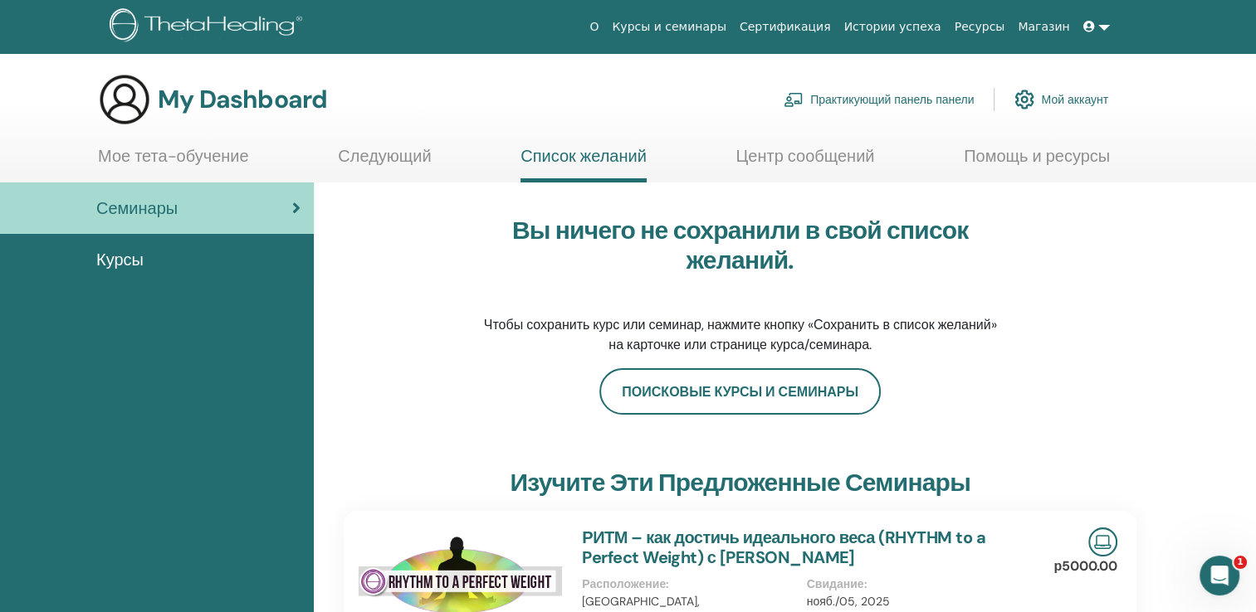
click at [1058, 30] on link "Магазин" at bounding box center [1043, 27] width 65 height 31
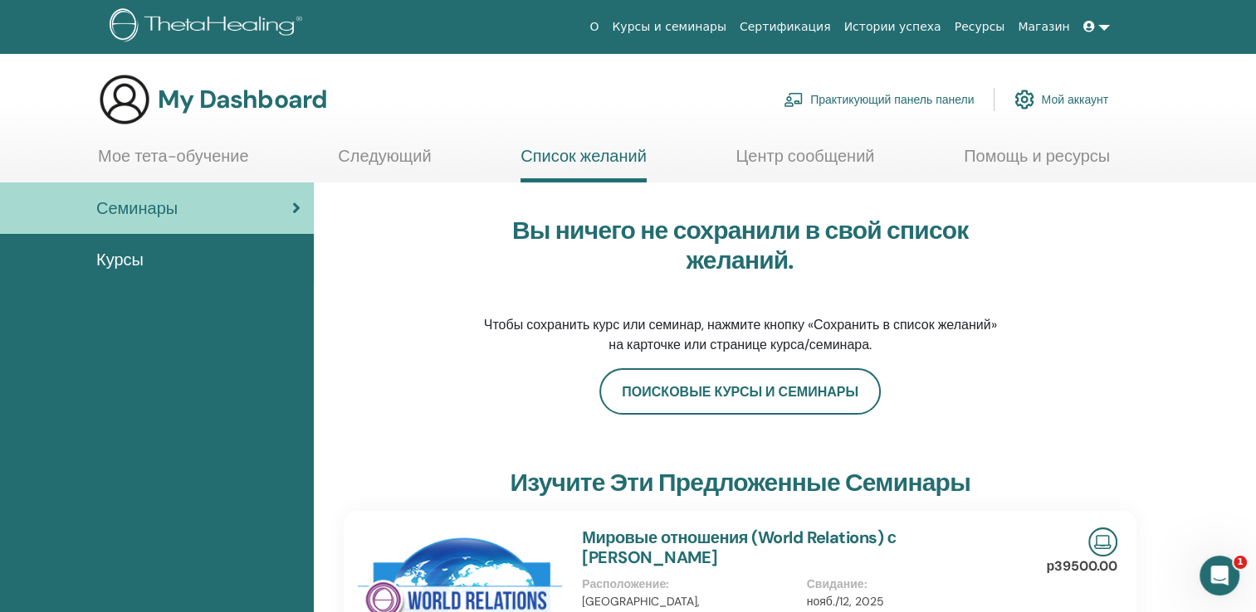
click at [1049, 102] on link "Мой аккаунт" at bounding box center [1061, 99] width 94 height 37
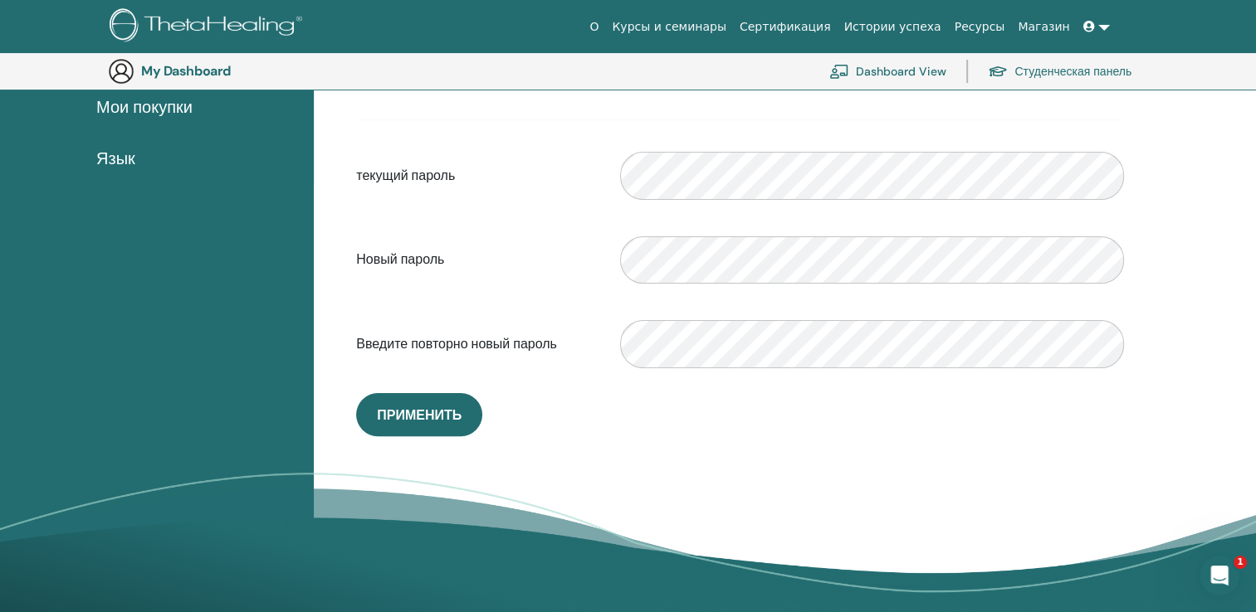
scroll to position [368, 0]
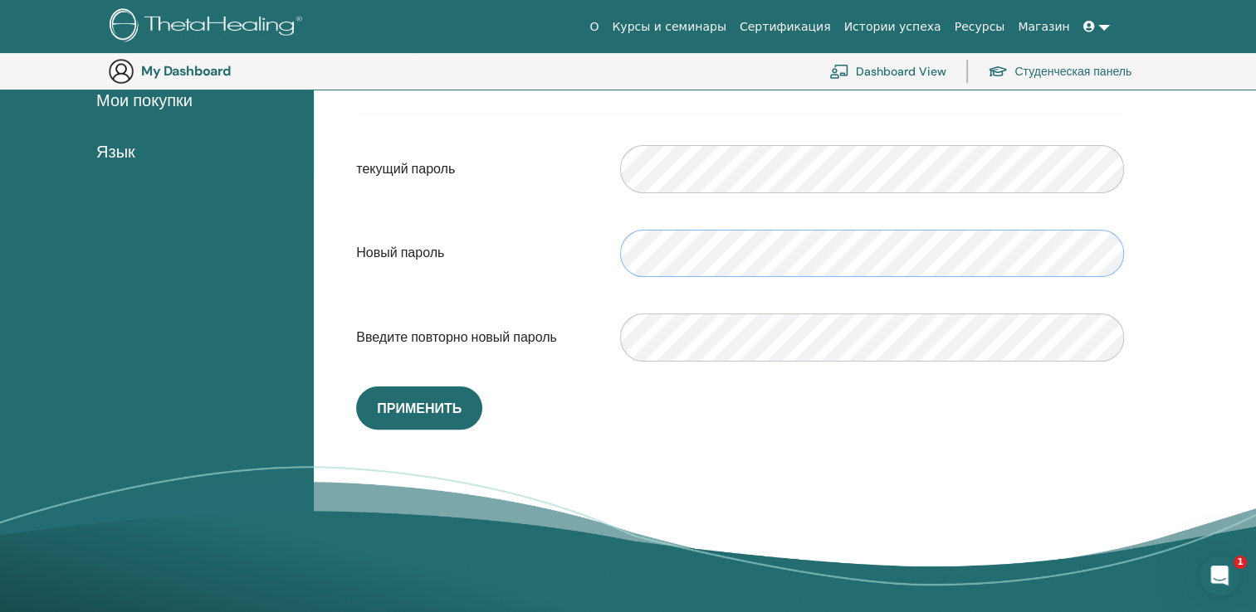
click at [580, 249] on div "Новый пароль Несоответствие пароля подтверждения" at bounding box center [740, 253] width 793 height 71
click at [568, 257] on div "Новый пароль Несоответствие пароля подтверждения" at bounding box center [740, 253] width 793 height 71
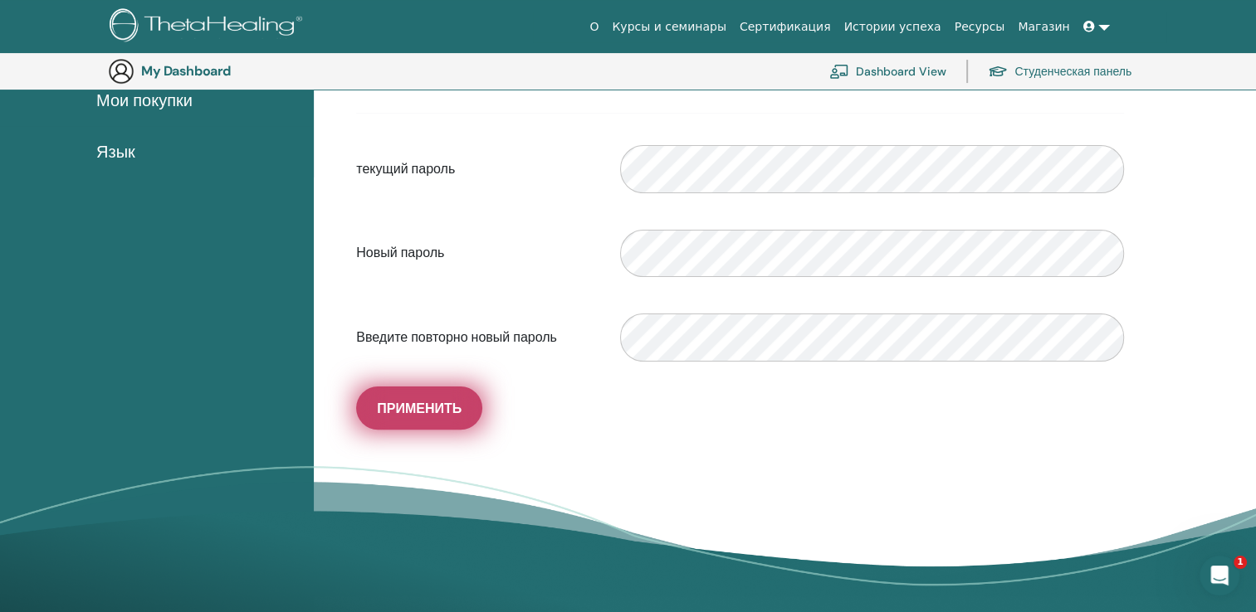
click at [447, 397] on button "Применить" at bounding box center [419, 408] width 126 height 43
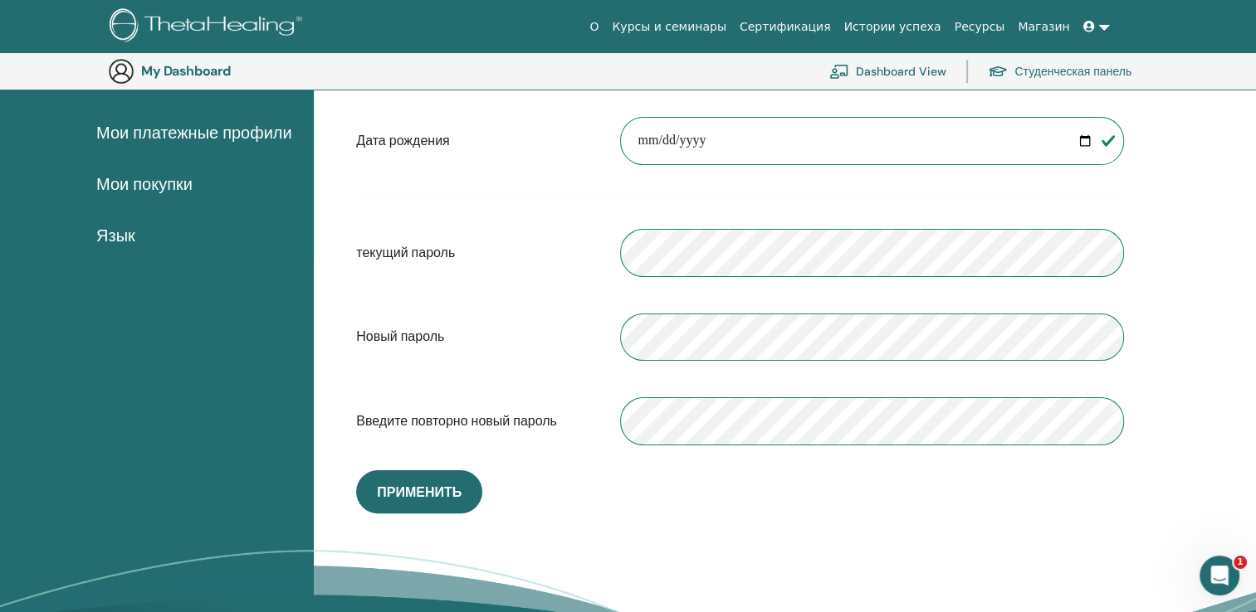
scroll to position [285, 0]
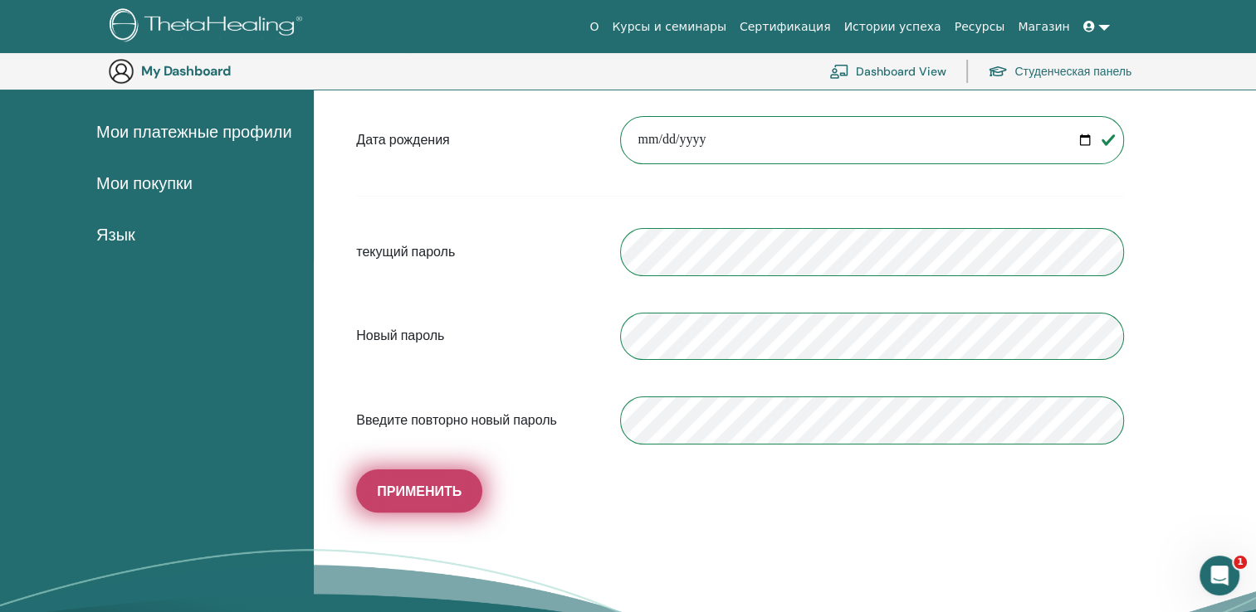
click at [415, 480] on button "Применить" at bounding box center [419, 491] width 126 height 43
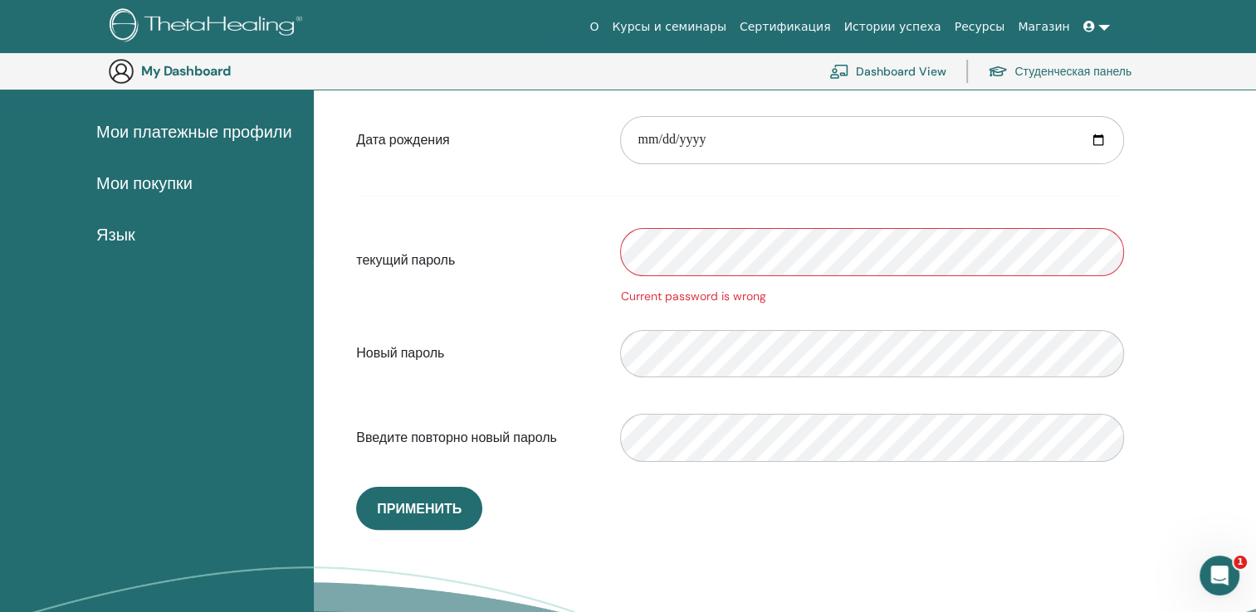
click at [559, 250] on div "текущий пароль Current password is wrong" at bounding box center [740, 261] width 793 height 89
click at [737, 203] on form "**********" at bounding box center [740, 247] width 768 height 454
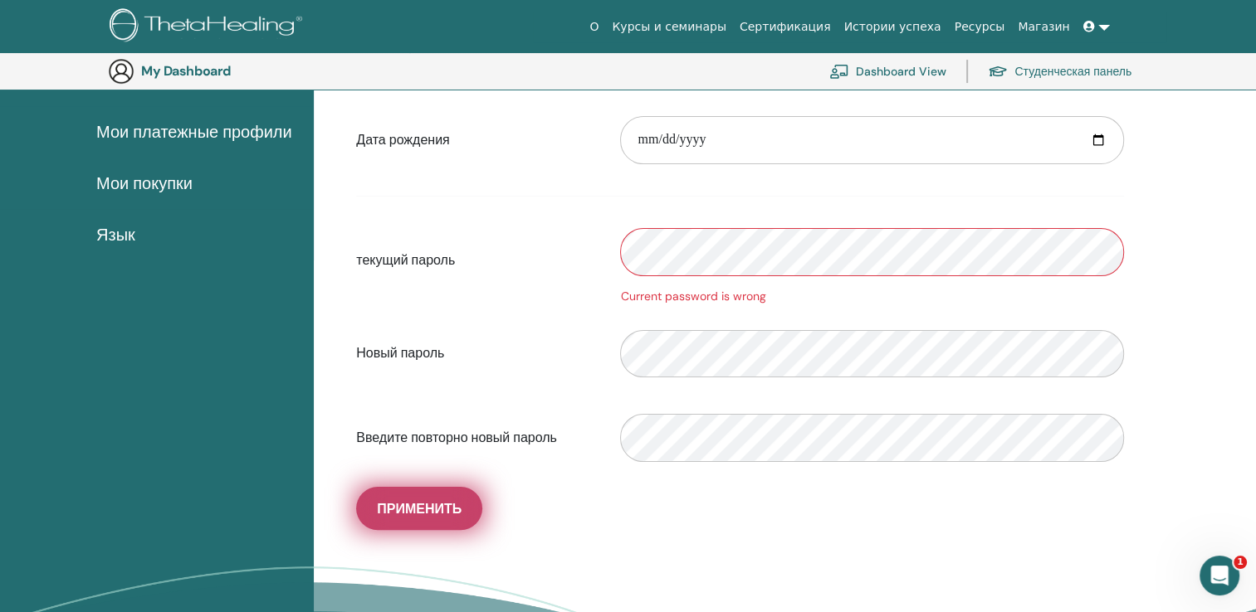
click at [448, 500] on span "Применить" at bounding box center [419, 508] width 85 height 17
click at [398, 505] on span "Применить" at bounding box center [419, 508] width 85 height 17
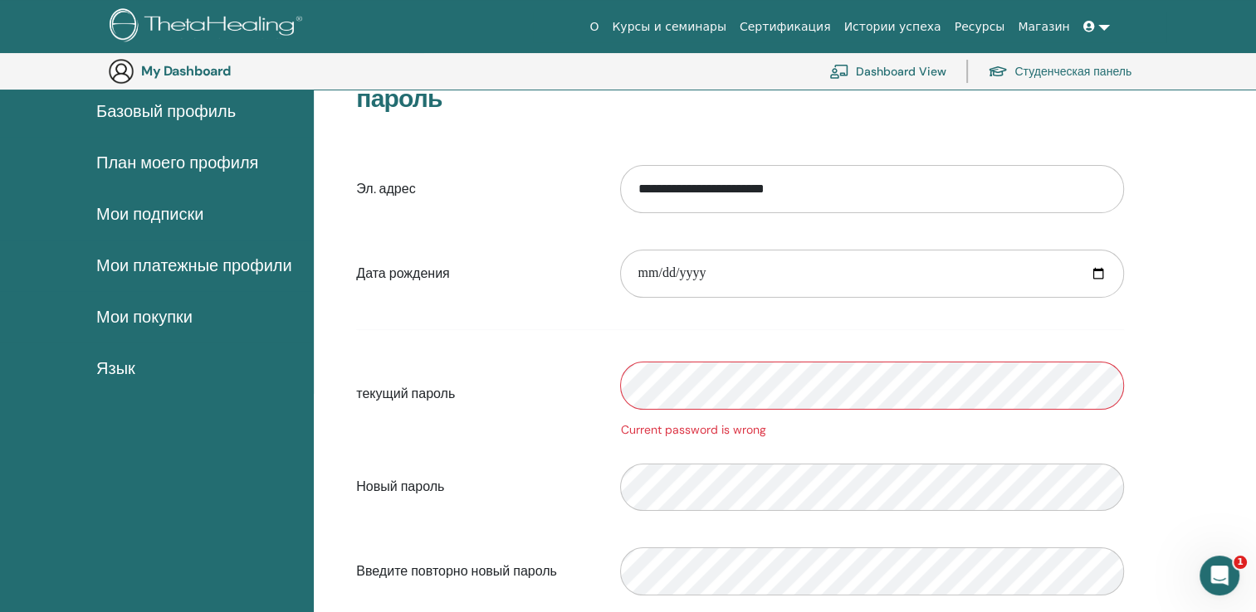
scroll to position [5, 0]
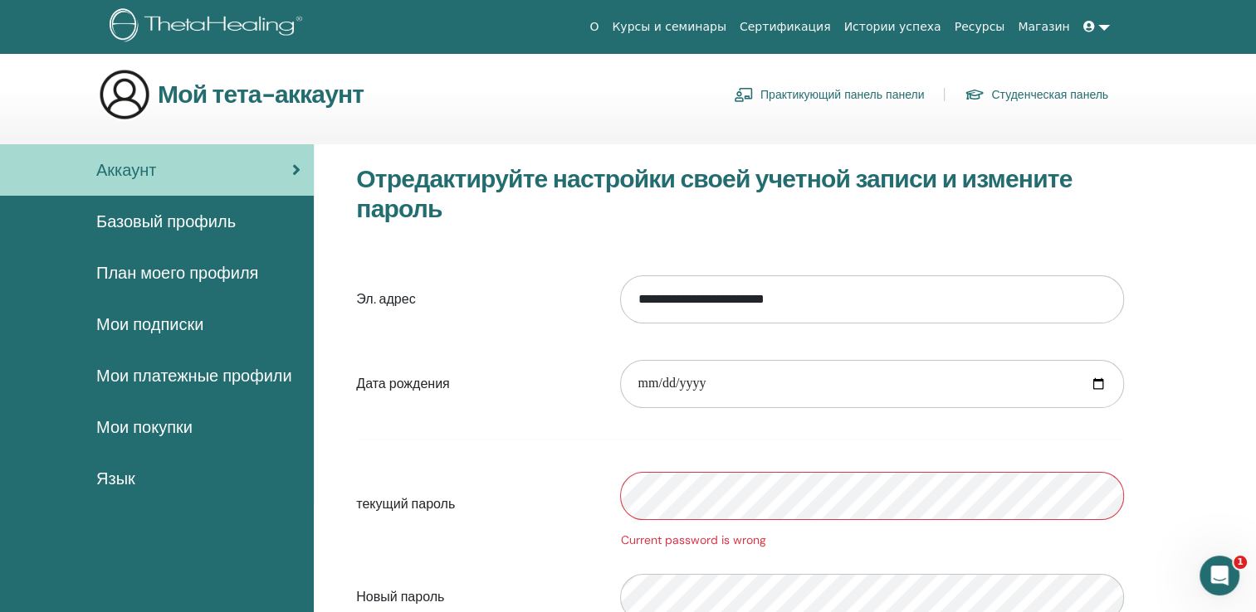
click at [1101, 28] on link at bounding box center [1096, 27] width 40 height 31
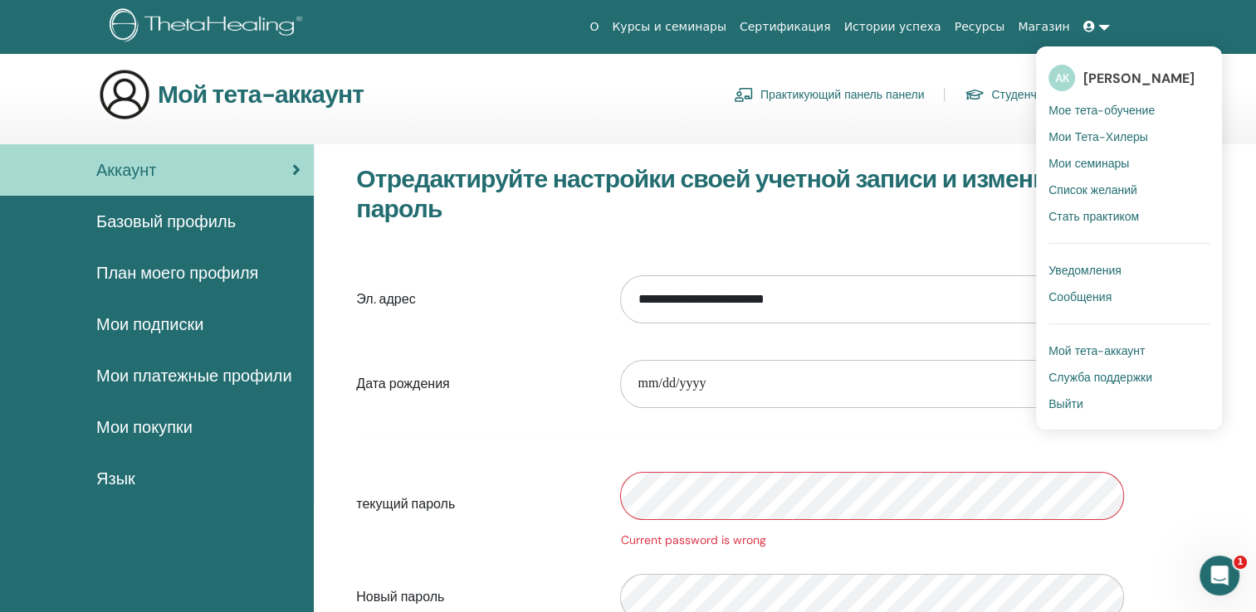
click at [1076, 407] on span "Выйти" at bounding box center [1065, 404] width 34 height 15
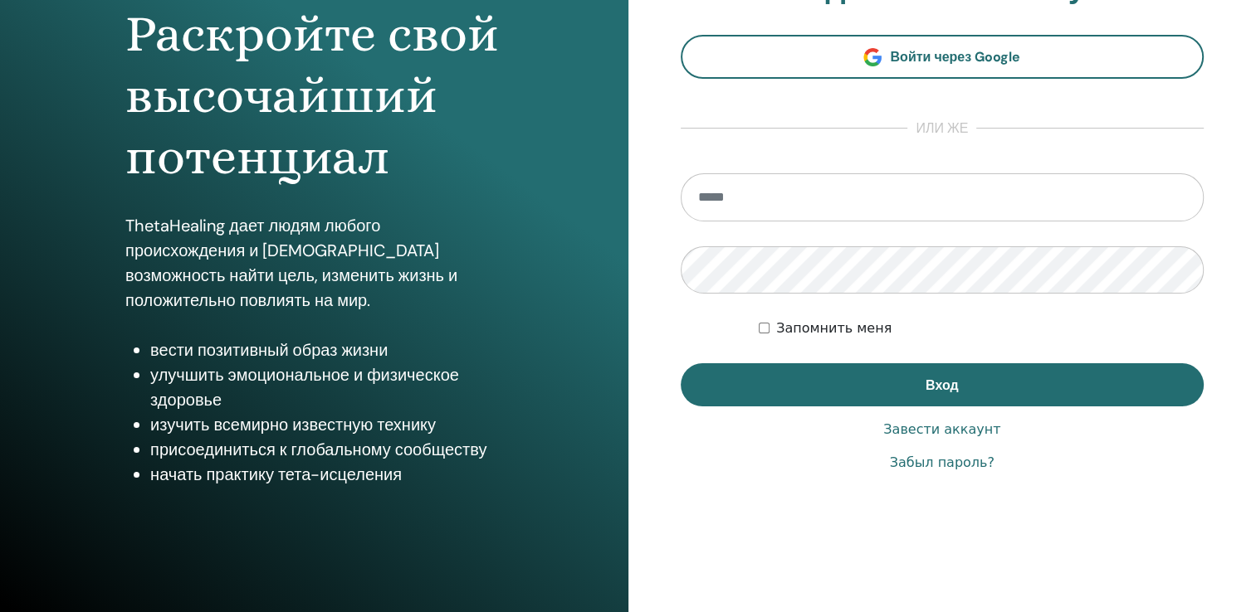
scroll to position [183, 0]
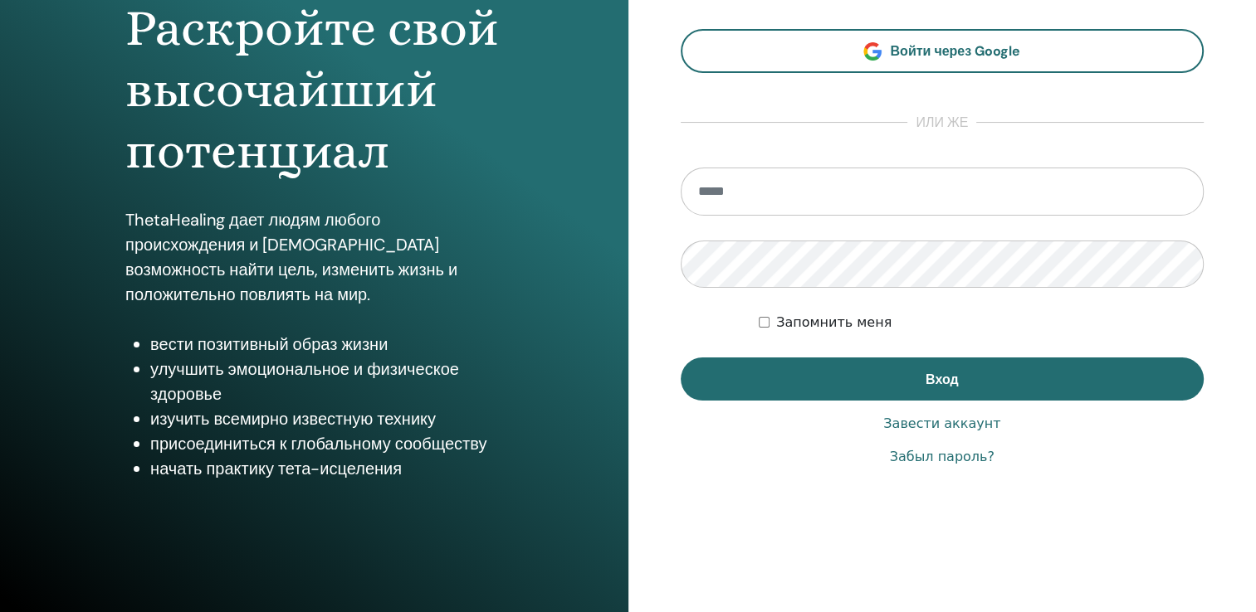
type input "**********"
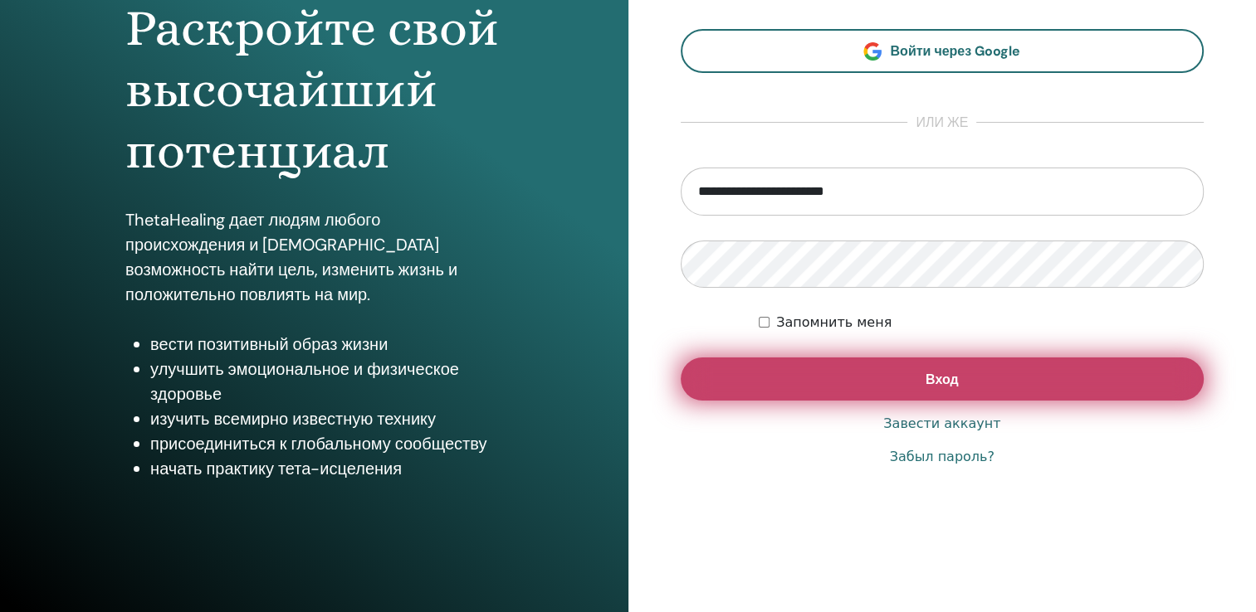
click at [896, 367] on button "Вход" at bounding box center [943, 379] width 524 height 43
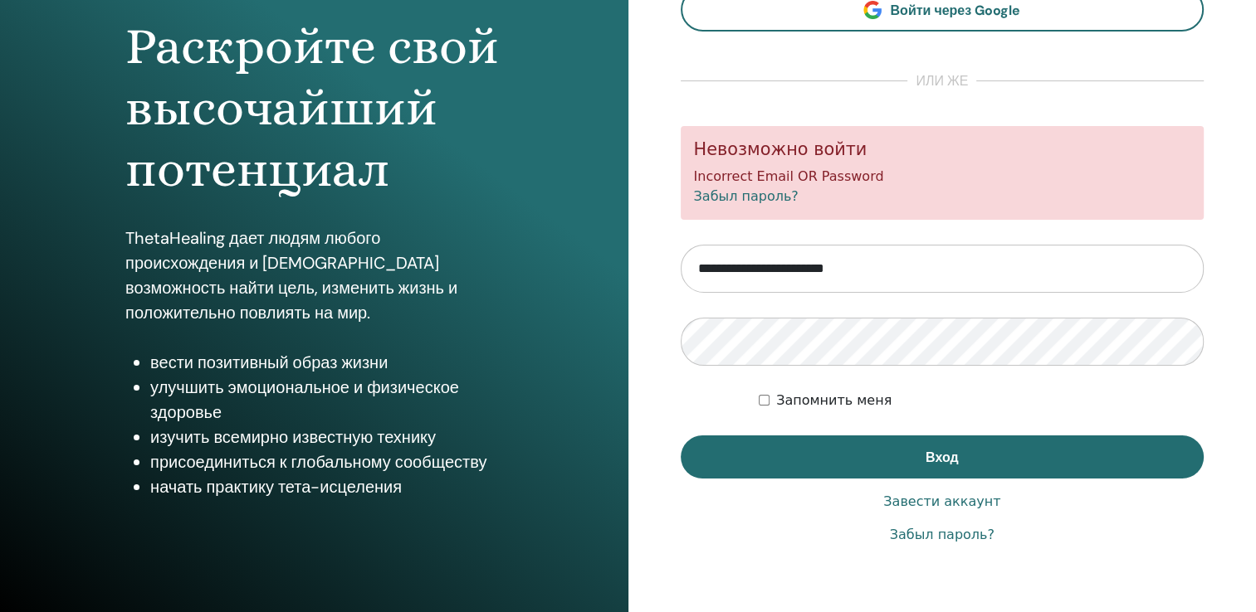
scroll to position [166, 0]
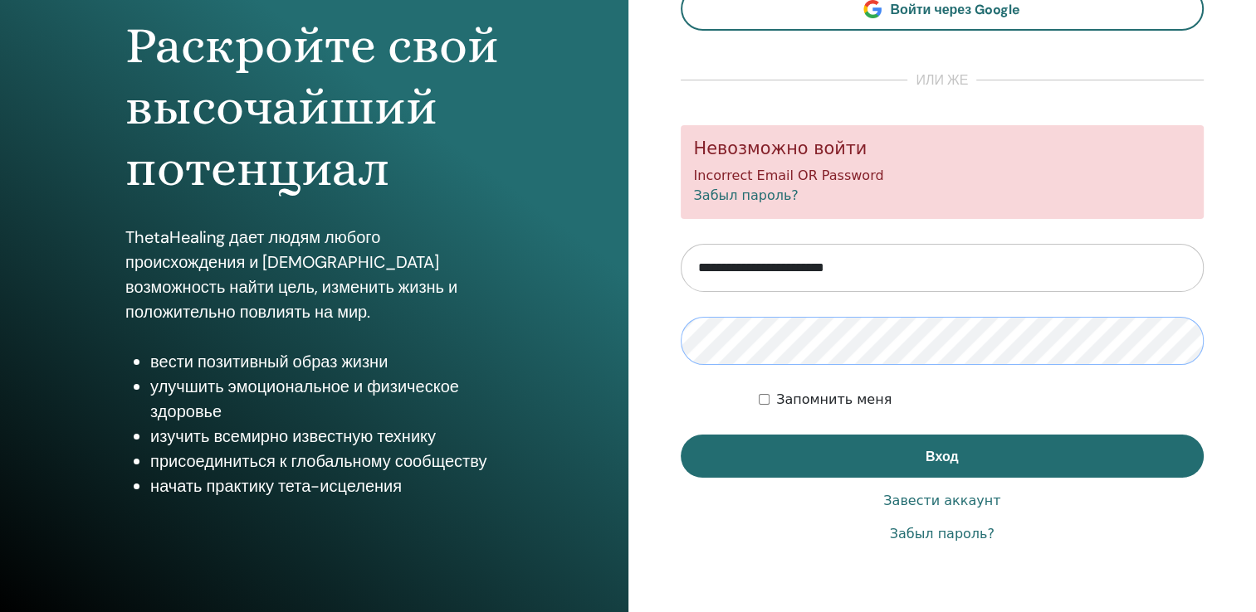
click at [656, 347] on div "**********" at bounding box center [942, 232] width 628 height 797
click at [649, 407] on div "**********" at bounding box center [942, 232] width 628 height 797
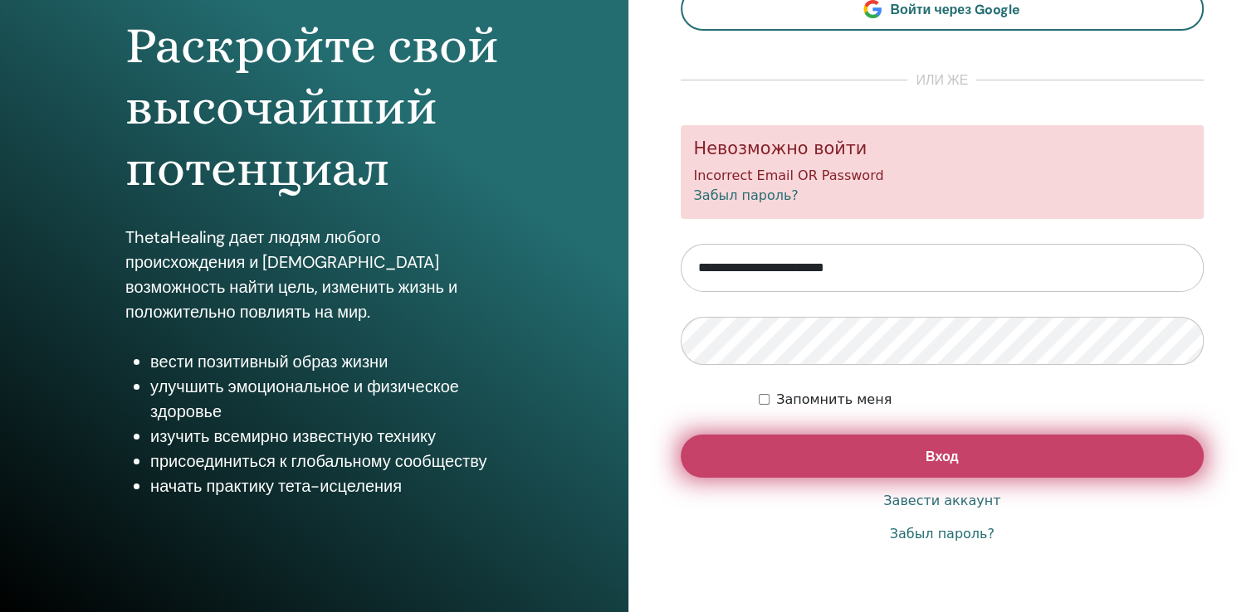
click at [794, 464] on button "Вход" at bounding box center [943, 456] width 524 height 43
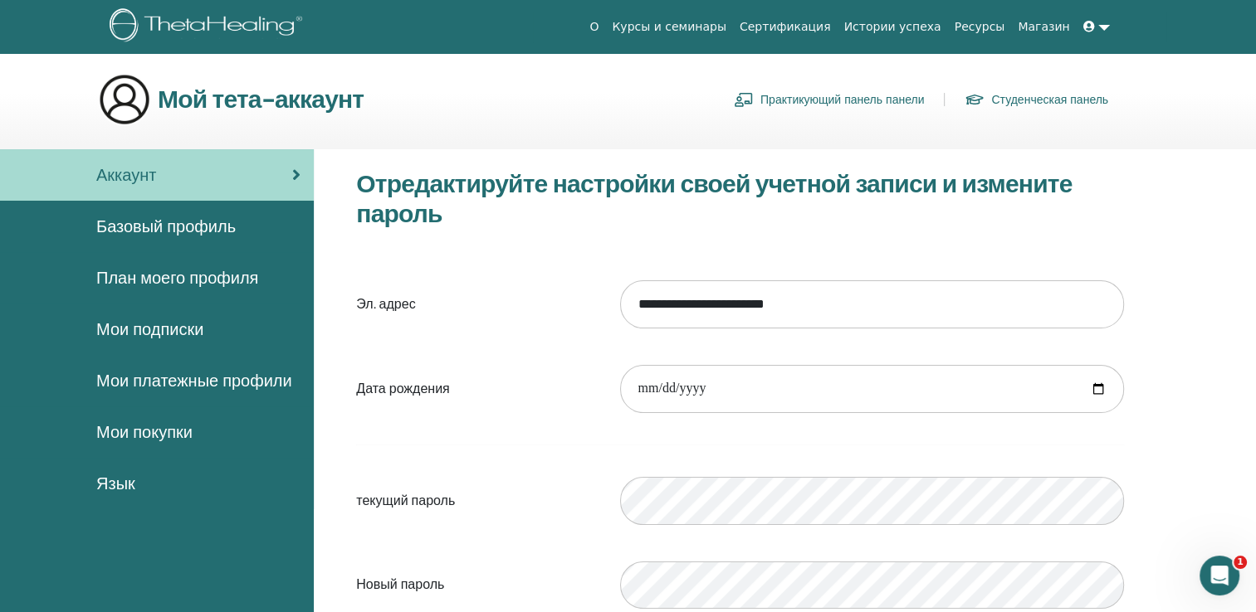
click at [229, 171] on div "Аккаунт" at bounding box center [156, 175] width 287 height 25
click at [194, 232] on span "Базовый профиль" at bounding box center [165, 226] width 139 height 25
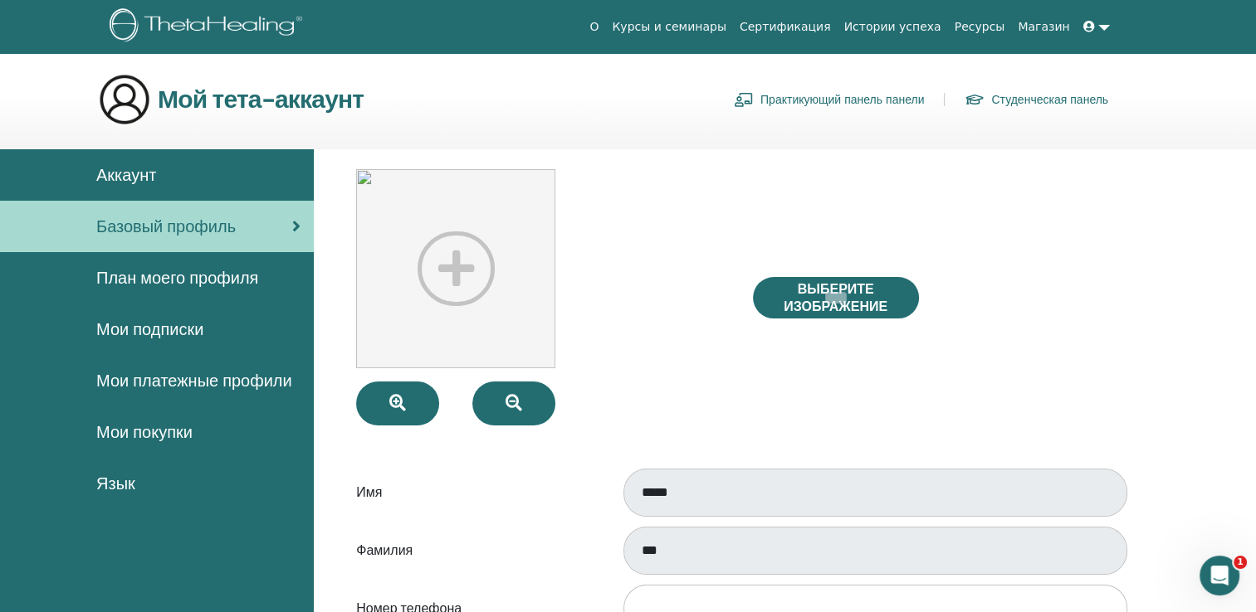
click at [179, 188] on link "Аккаунт" at bounding box center [157, 174] width 314 height 51
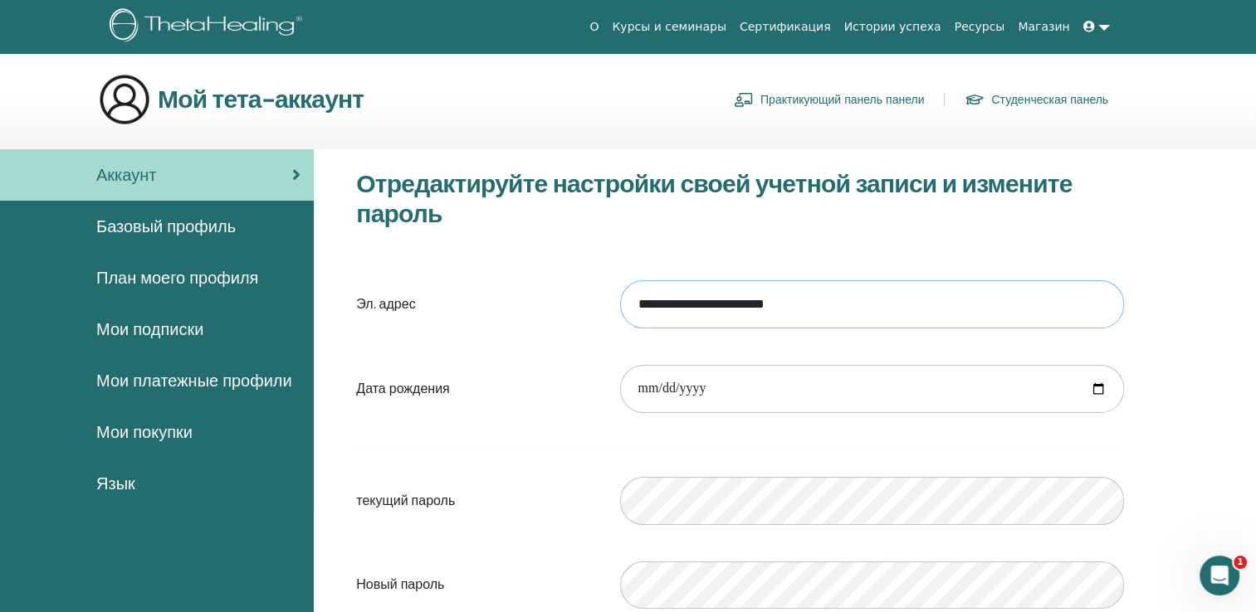
drag, startPoint x: 833, startPoint y: 304, endPoint x: 611, endPoint y: 323, distance: 223.2
click at [611, 323] on div "**********" at bounding box center [872, 304] width 529 height 71
click at [1198, 367] on div "**********" at bounding box center [785, 556] width 942 height 815
click at [238, 226] on div "Базовый профиль" at bounding box center [156, 226] width 287 height 25
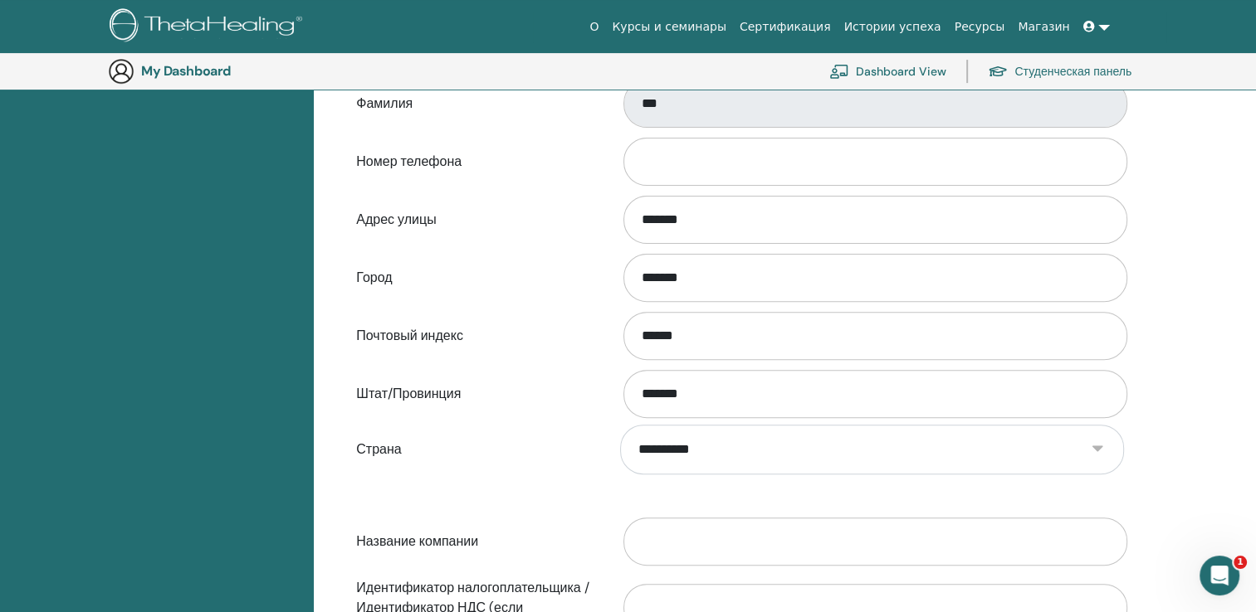
scroll to position [368, 0]
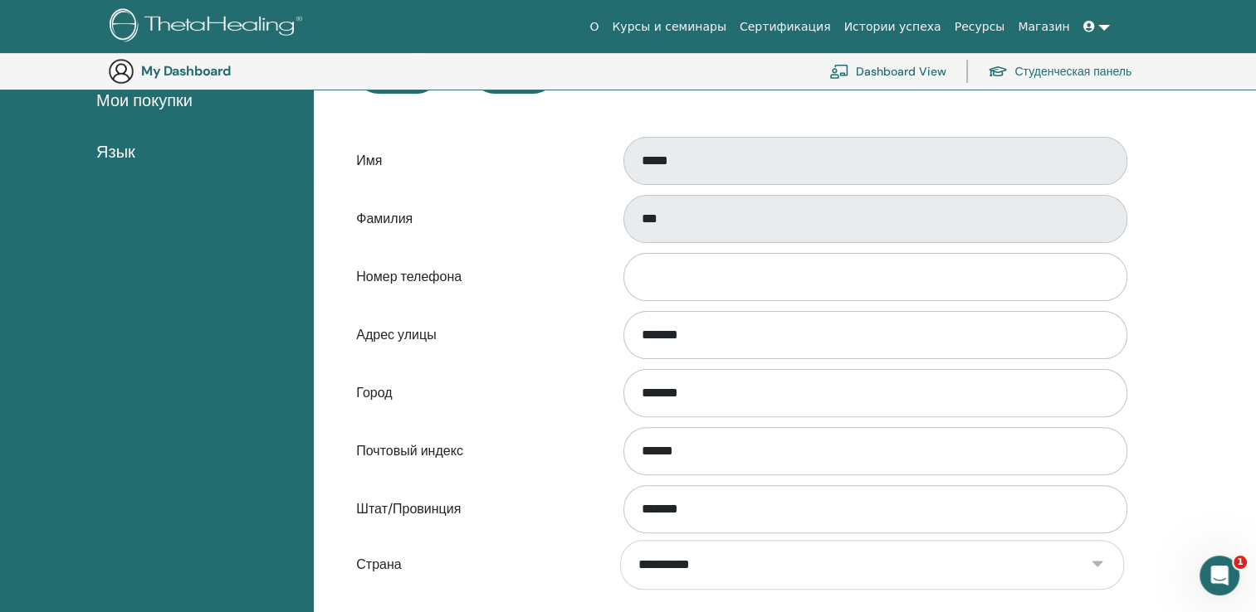
drag, startPoint x: 725, startPoint y: 231, endPoint x: 799, endPoint y: 187, distance: 86.7
click at [799, 187] on div "*****" at bounding box center [872, 161] width 529 height 55
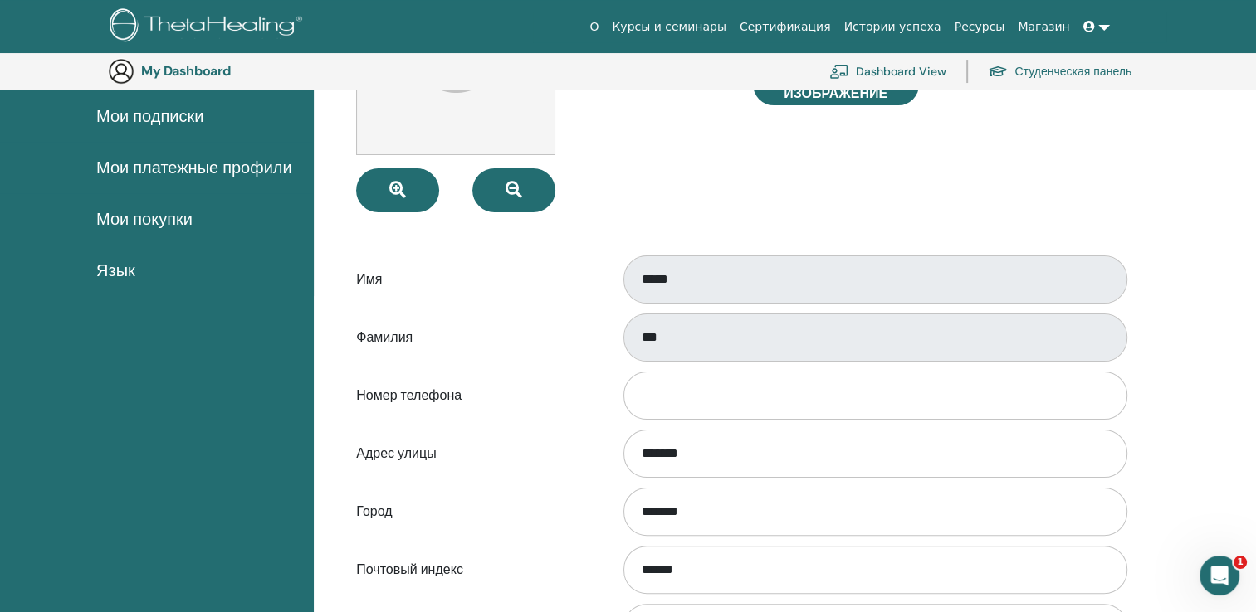
scroll to position [0, 0]
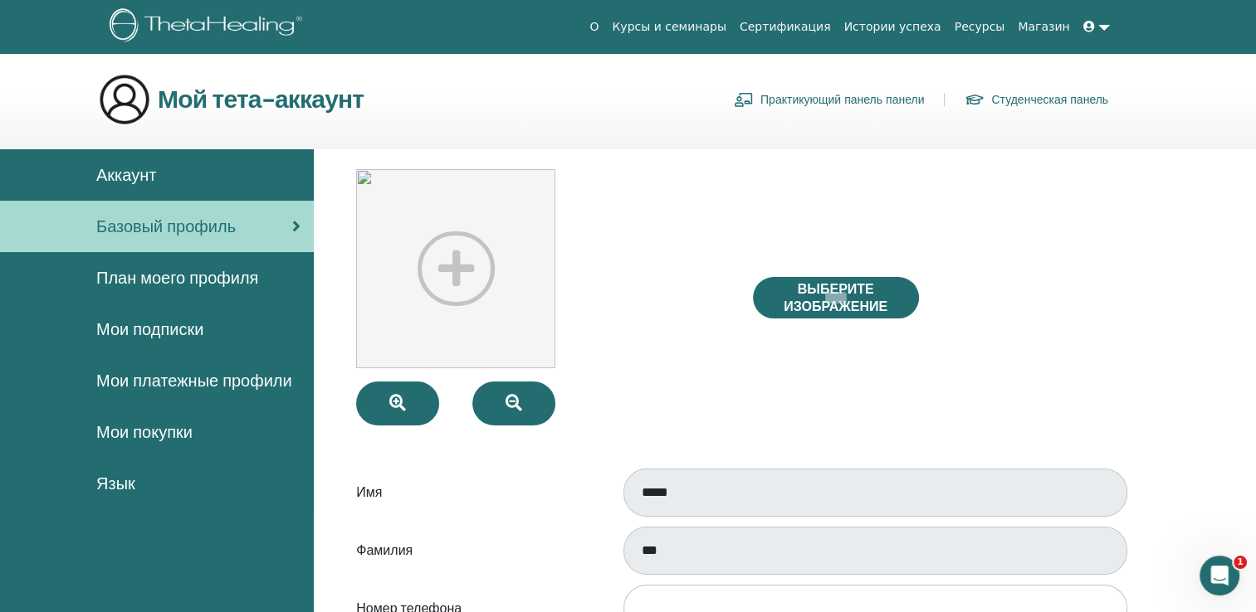
click at [205, 281] on span "План моего профиля" at bounding box center [177, 278] width 162 height 25
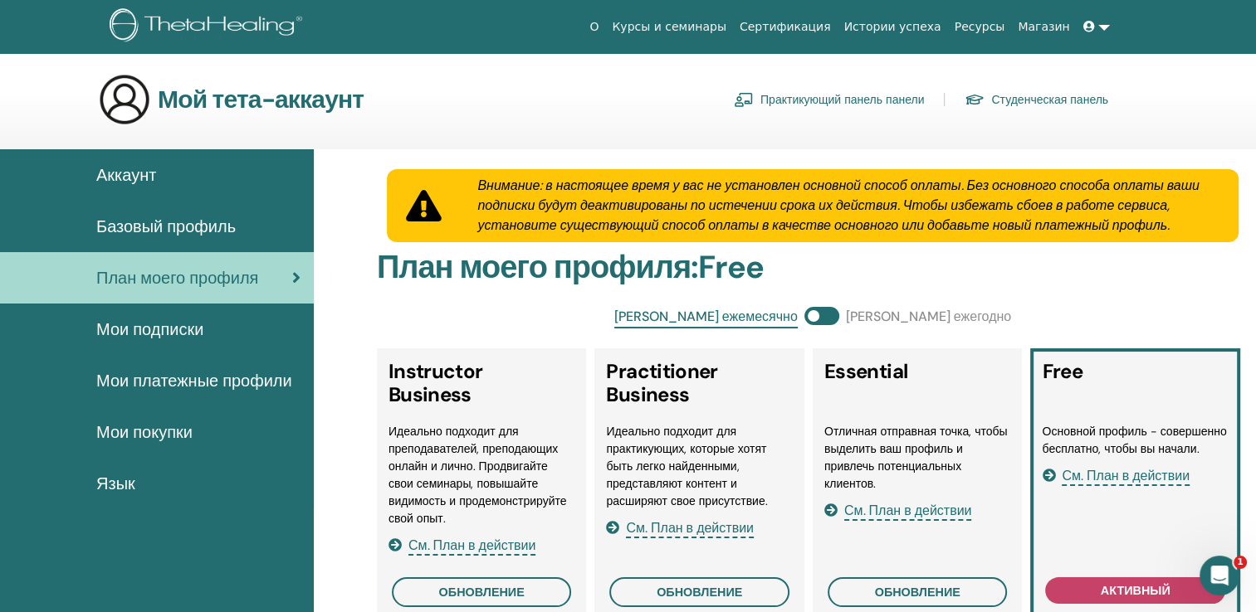
click at [178, 233] on span "Базовый профиль" at bounding box center [165, 226] width 139 height 25
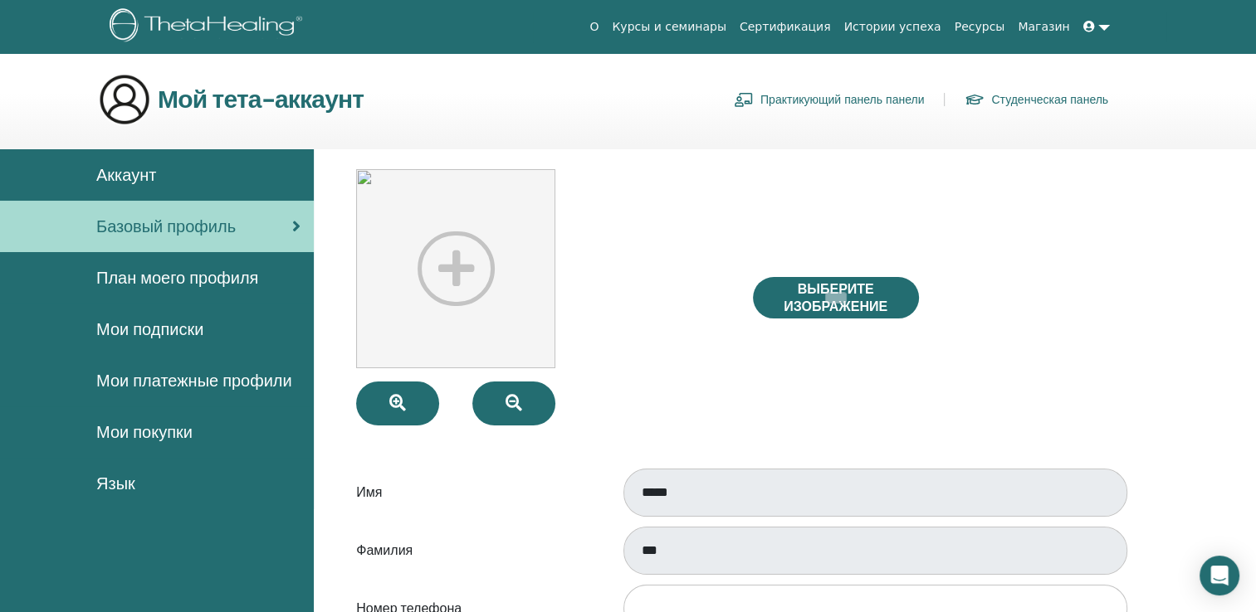
click at [145, 168] on span "Аккаунт" at bounding box center [126, 175] width 60 height 25
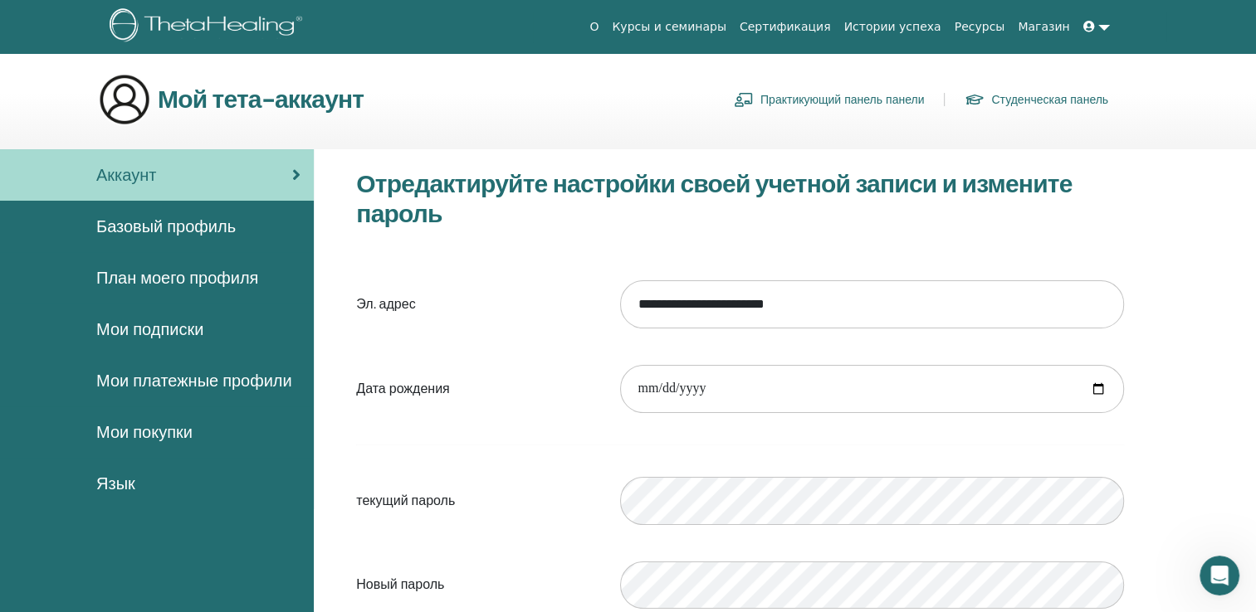
click at [193, 226] on span "Базовый профиль" at bounding box center [165, 226] width 139 height 25
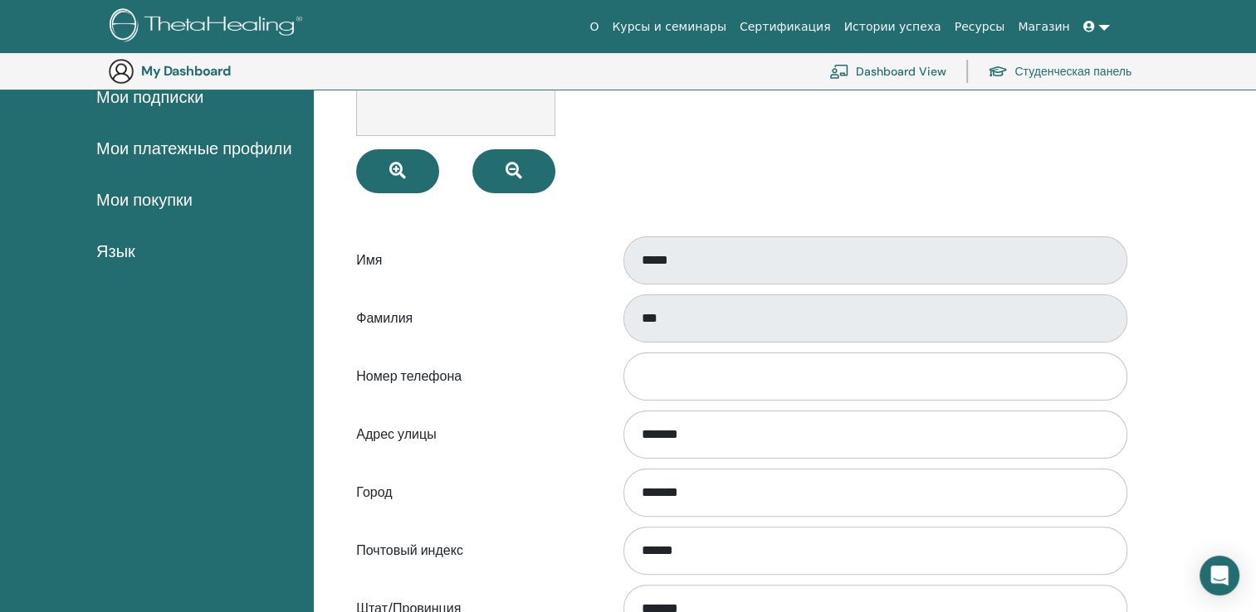
scroll to position [285, 0]
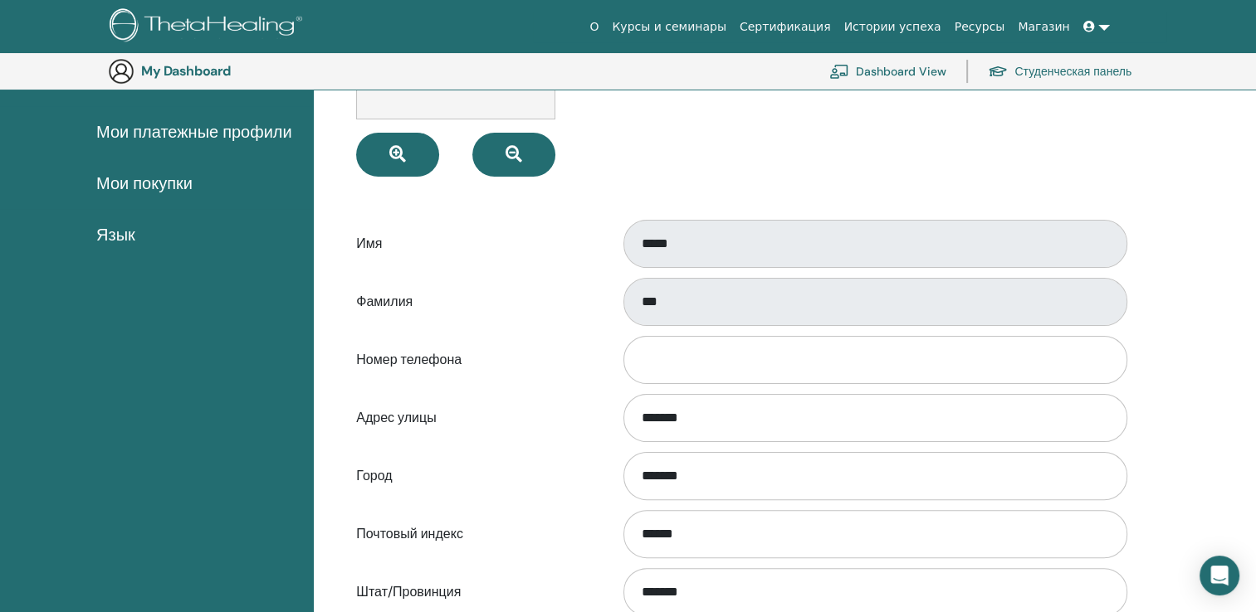
click at [1065, 28] on link "Магазин" at bounding box center [1043, 27] width 65 height 31
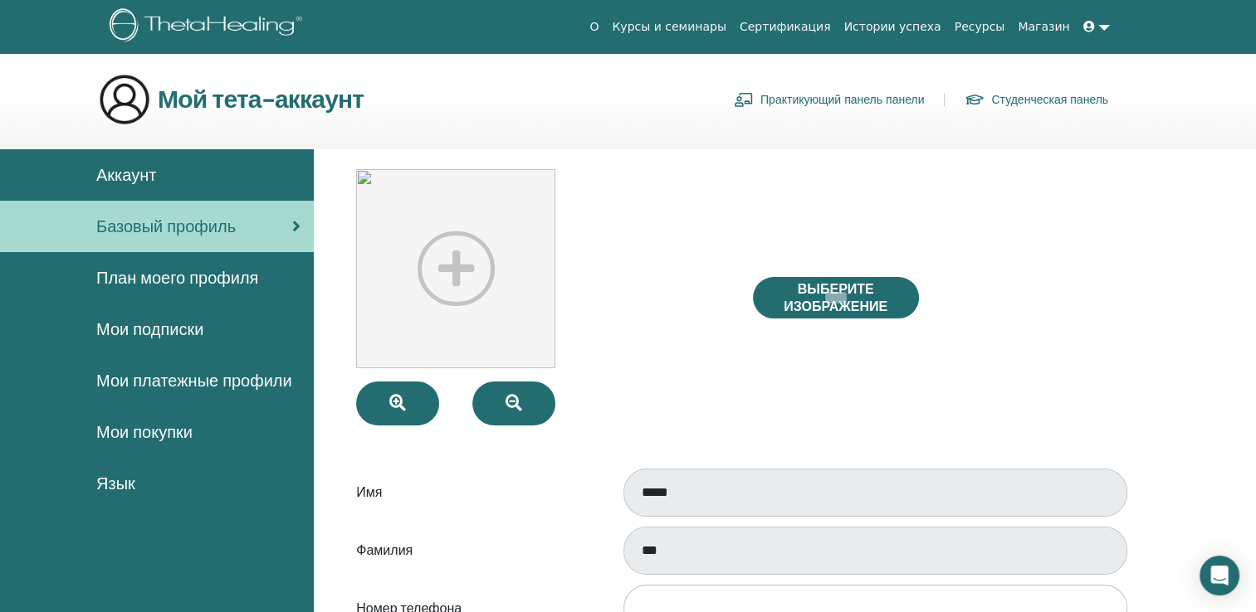
click at [1085, 30] on icon at bounding box center [1089, 27] width 12 height 12
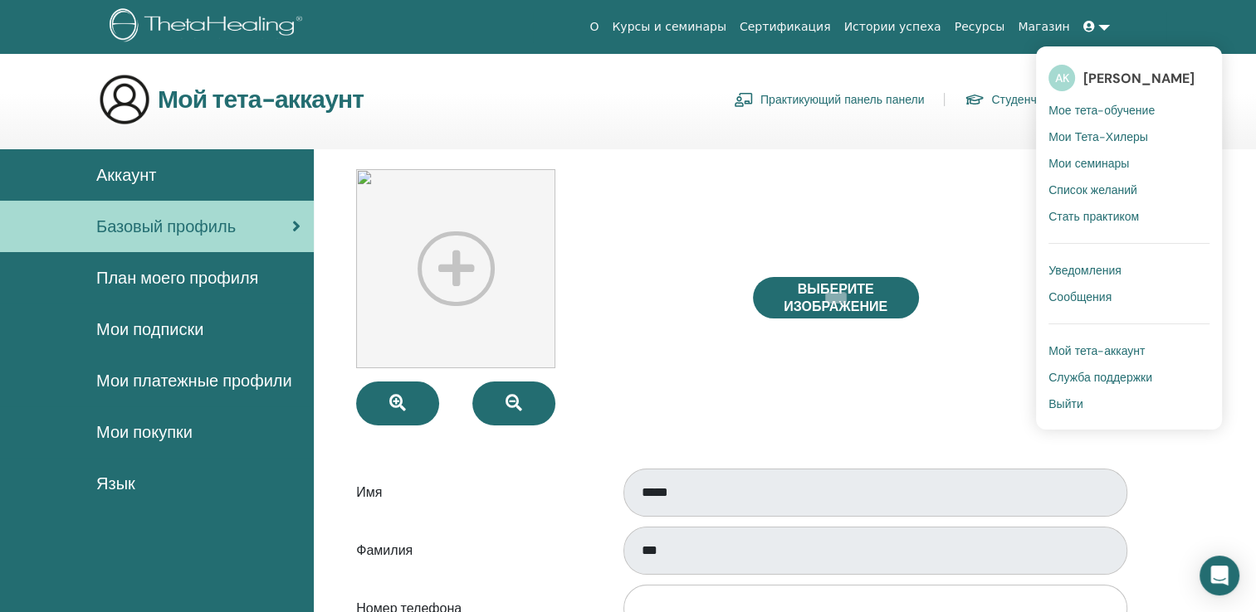
click at [1088, 354] on span "Мой тета-аккаунт" at bounding box center [1096, 351] width 96 height 15
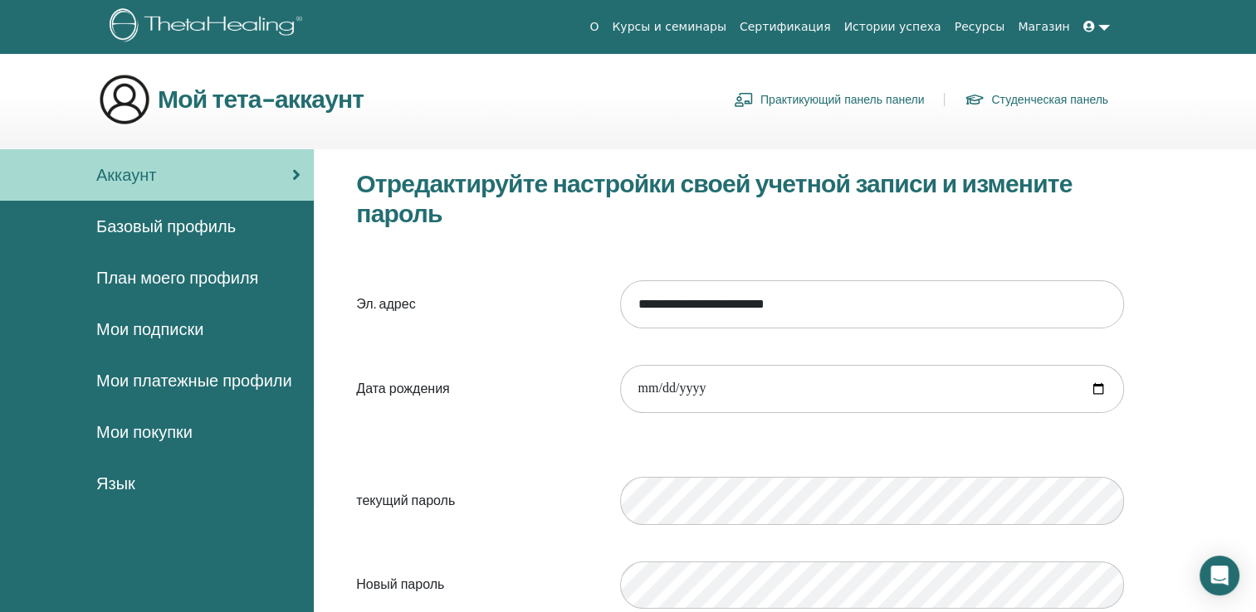
click at [250, 238] on div "Базовый профиль" at bounding box center [156, 226] width 287 height 25
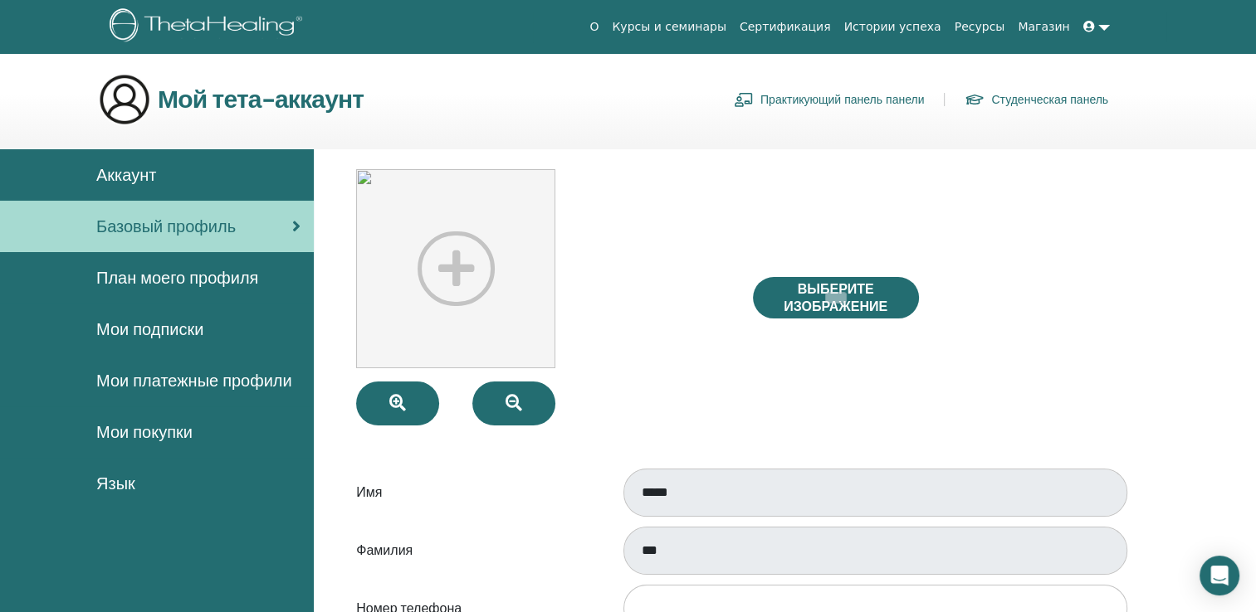
click at [245, 282] on span "План моего профиля" at bounding box center [177, 278] width 162 height 25
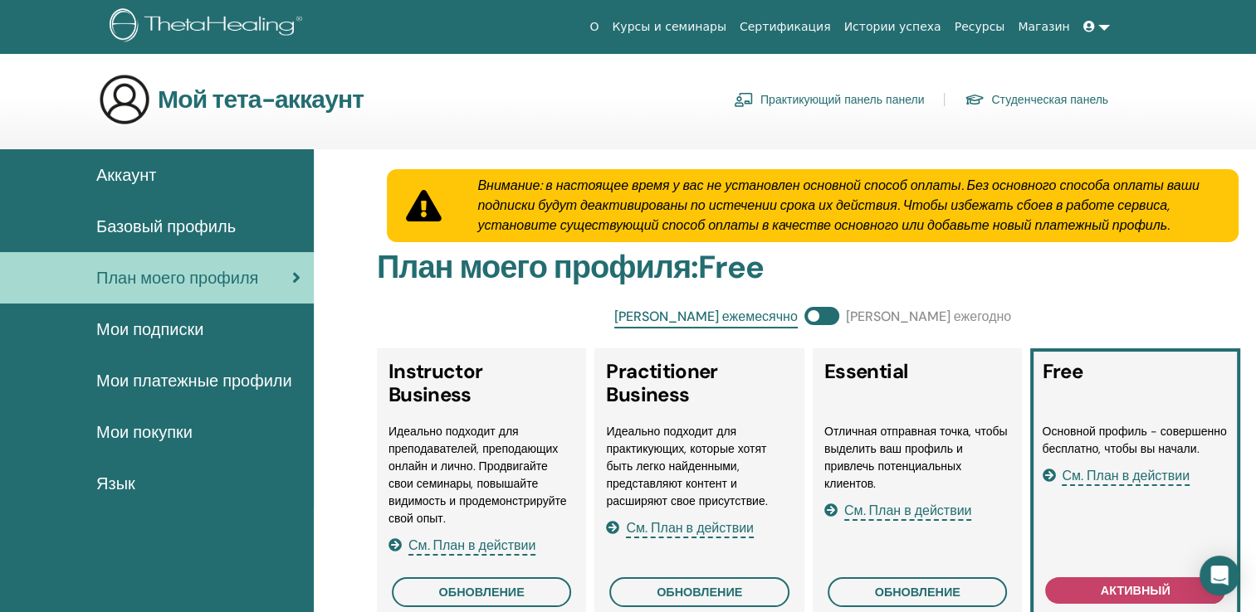
click at [149, 324] on span "Мои подписки" at bounding box center [149, 329] width 107 height 25
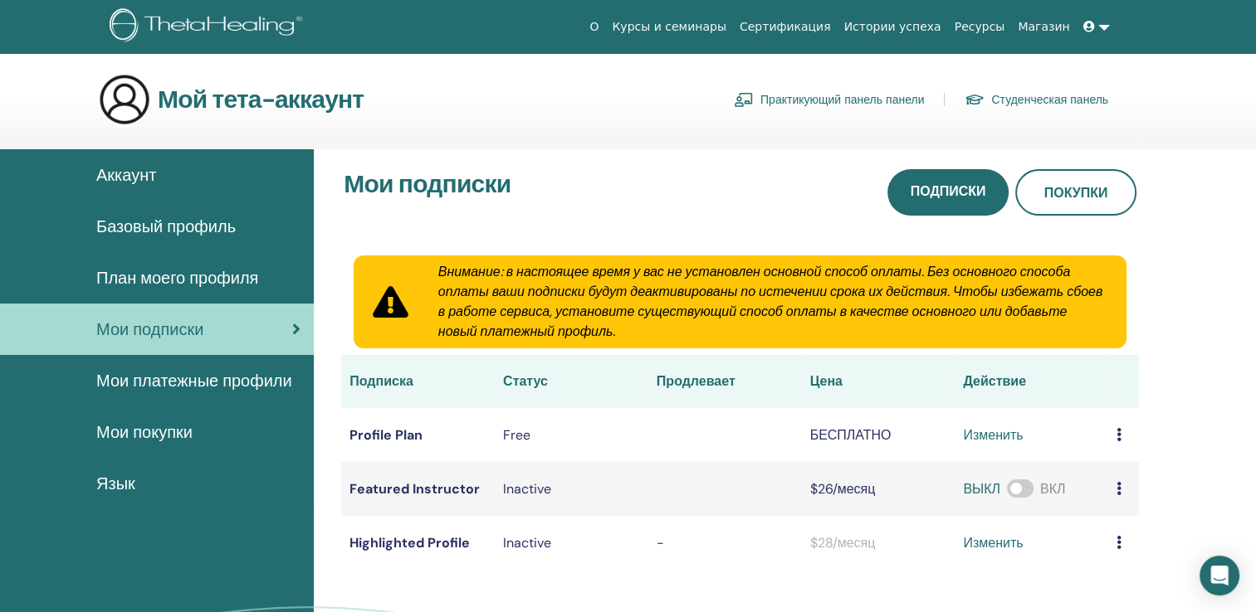
click at [246, 384] on span "Мои платежные профили" at bounding box center [194, 380] width 196 height 25
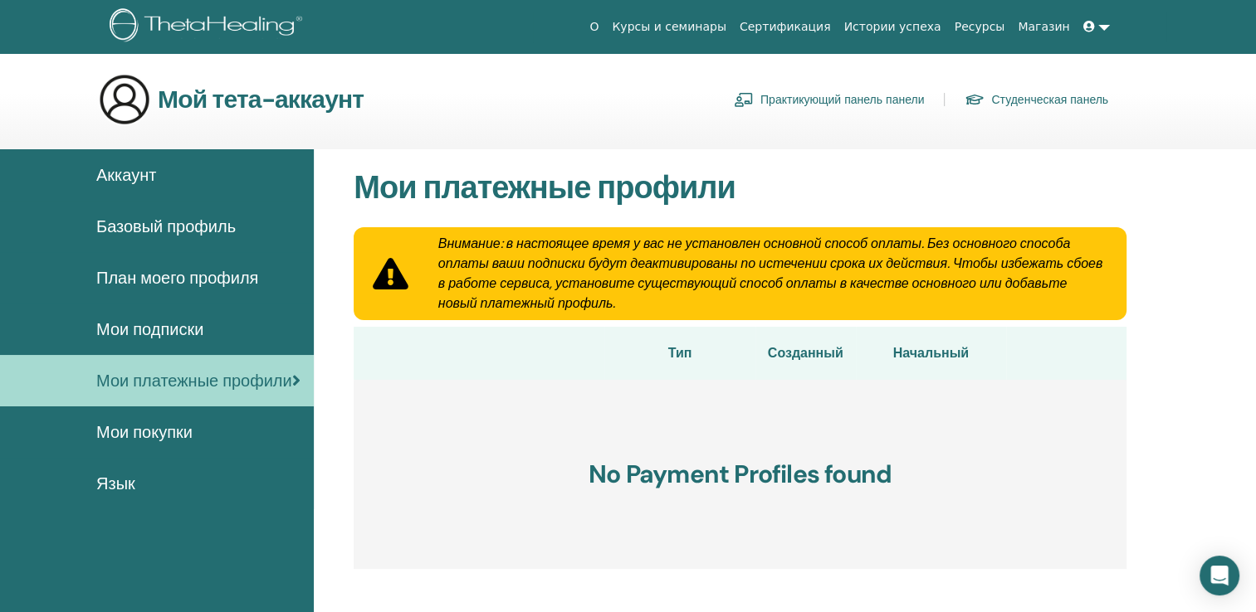
click at [175, 438] on span "Мои покупки" at bounding box center [144, 432] width 96 height 25
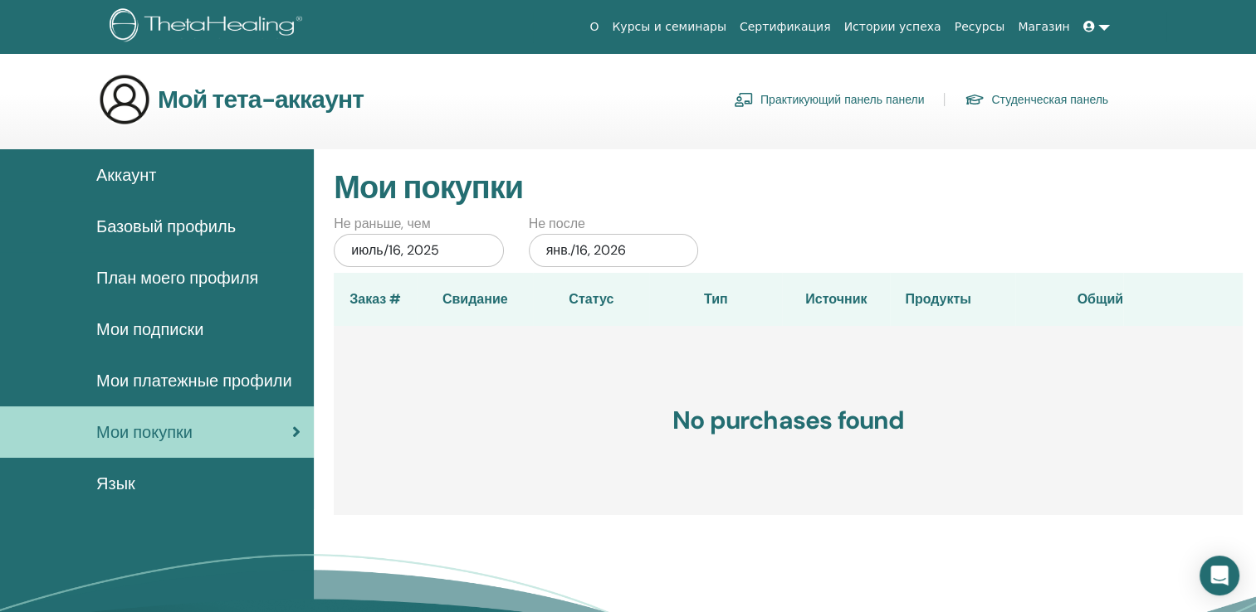
click at [153, 482] on div "Язык" at bounding box center [156, 483] width 287 height 25
